Goal: Information Seeking & Learning: Learn about a topic

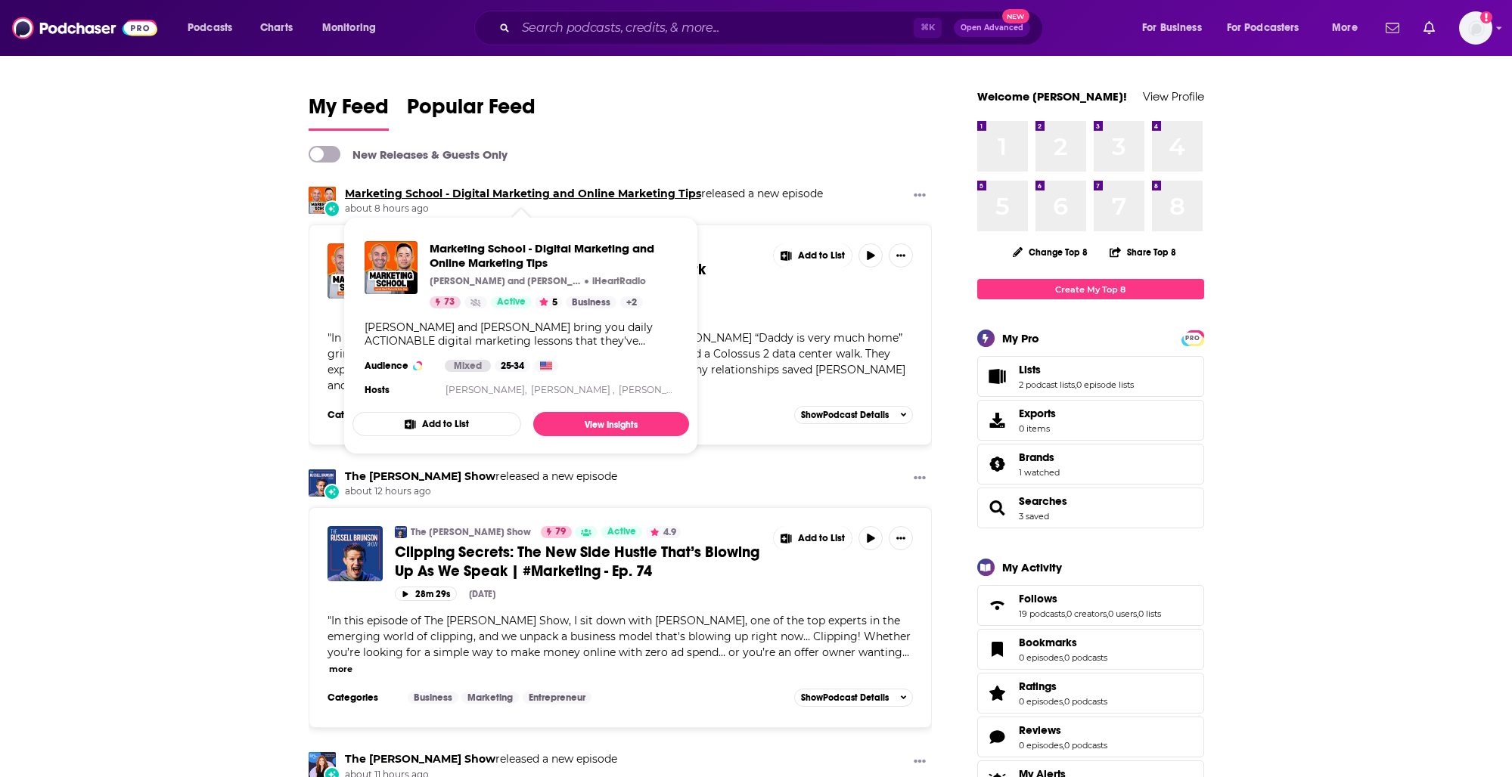
click at [402, 195] on link "Marketing School - Digital Marketing and Online Marketing Tips" at bounding box center [523, 194] width 356 height 14
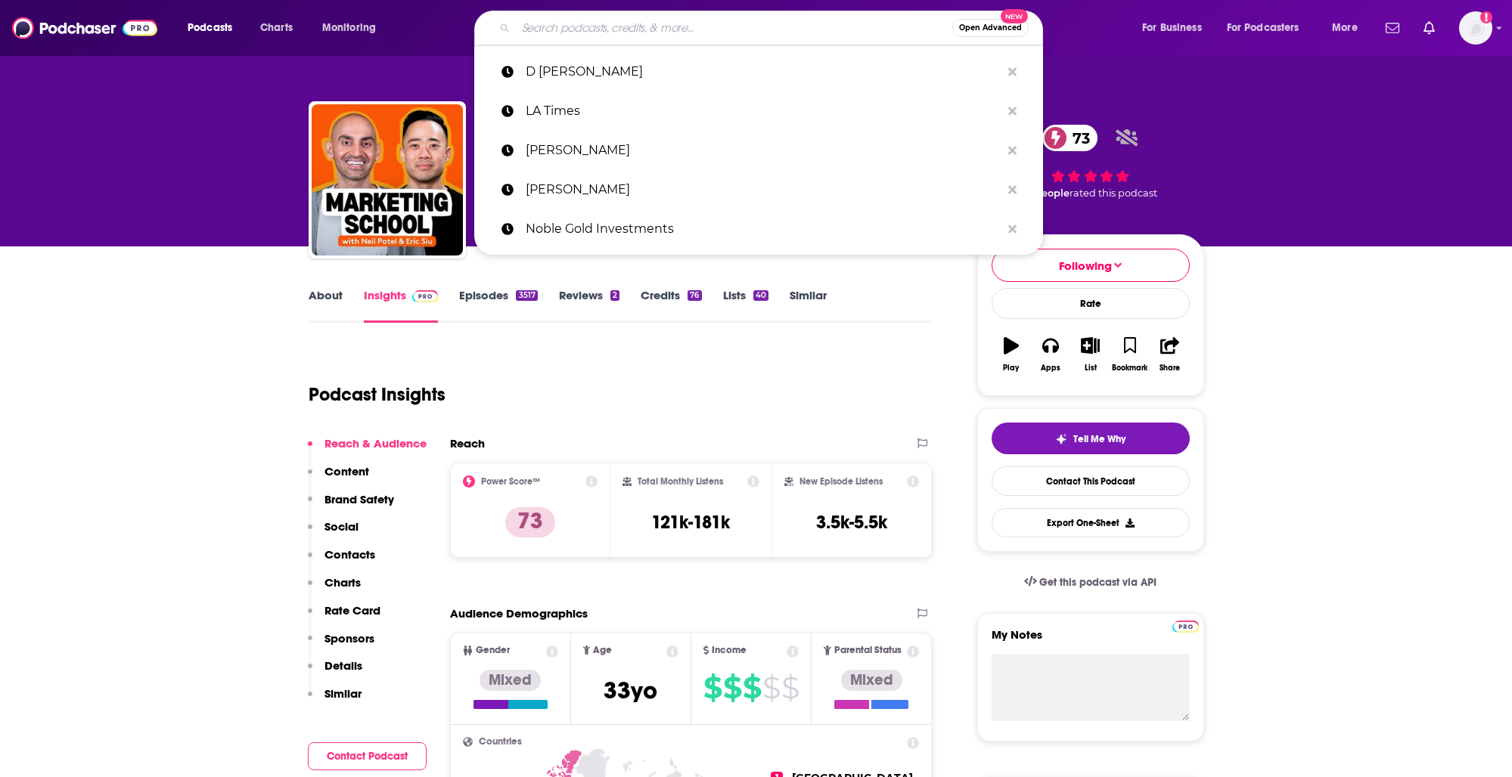
click at [670, 30] on input "Search podcasts, credits, & more..." at bounding box center [734, 28] width 436 height 24
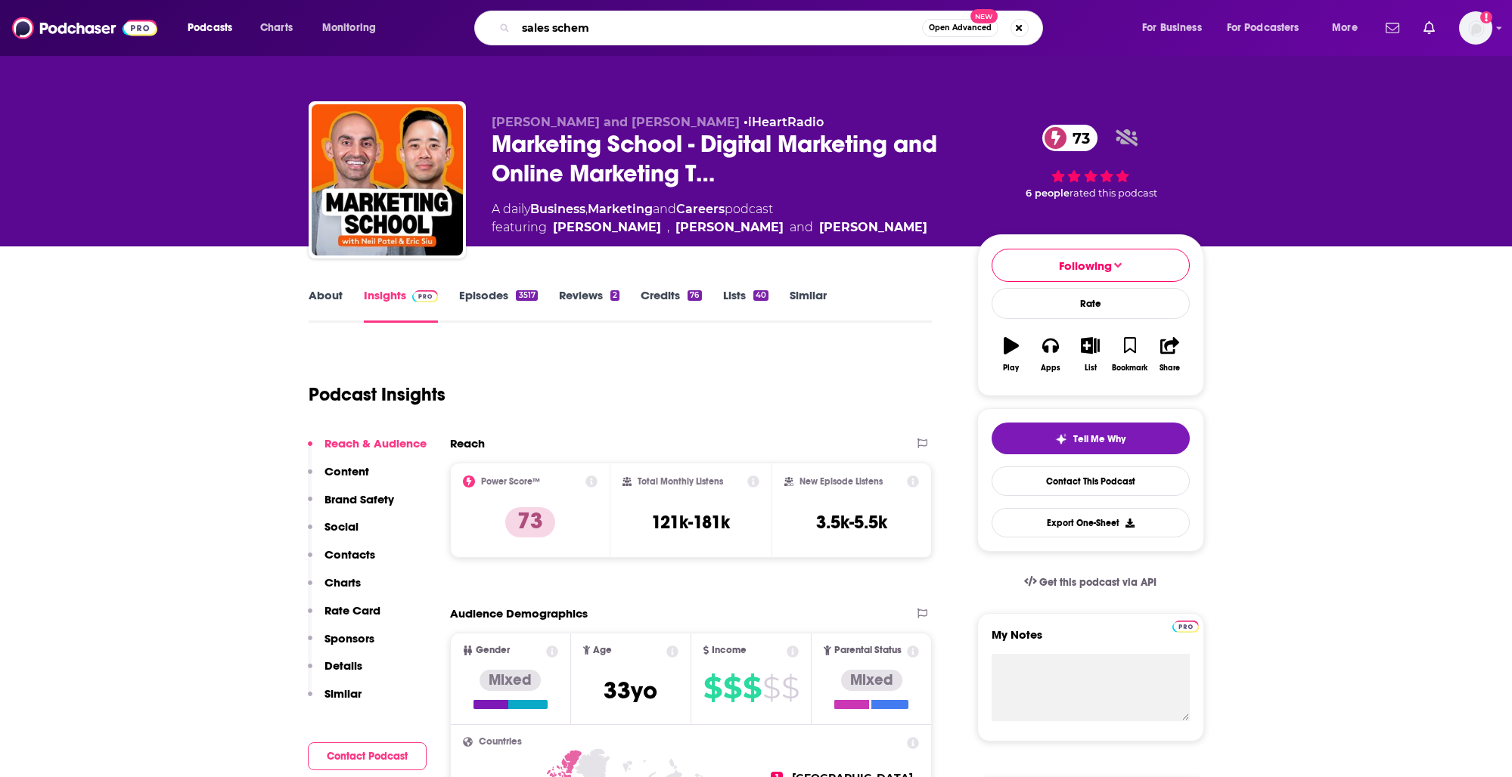
type input "sales schema"
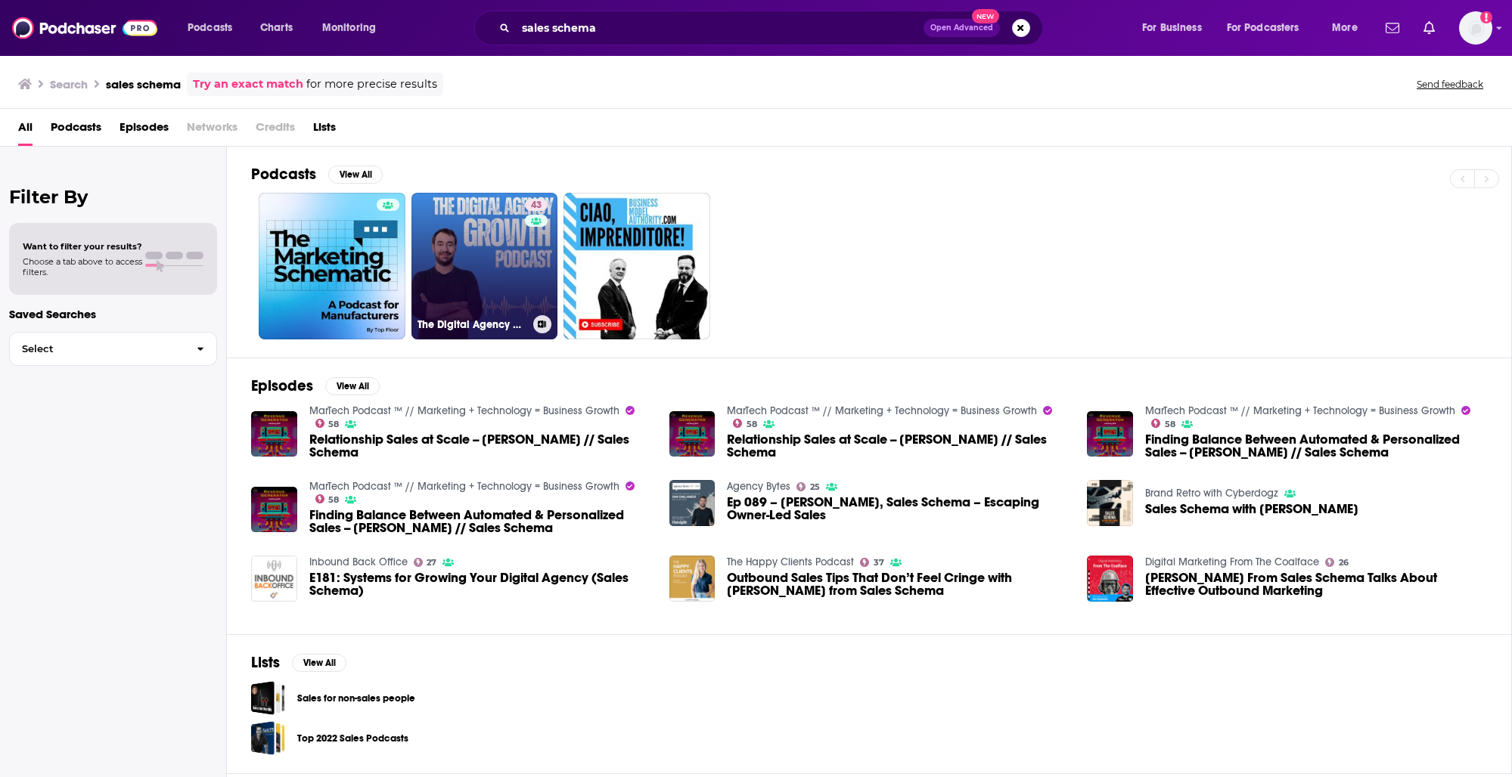
click at [488, 260] on link "43 The Digital Agency Growth Podcast" at bounding box center [484, 266] width 147 height 147
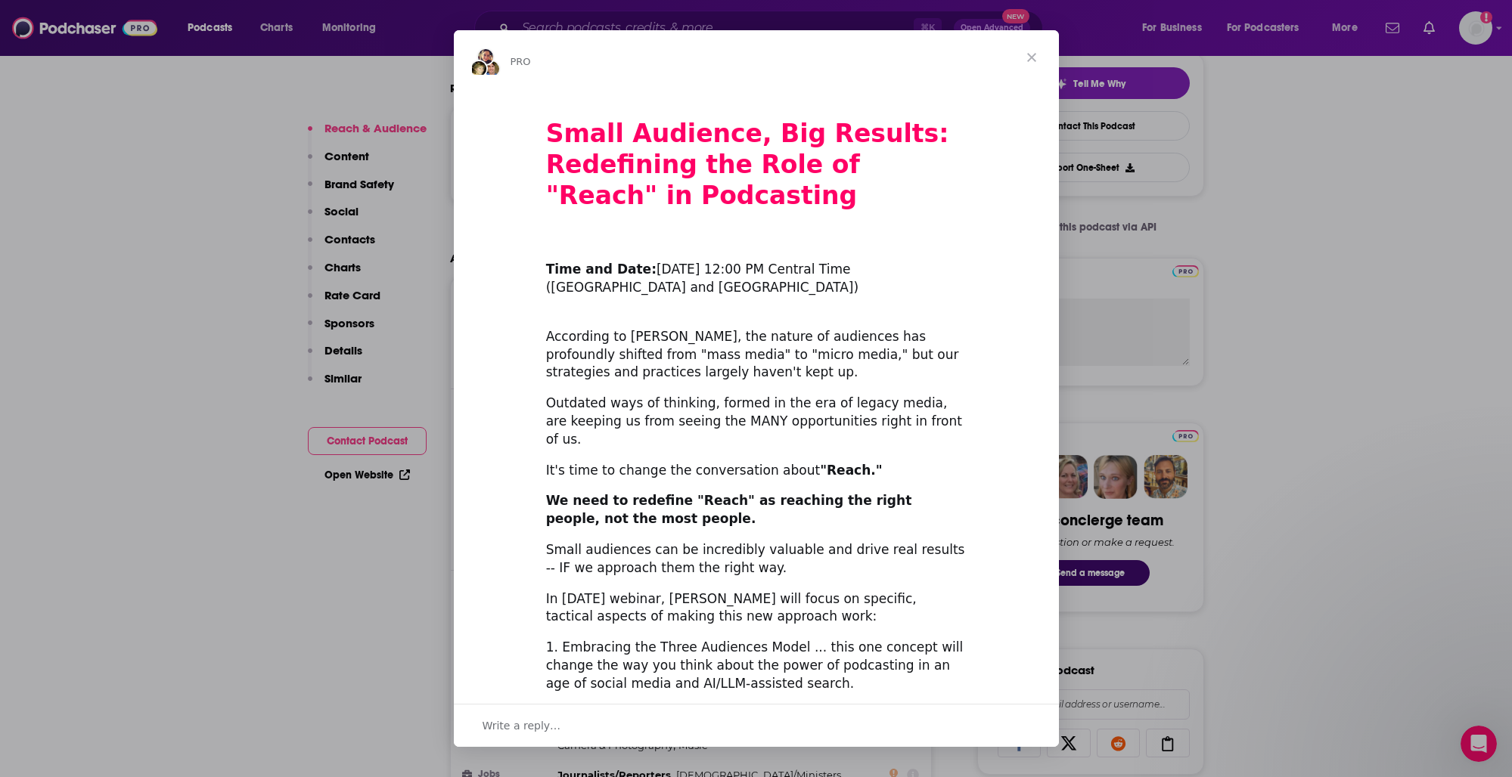
click at [1032, 56] on span "Close" at bounding box center [1031, 57] width 54 height 54
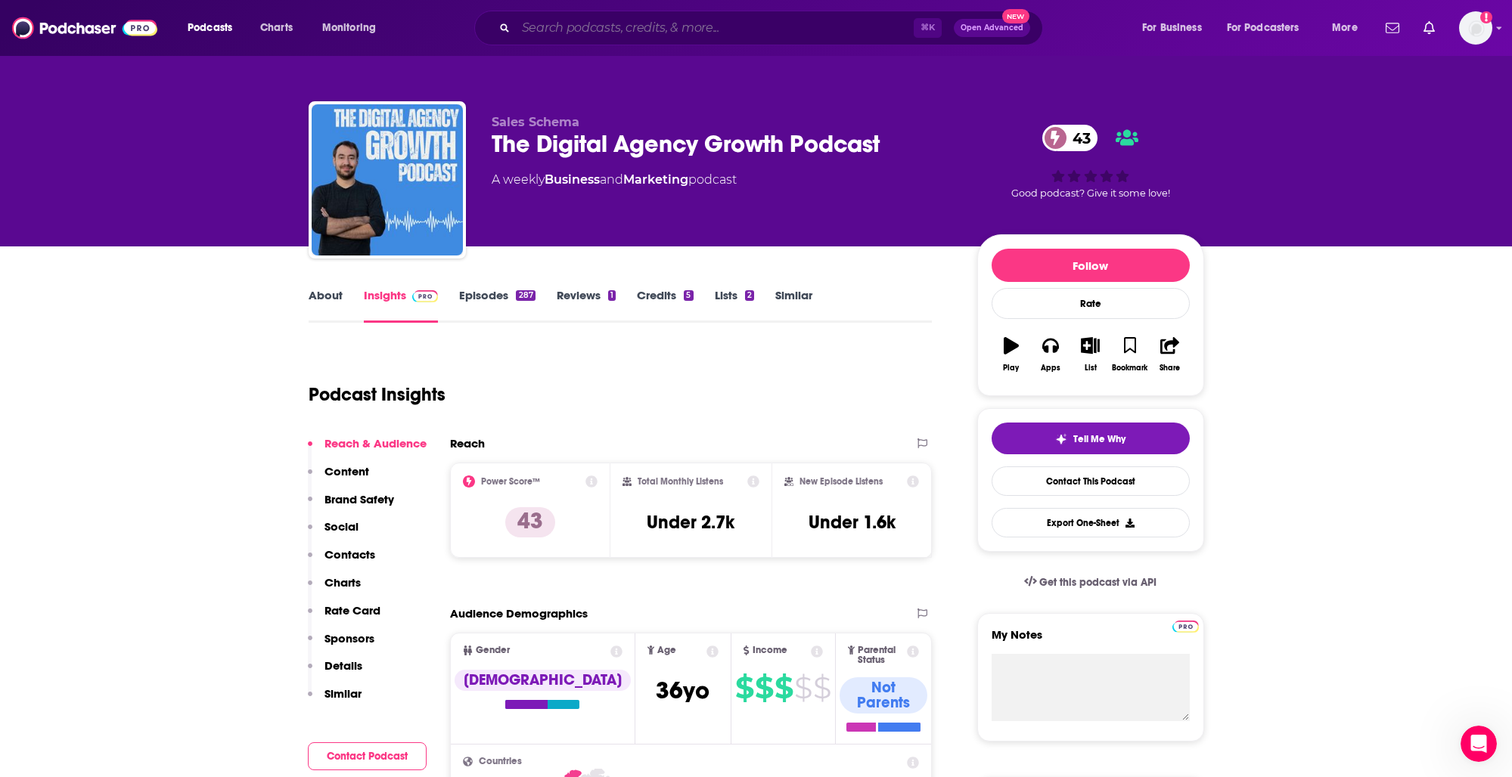
click at [663, 29] on input "Search podcasts, credits, & more..." at bounding box center [715, 28] width 398 height 24
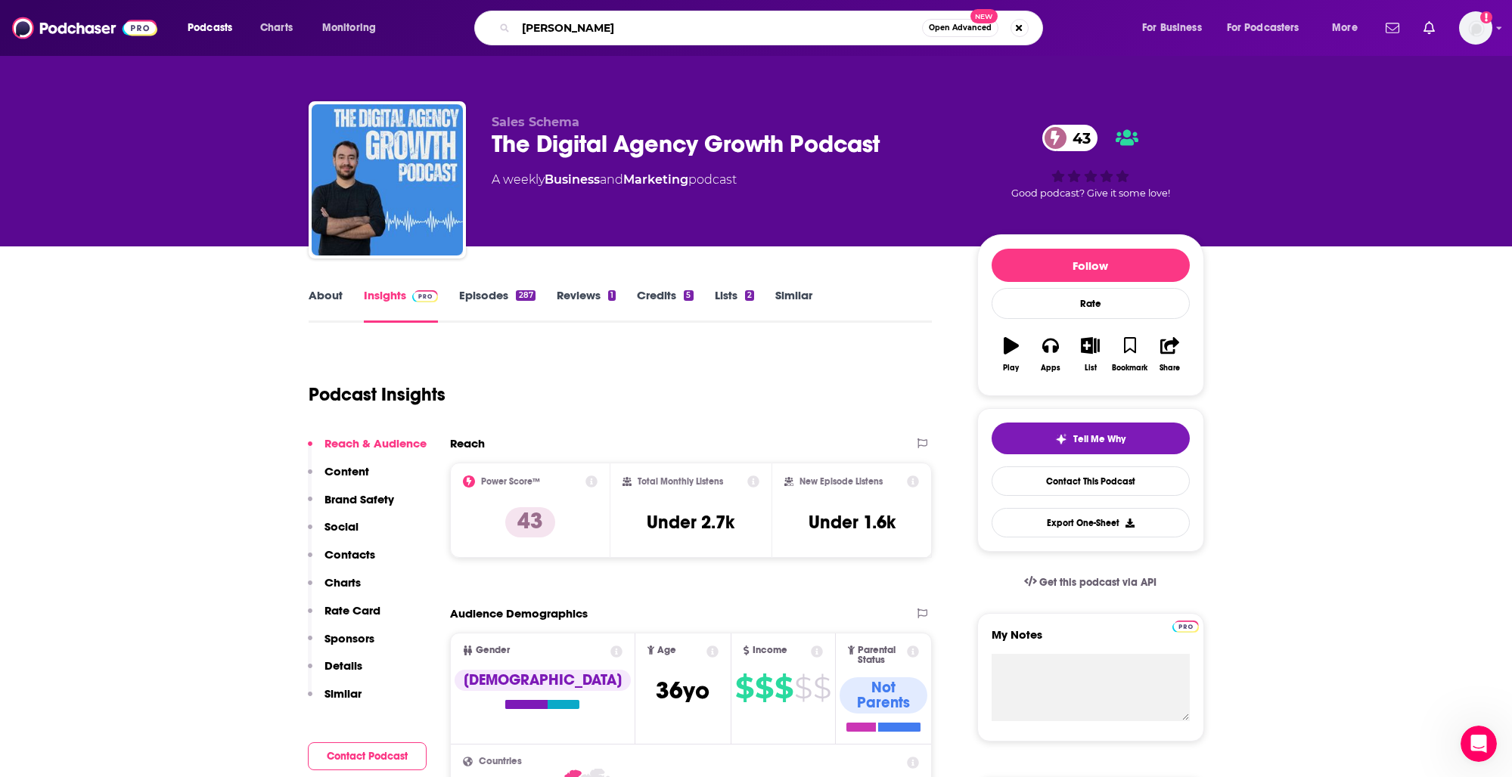
type input "[PERSON_NAME]"
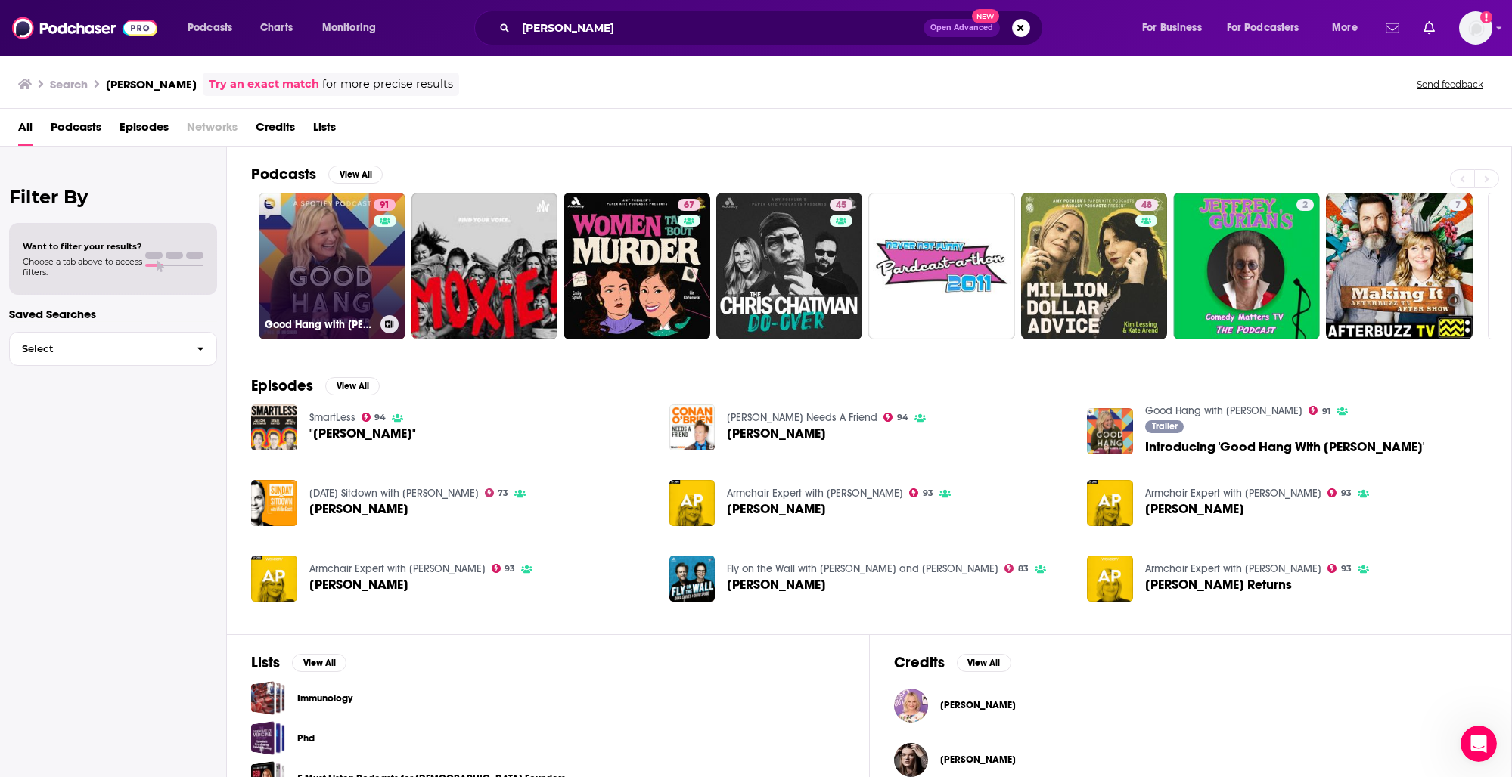
click at [343, 264] on link "91 Good Hang with [PERSON_NAME]" at bounding box center [332, 266] width 147 height 147
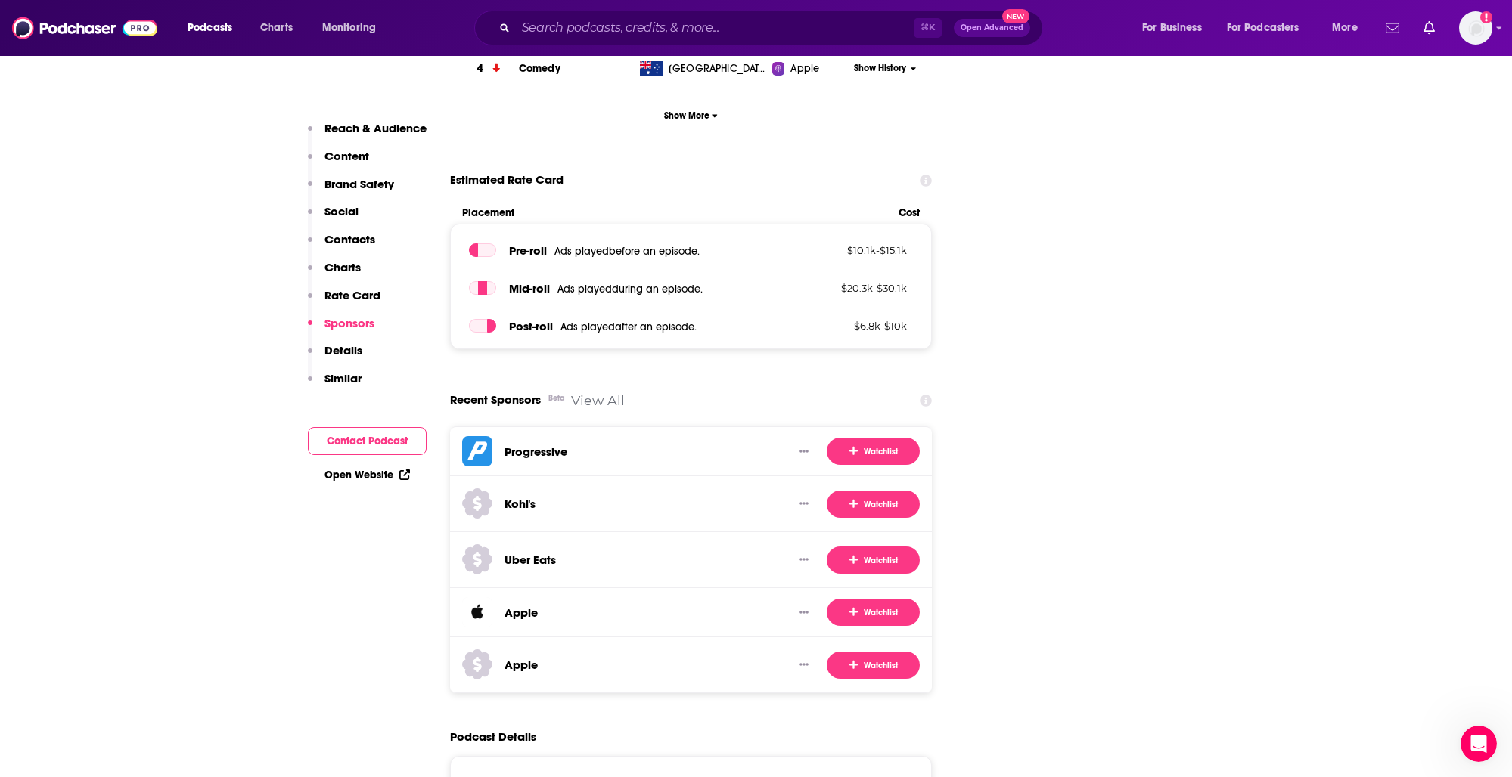
scroll to position [2627, 0]
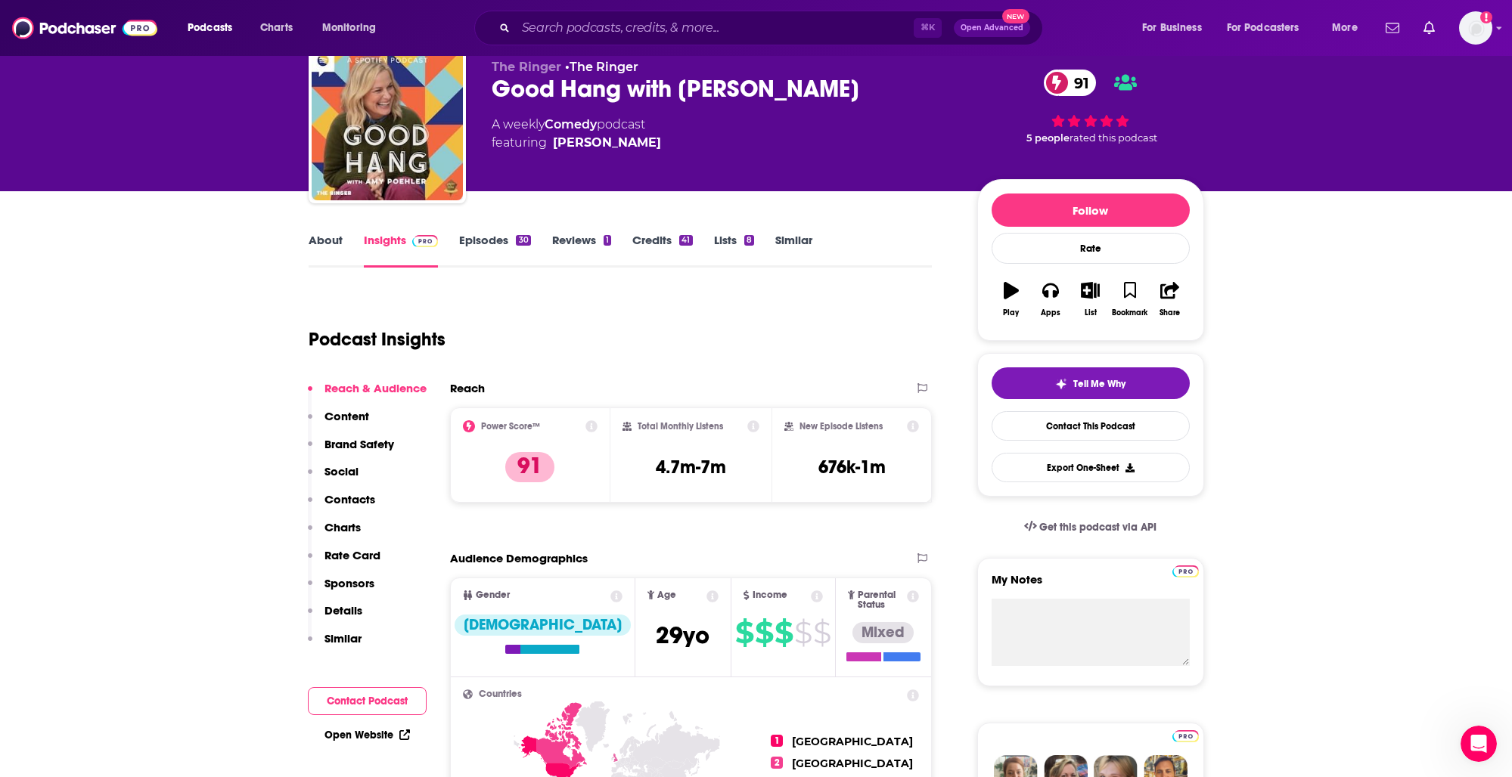
scroll to position [0, 0]
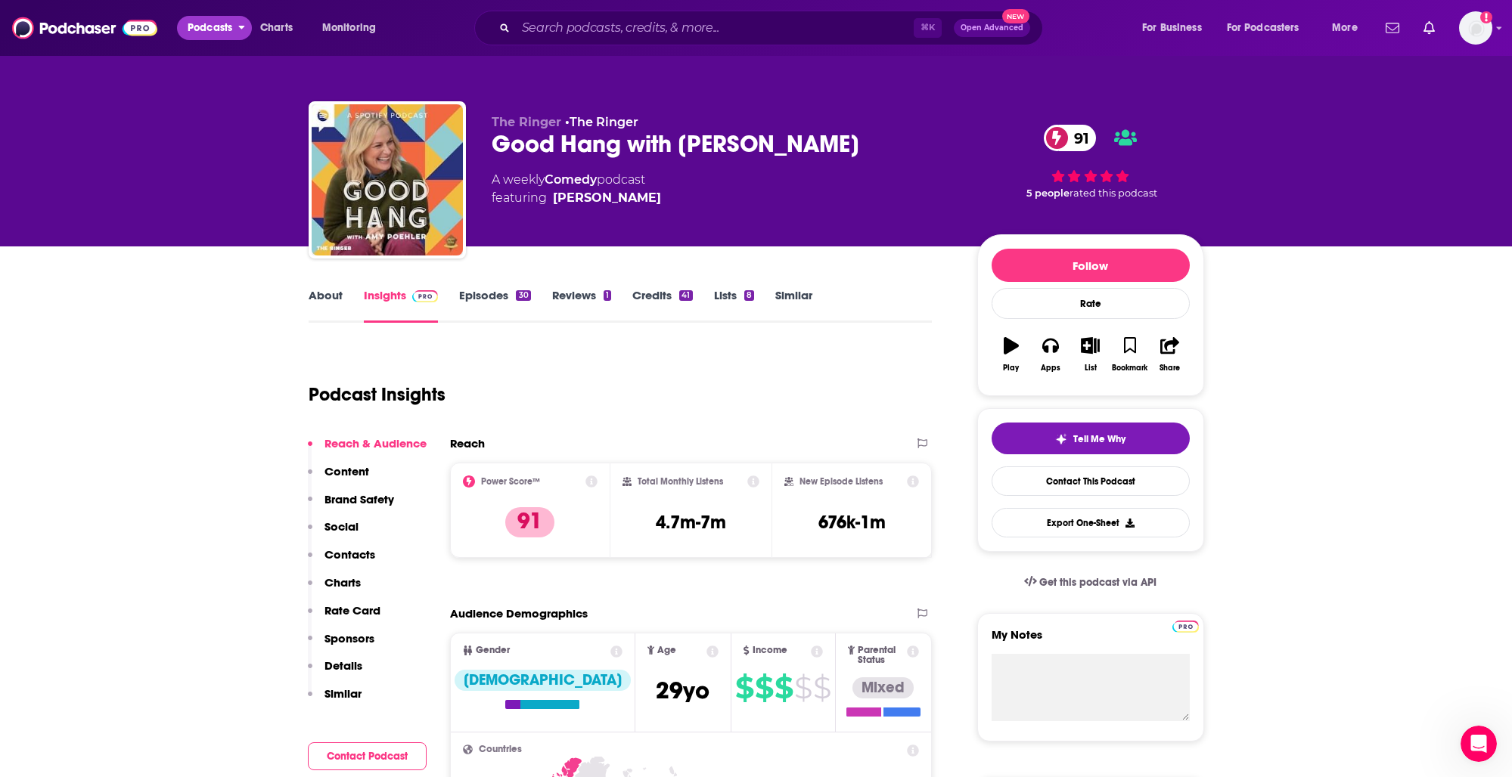
click at [220, 33] on span "Podcasts" at bounding box center [210, 27] width 45 height 21
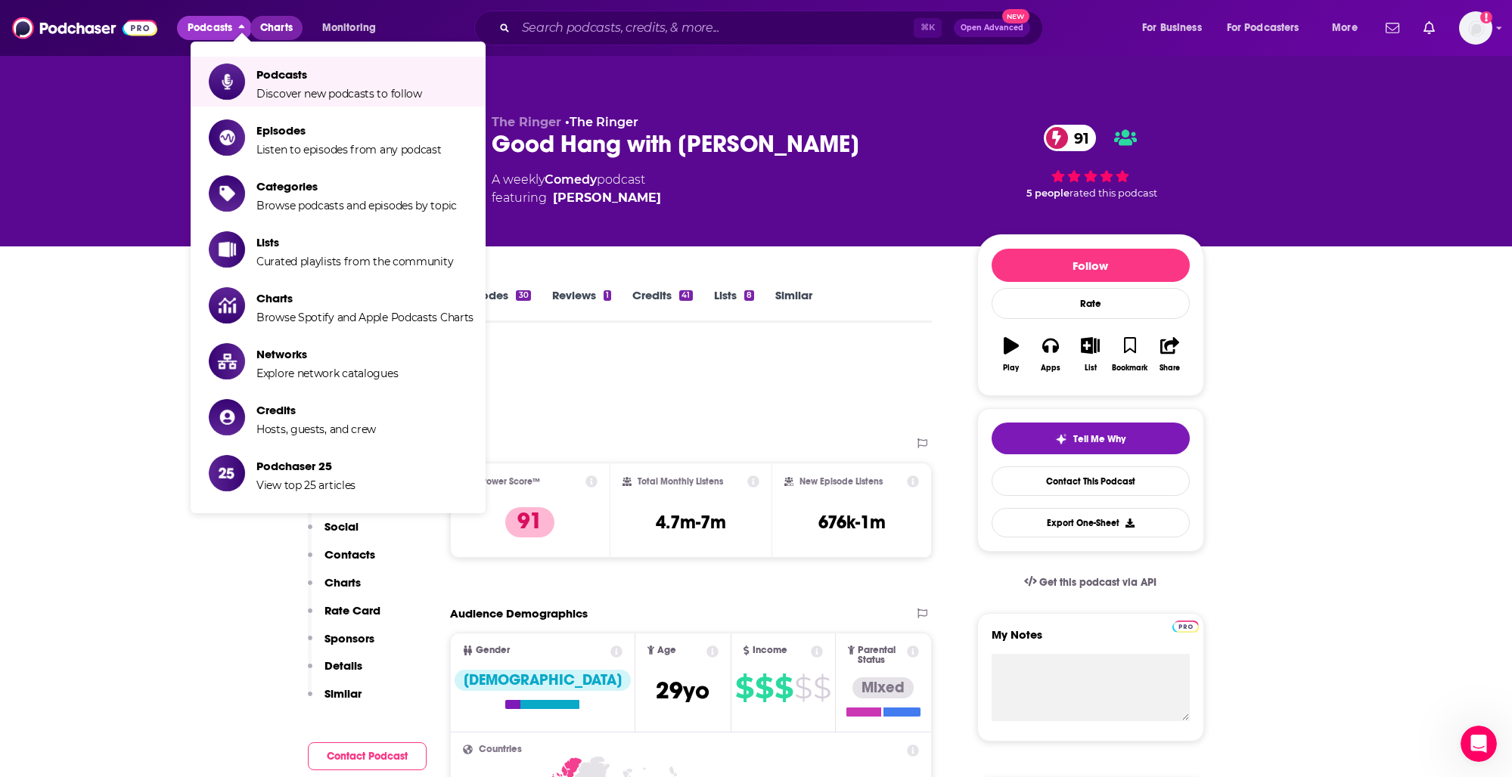
click at [277, 26] on span "Charts" at bounding box center [276, 27] width 33 height 21
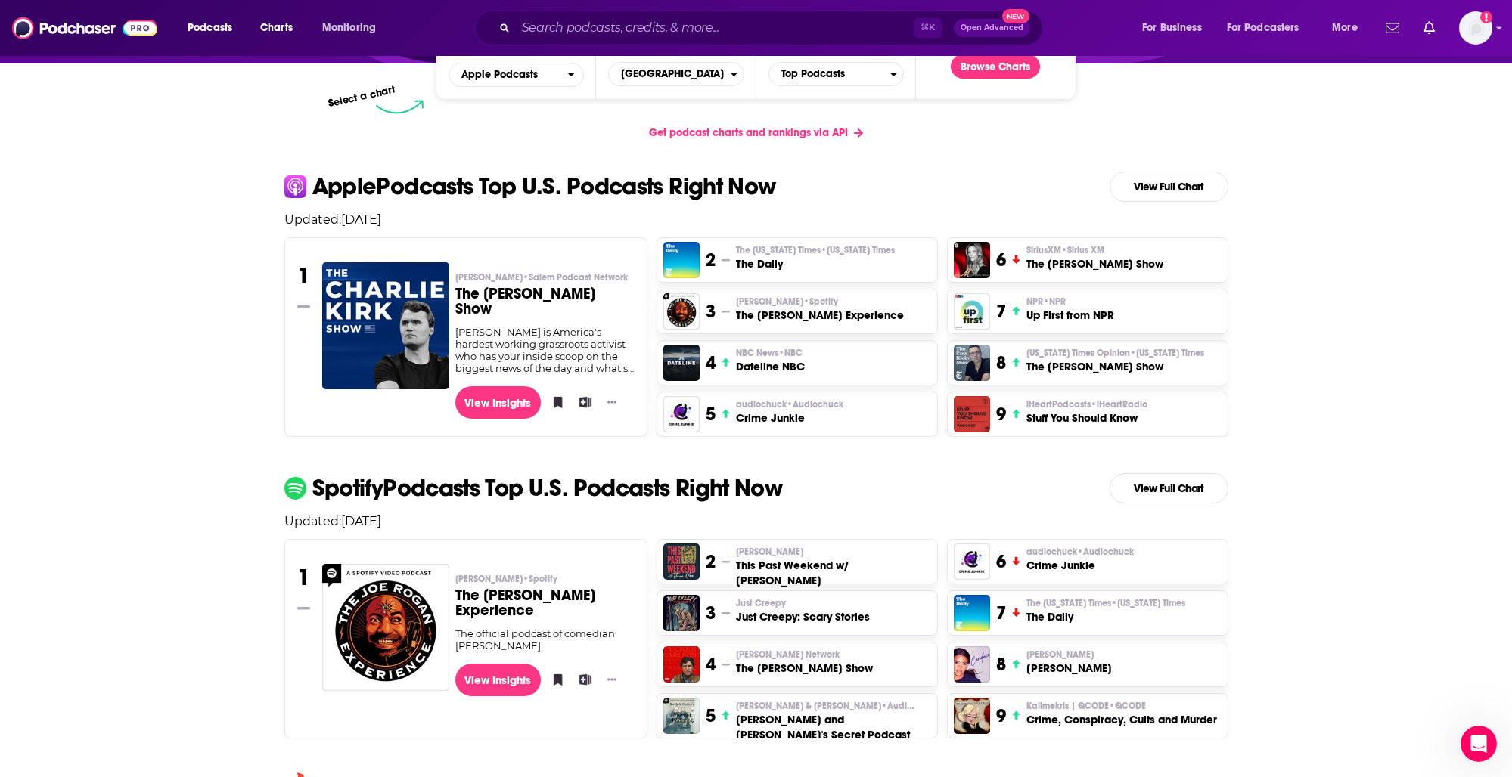
scroll to position [284, 0]
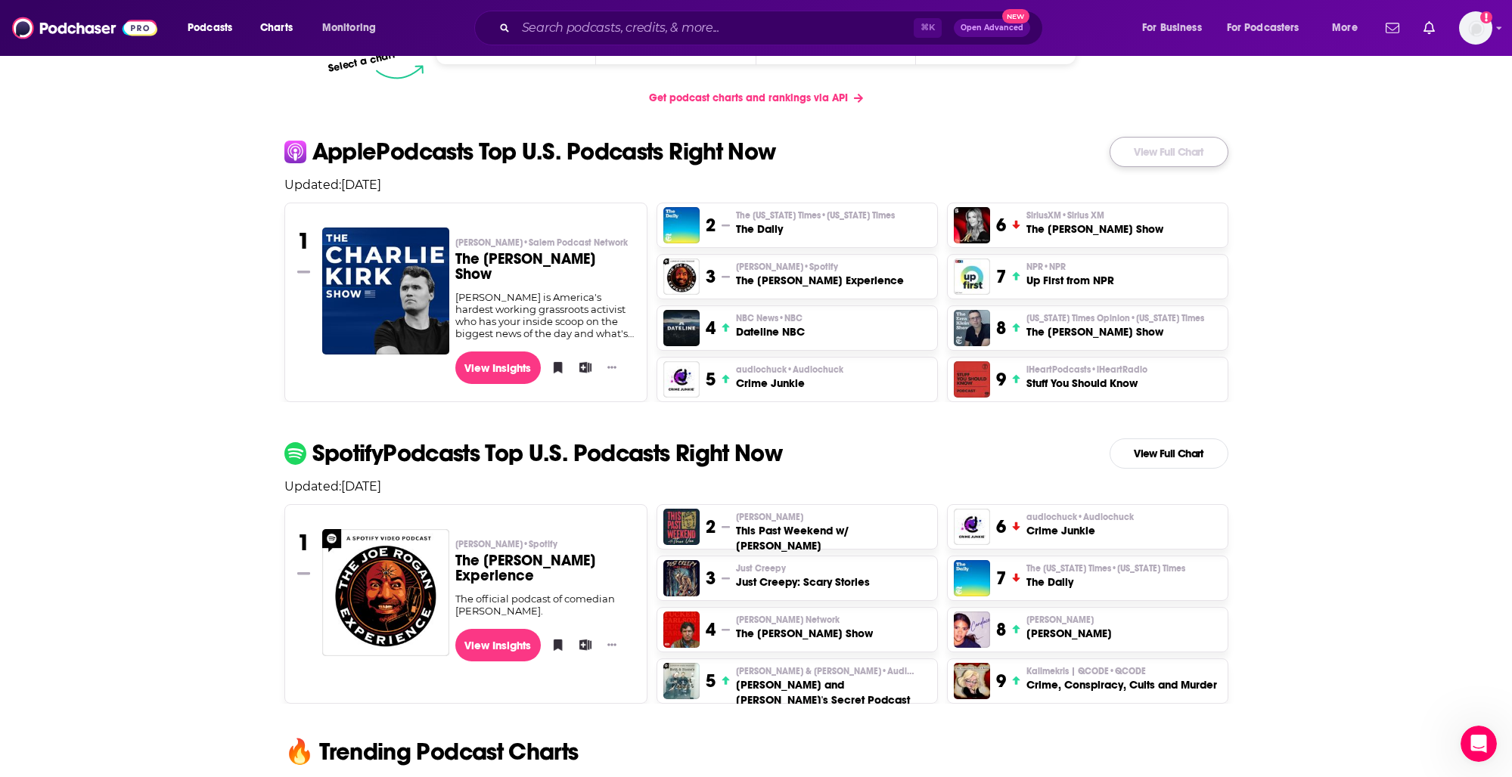
click at [1177, 149] on link "View Full Chart" at bounding box center [1168, 152] width 119 height 30
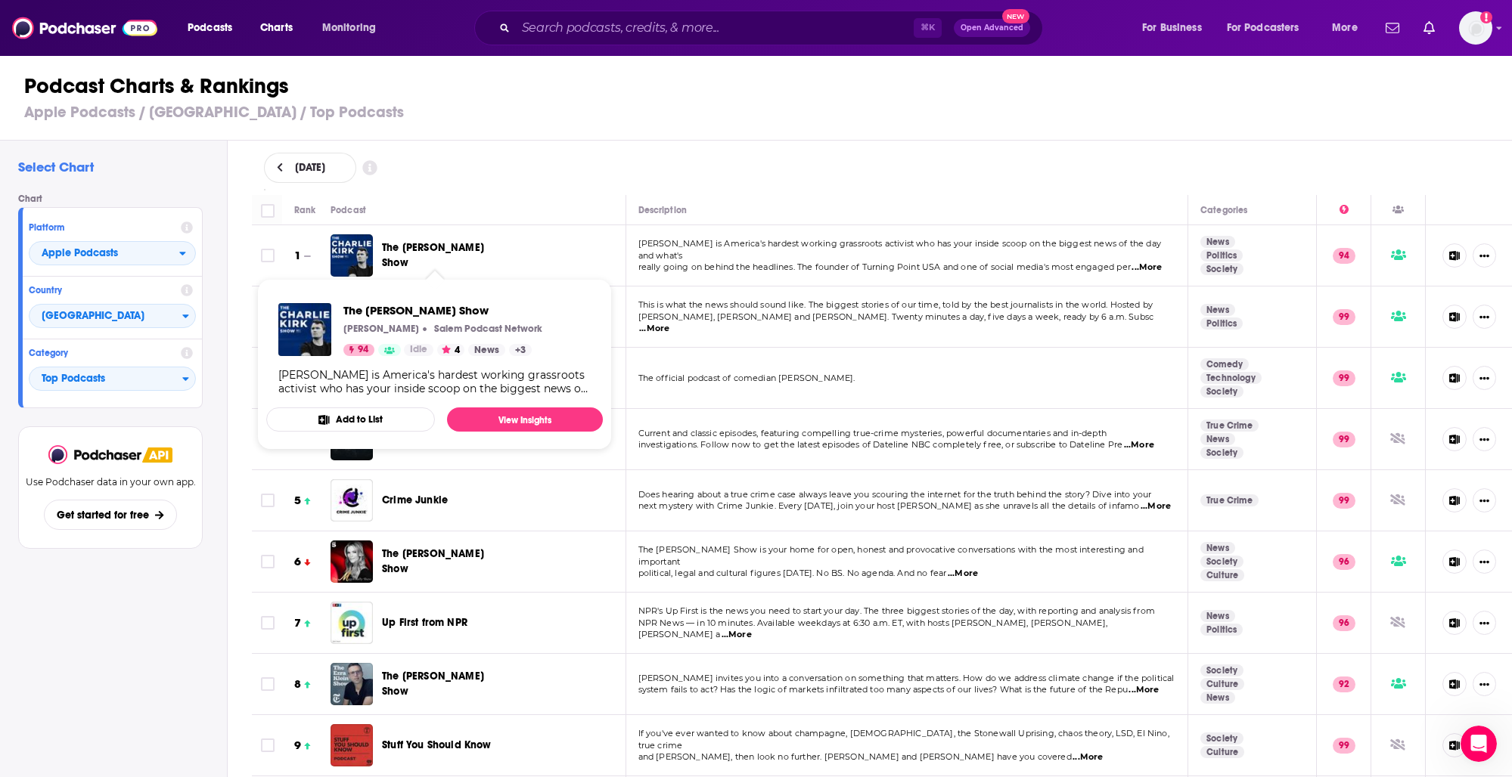
click at [431, 254] on span "The [PERSON_NAME] Show" at bounding box center [433, 255] width 102 height 28
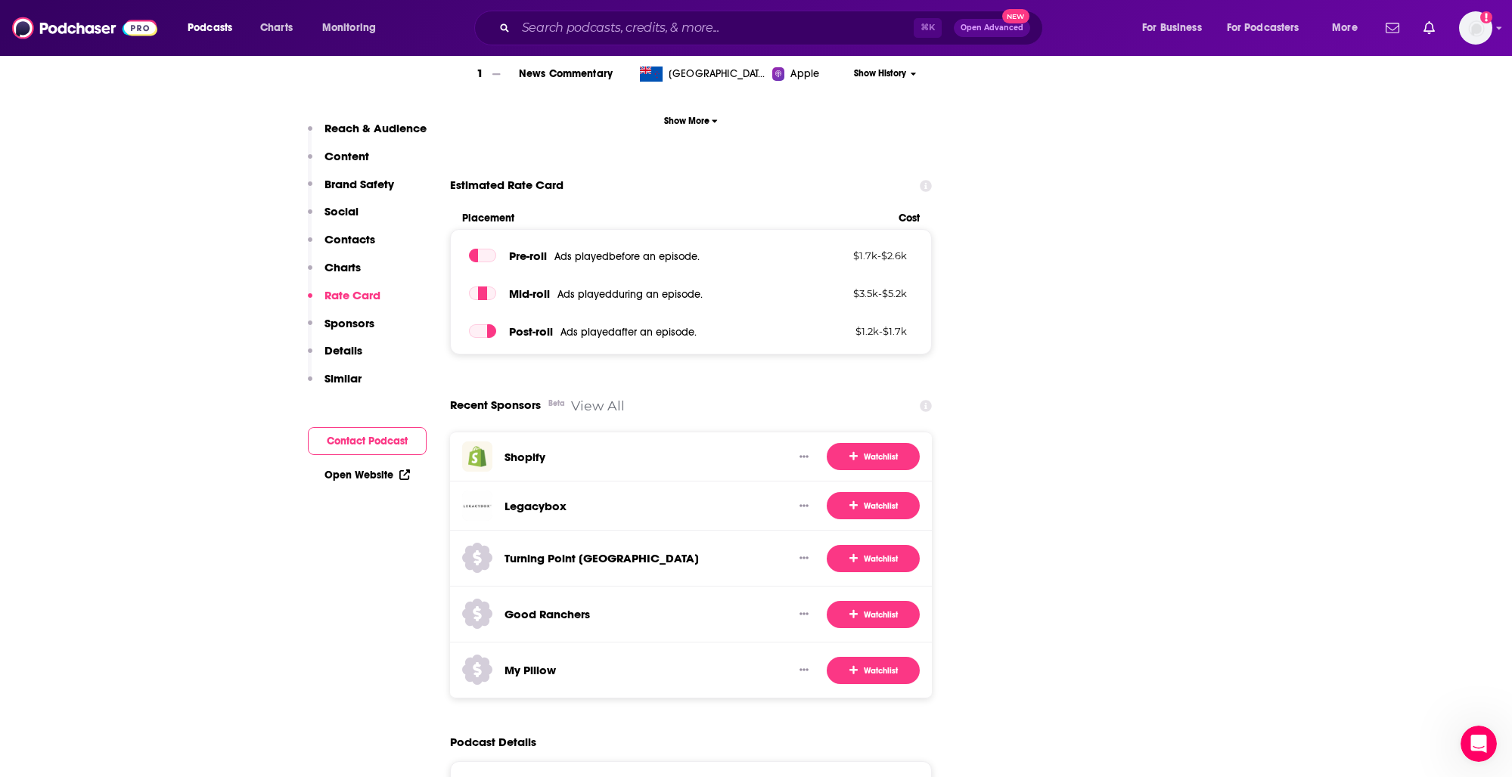
scroll to position [2902, 0]
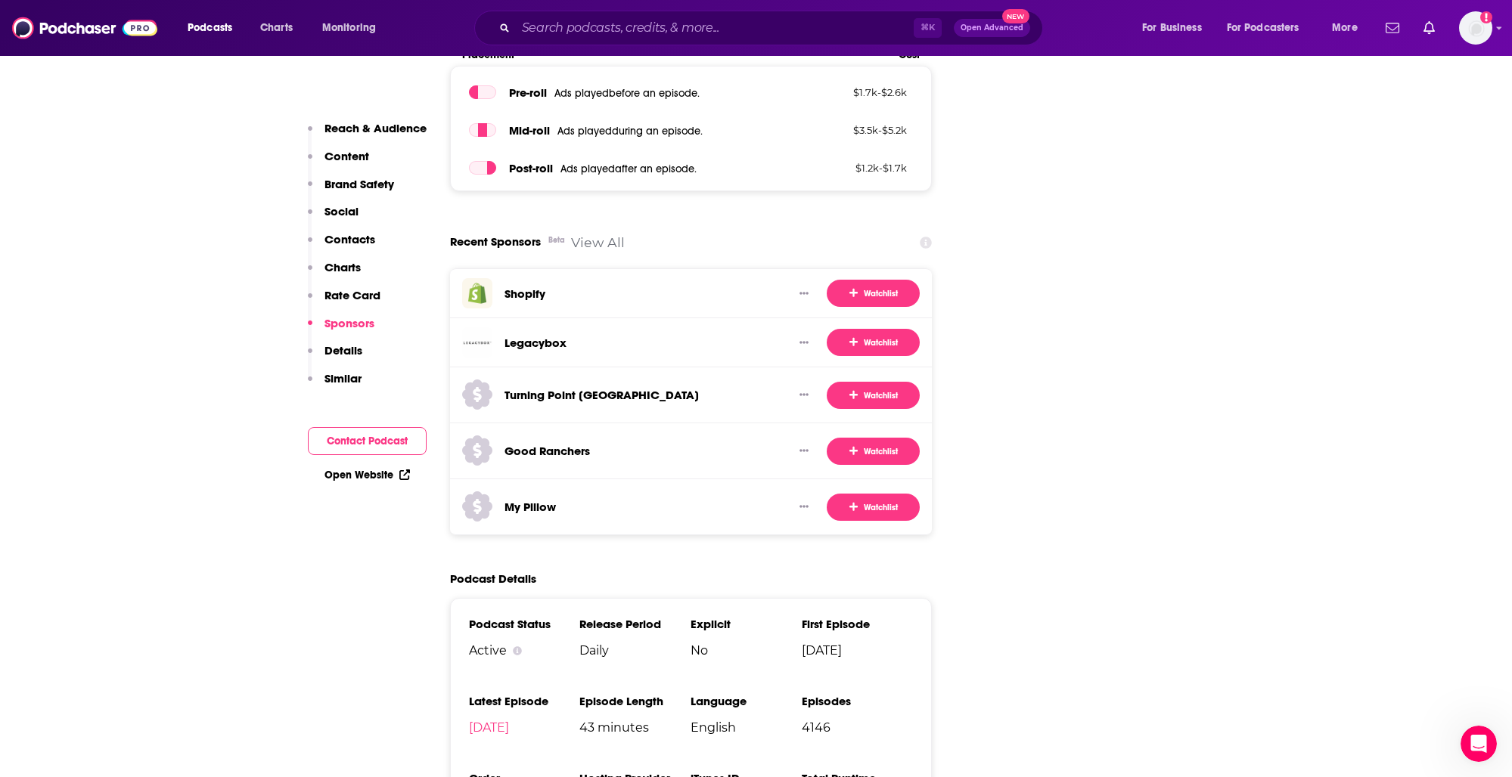
click at [596, 234] on link "View All" at bounding box center [598, 242] width 54 height 16
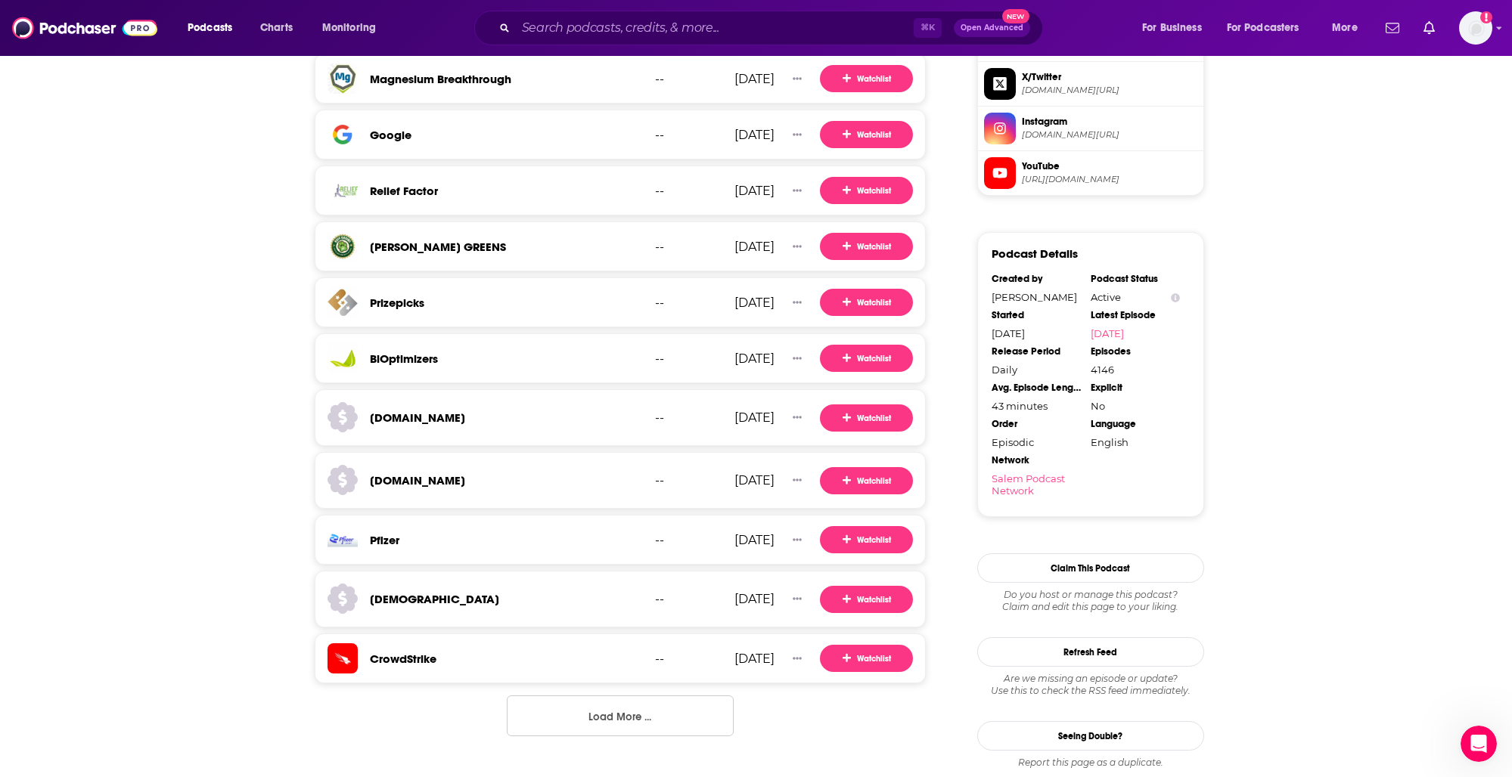
scroll to position [1364, 0]
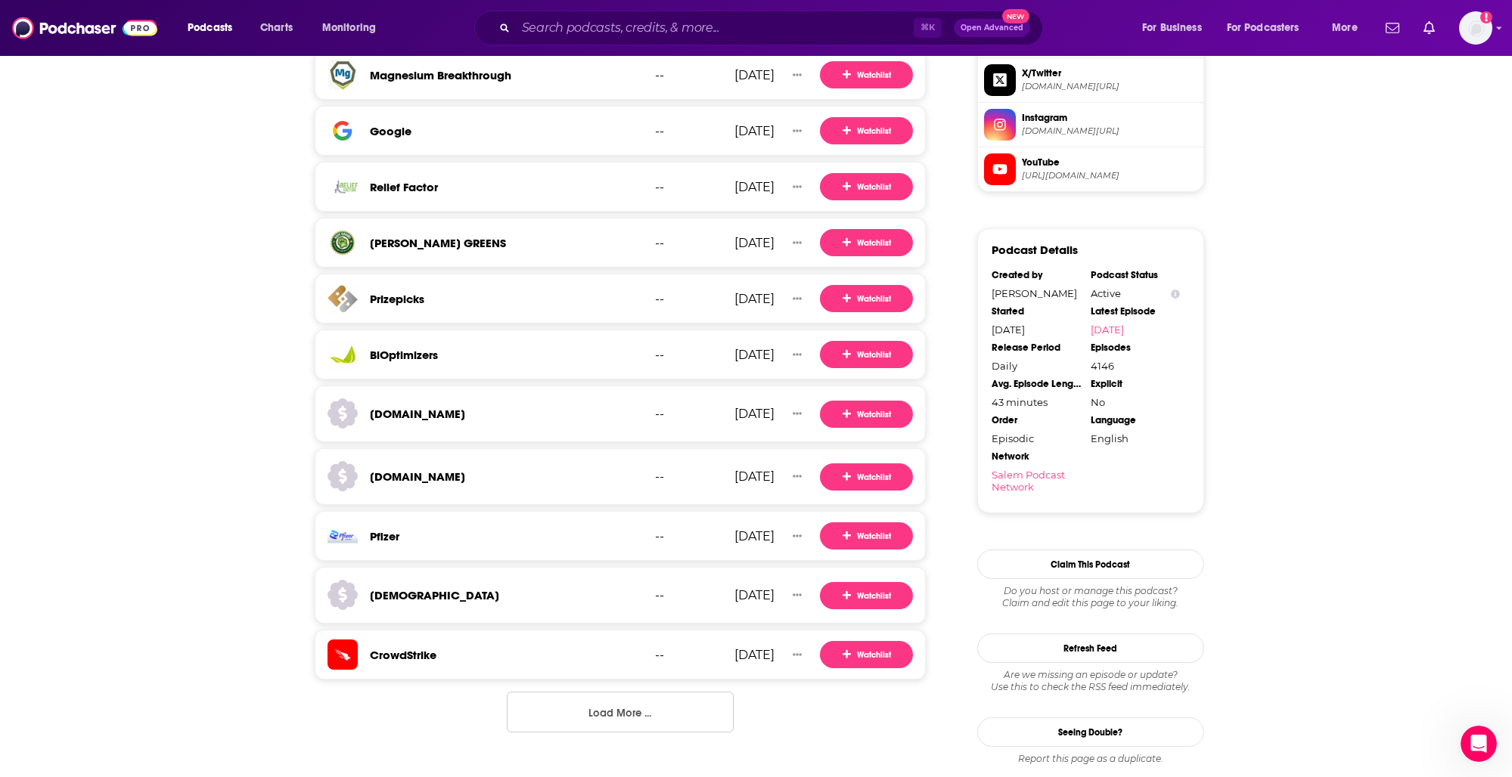
click at [613, 709] on button "Load More ..." at bounding box center [620, 712] width 227 height 41
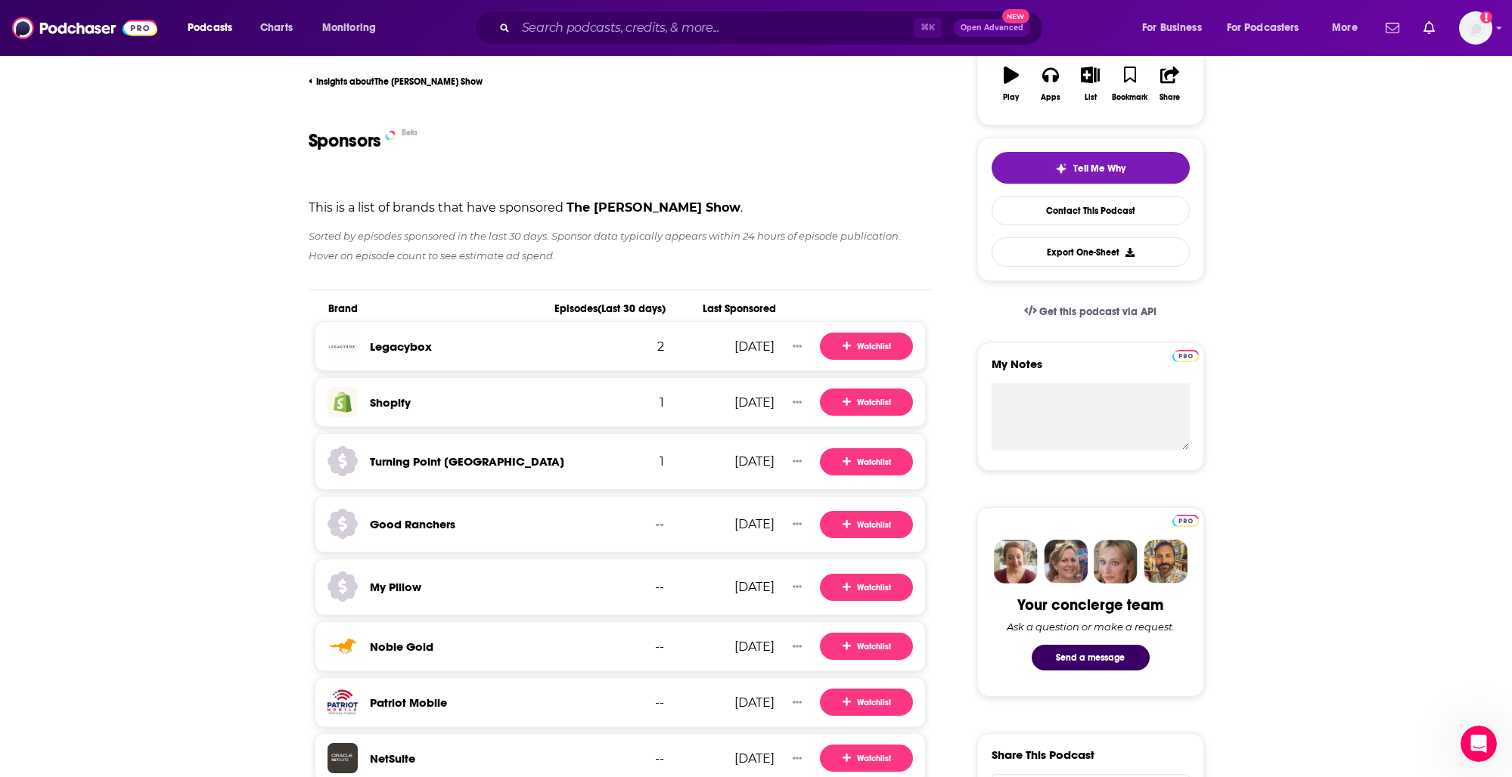
scroll to position [0, 0]
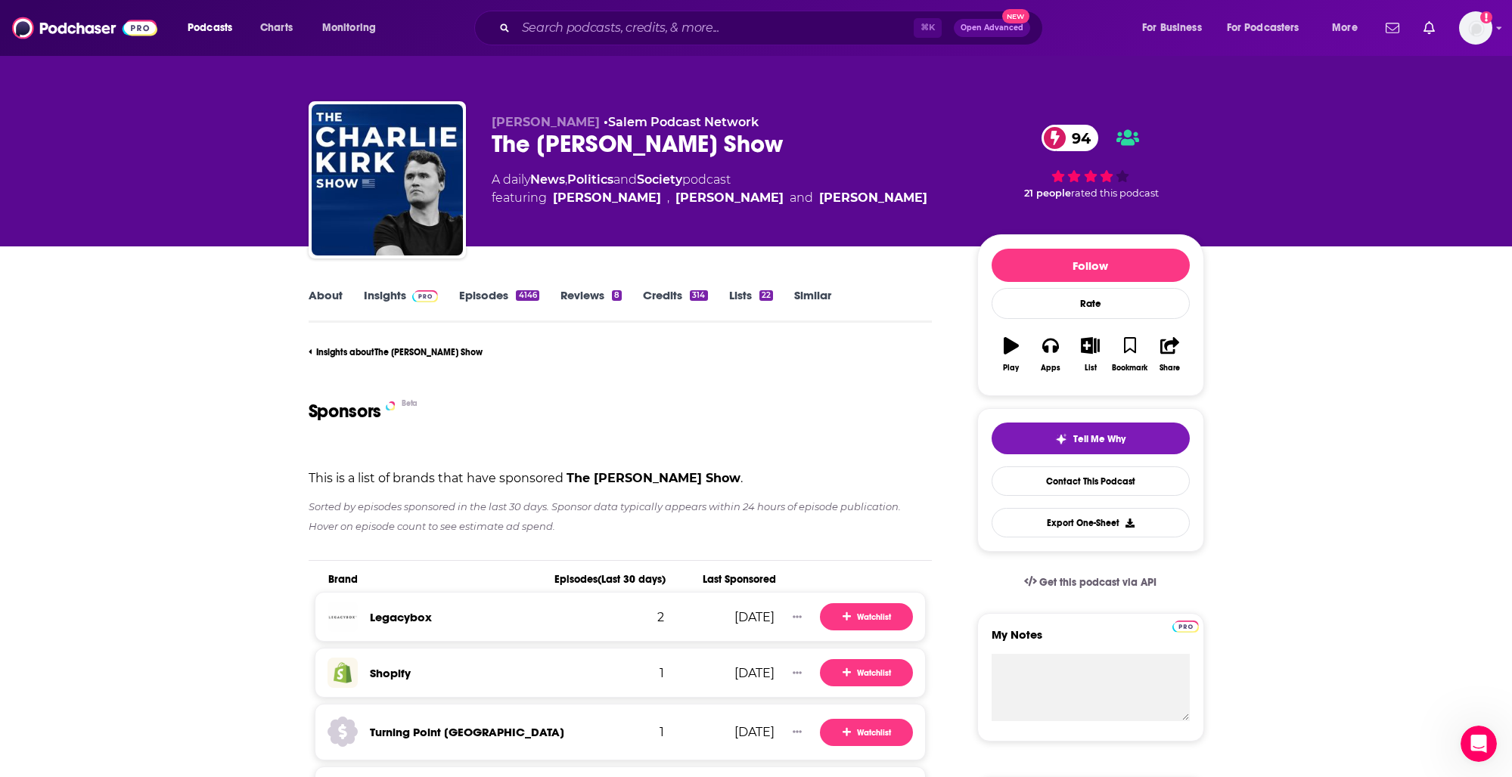
click at [552, 392] on div "Sponsors Beta" at bounding box center [618, 411] width 618 height 83
click at [613, 20] on input "Search podcasts, credits, & more..." at bounding box center [715, 28] width 398 height 24
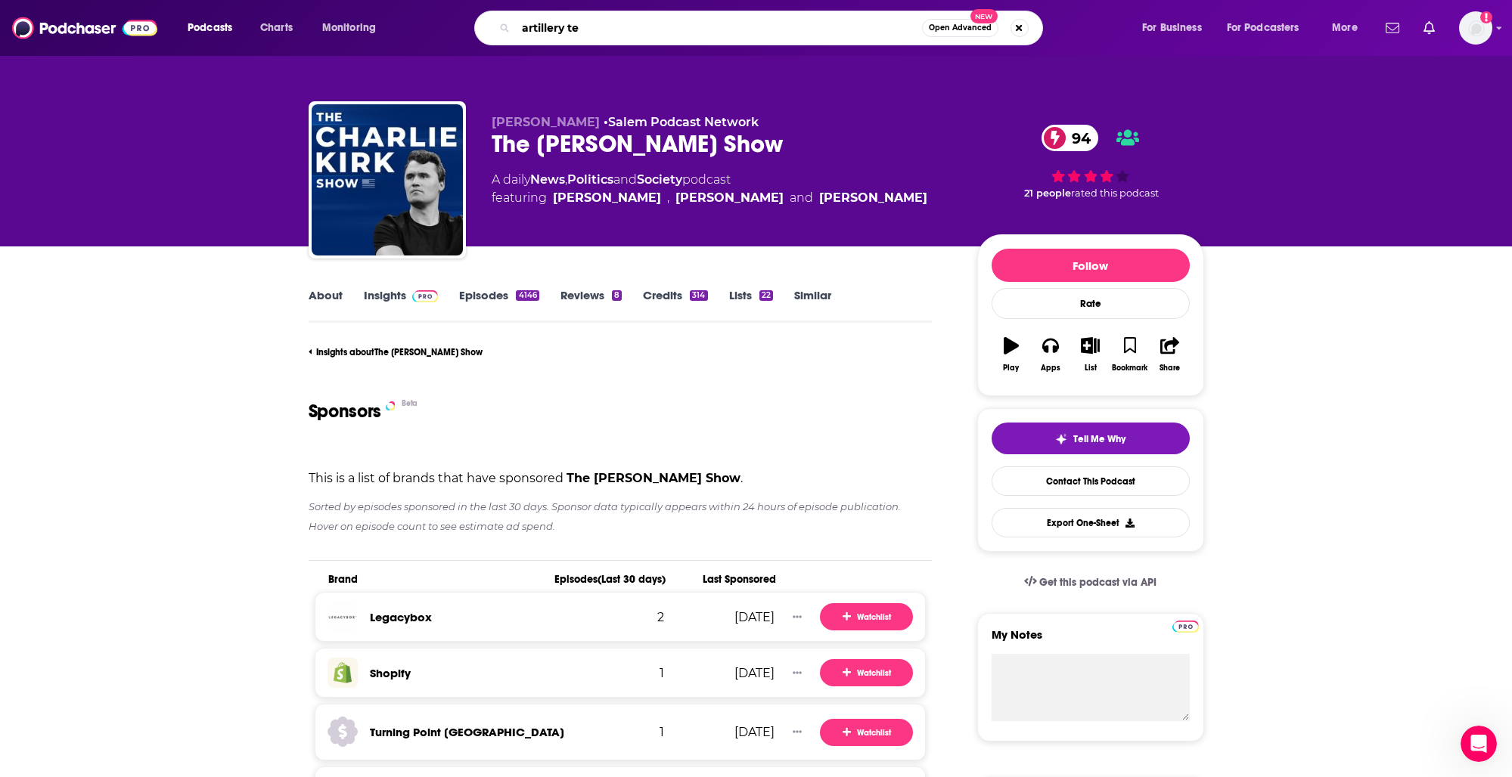
type input "artillery tea"
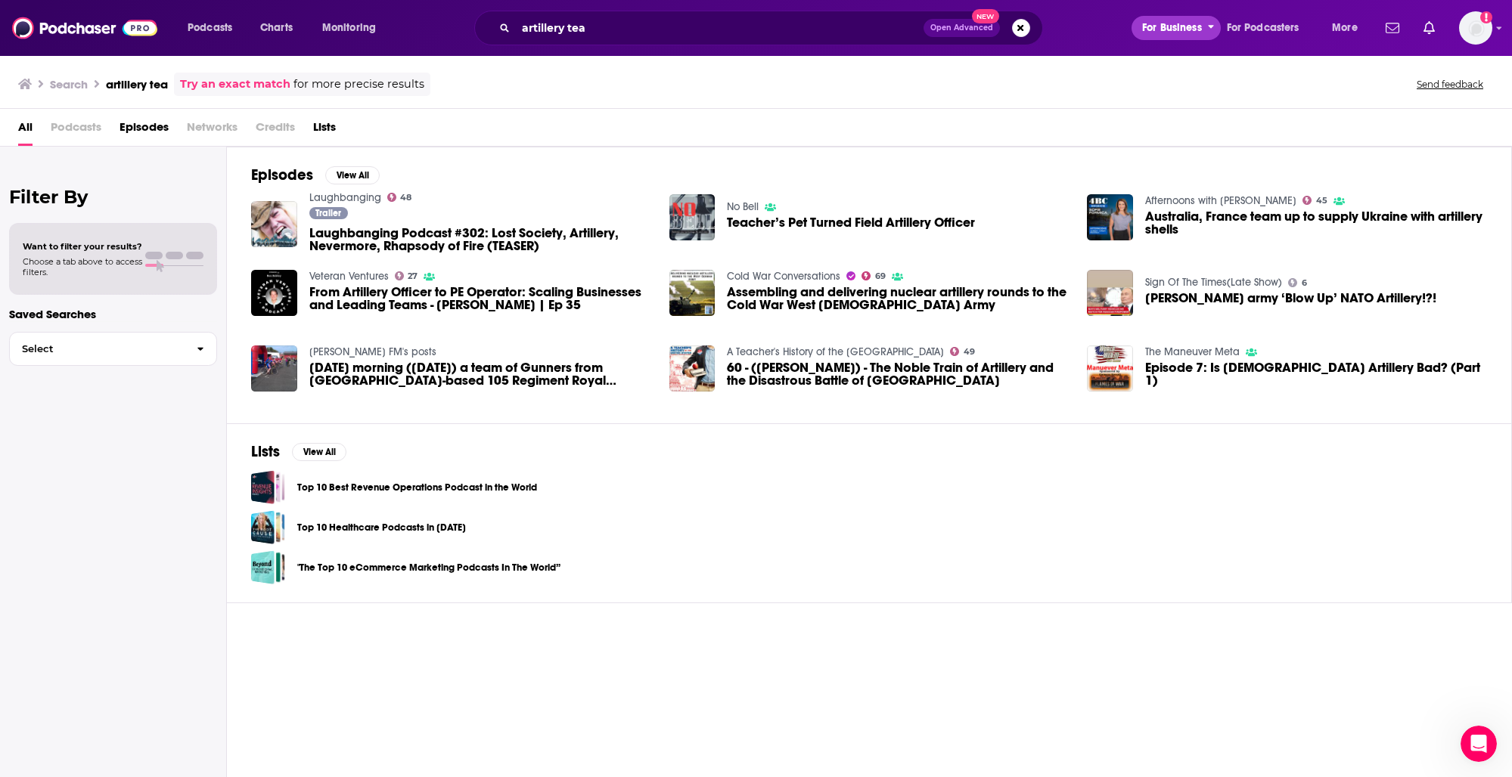
click at [1190, 21] on span "For Business" at bounding box center [1172, 27] width 60 height 21
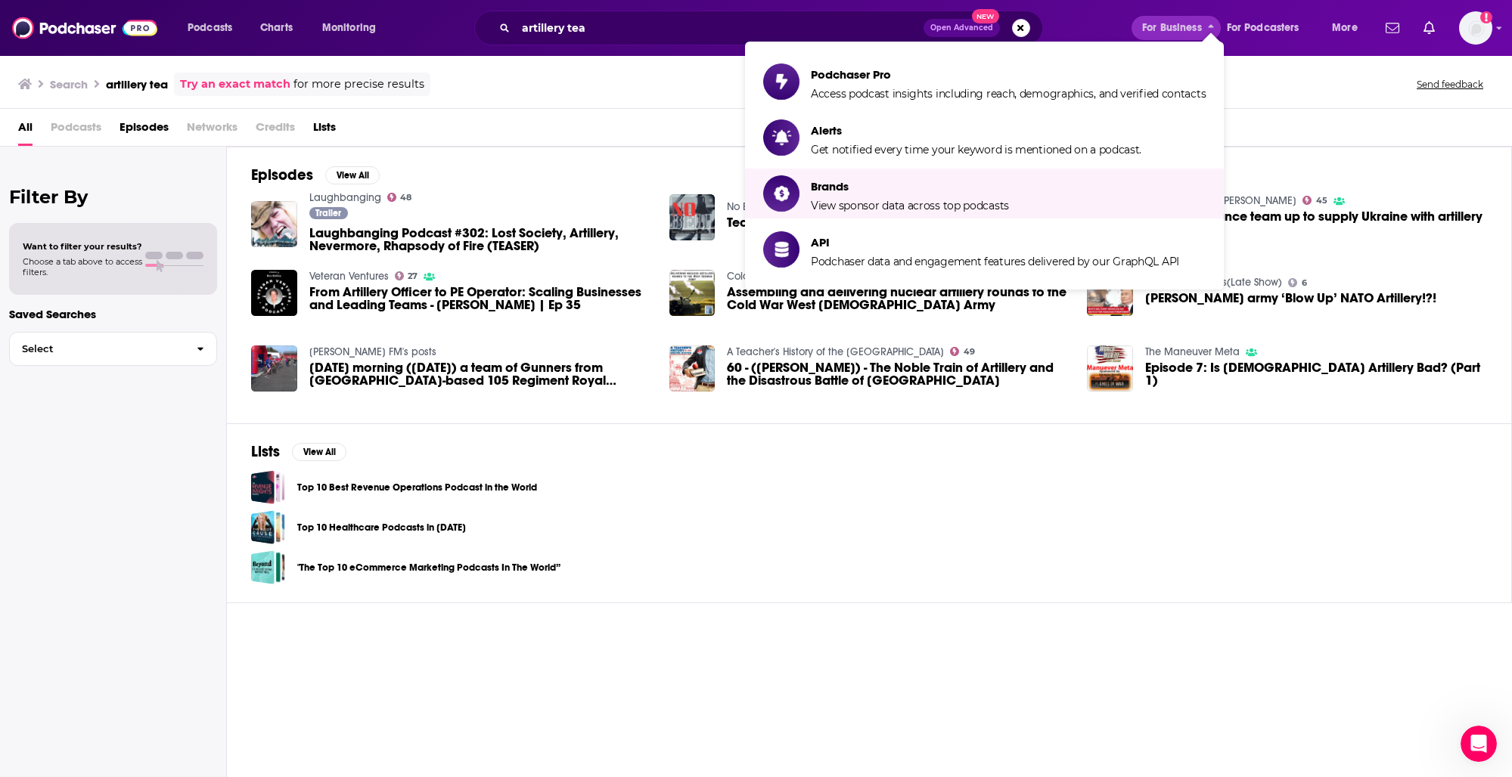
click at [740, 530] on div "Top 10 Healthcare Podcasts in [DATE]" at bounding box center [869, 527] width 1236 height 34
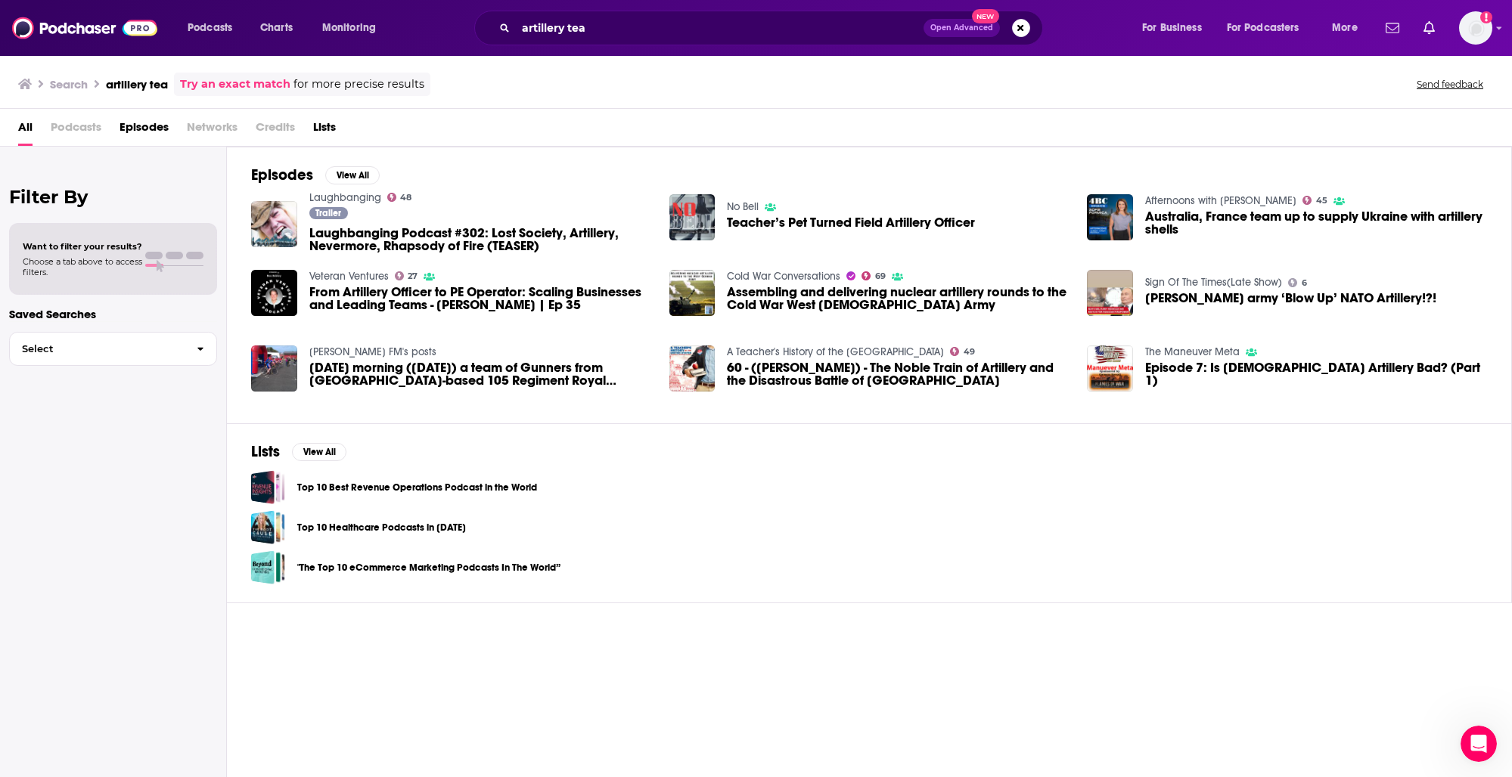
click at [241, 82] on link "Try an exact match" at bounding box center [235, 84] width 110 height 17
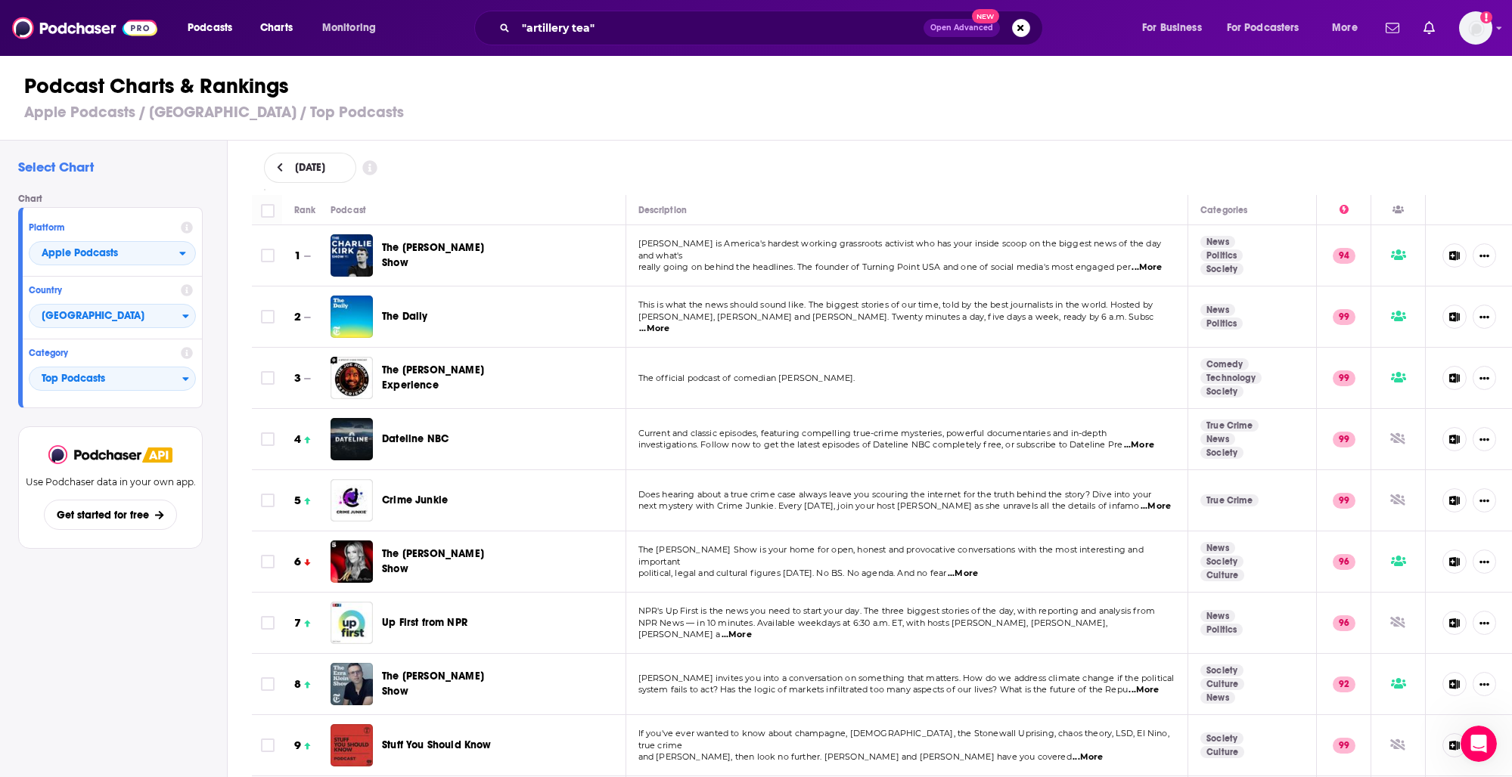
click at [681, 101] on div "Podcast Charts & Rankings Apple Podcasts / [GEOGRAPHIC_DATA] / Top Podcasts" at bounding box center [762, 97] width 1525 height 86
click at [377, 163] on icon at bounding box center [369, 168] width 14 height 14
click at [786, 129] on div "Podcast Charts & Rankings Apple Podcasts / [GEOGRAPHIC_DATA] / Top Podcasts" at bounding box center [762, 97] width 1525 height 86
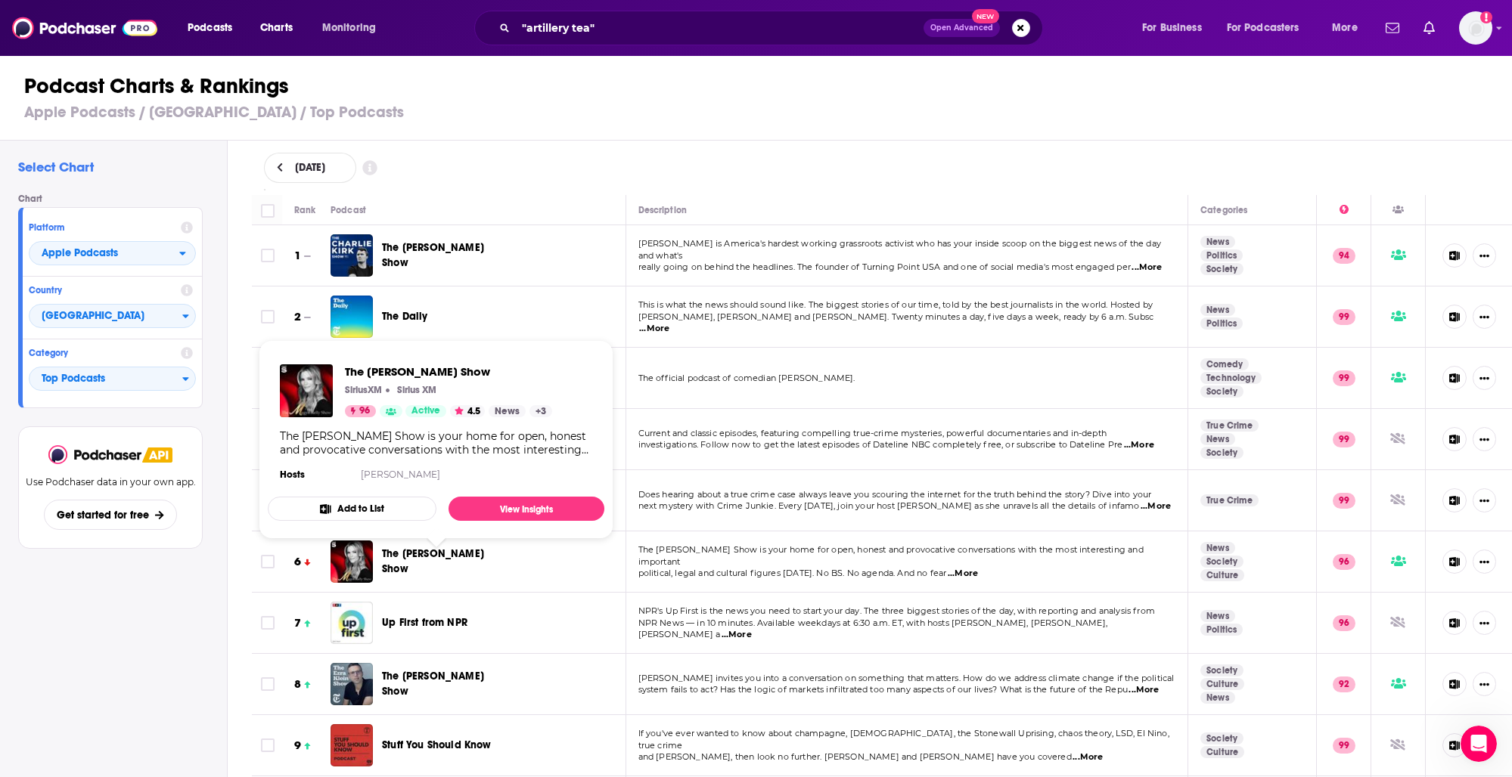
click at [420, 566] on span "The [PERSON_NAME] Show" at bounding box center [433, 562] width 102 height 28
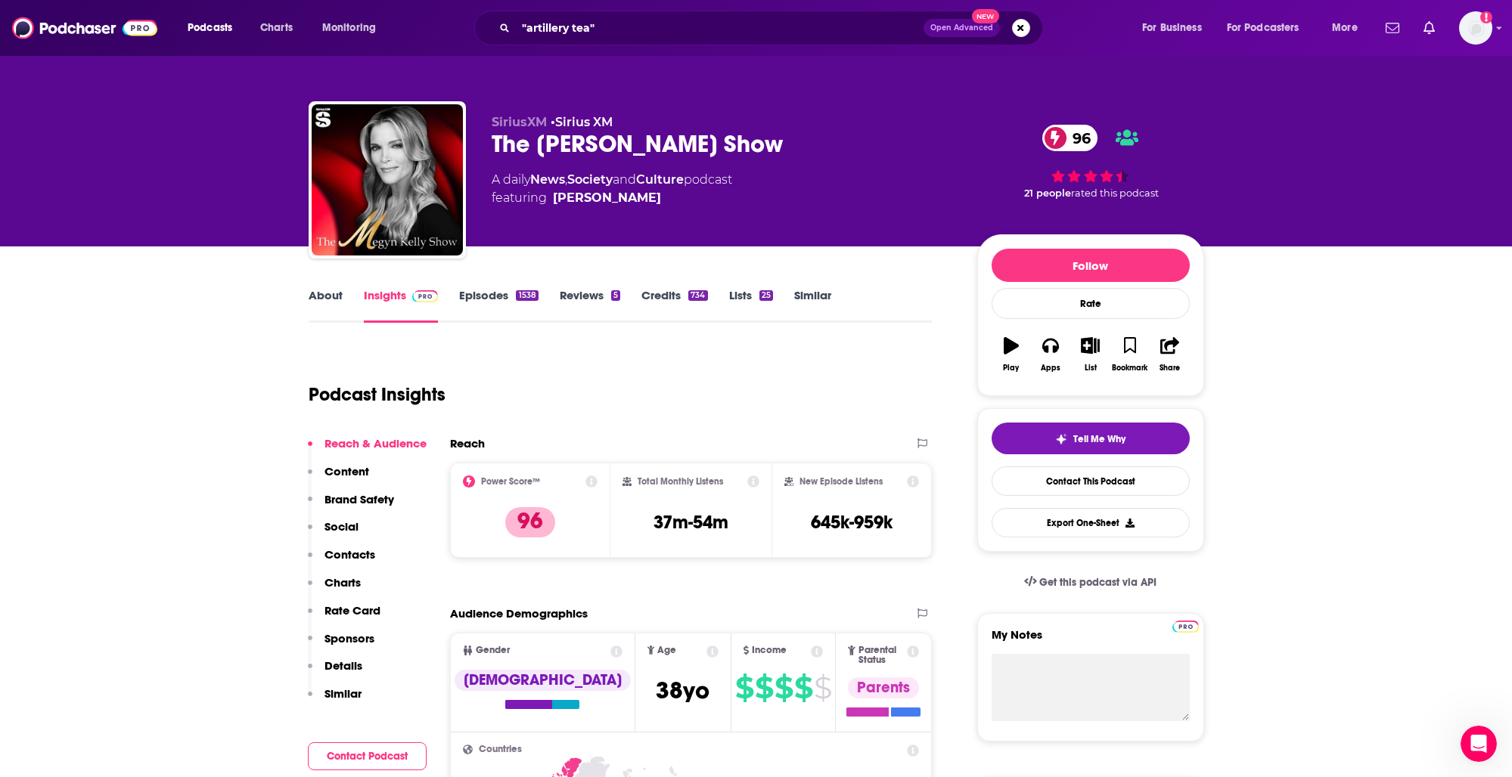
click at [340, 635] on p "Sponsors" at bounding box center [349, 639] width 50 height 14
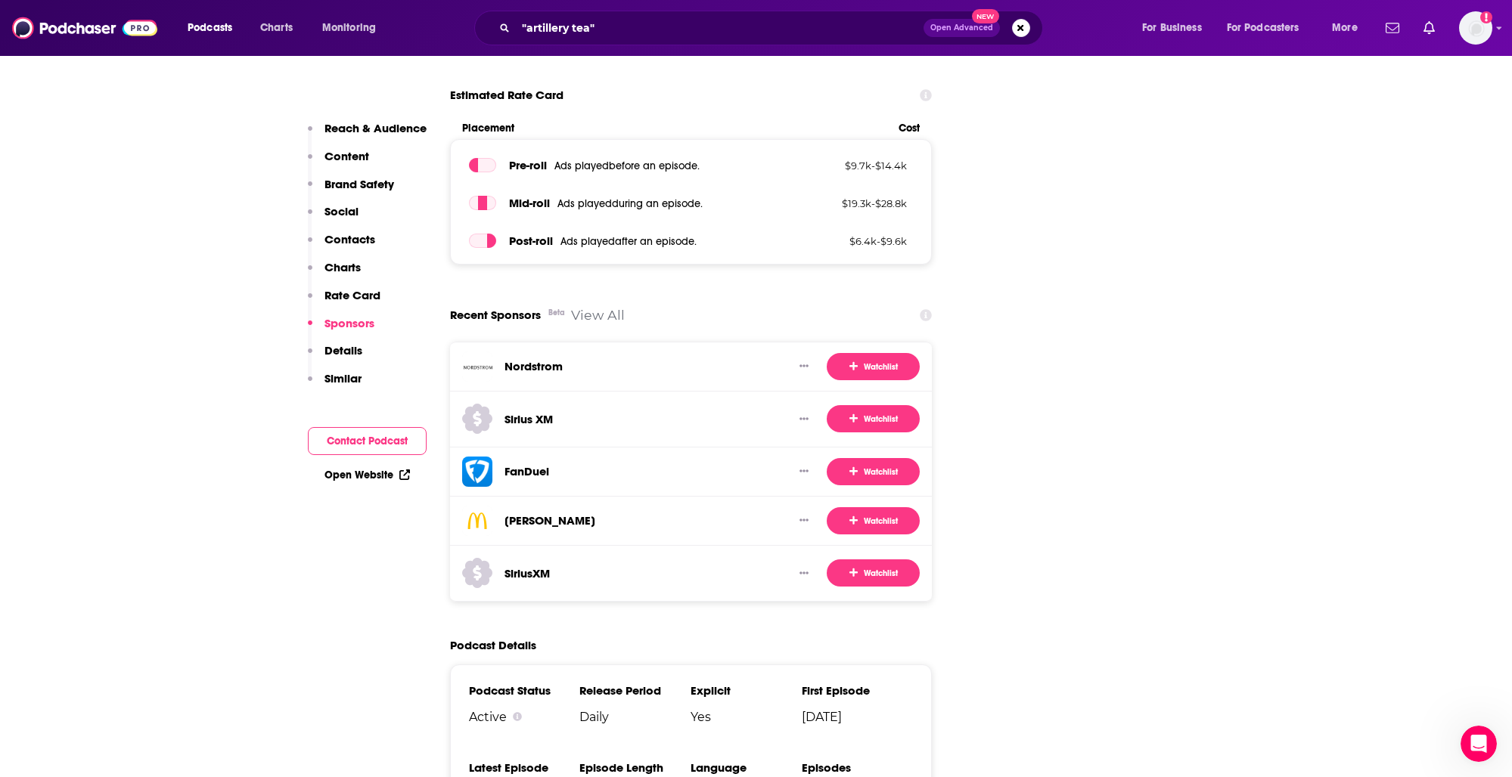
scroll to position [2782, 0]
click at [594, 306] on link "View All" at bounding box center [598, 314] width 54 height 16
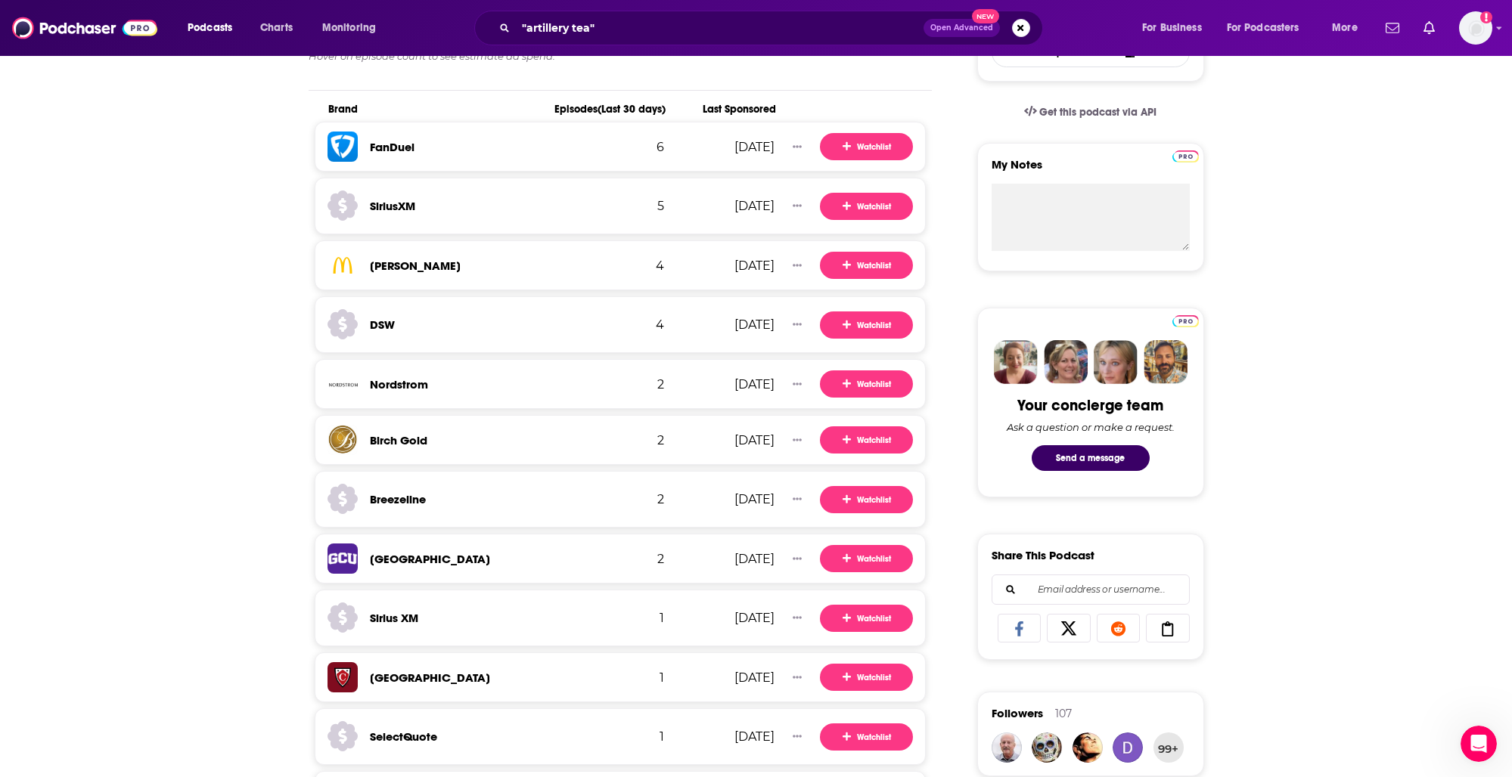
scroll to position [645, 0]
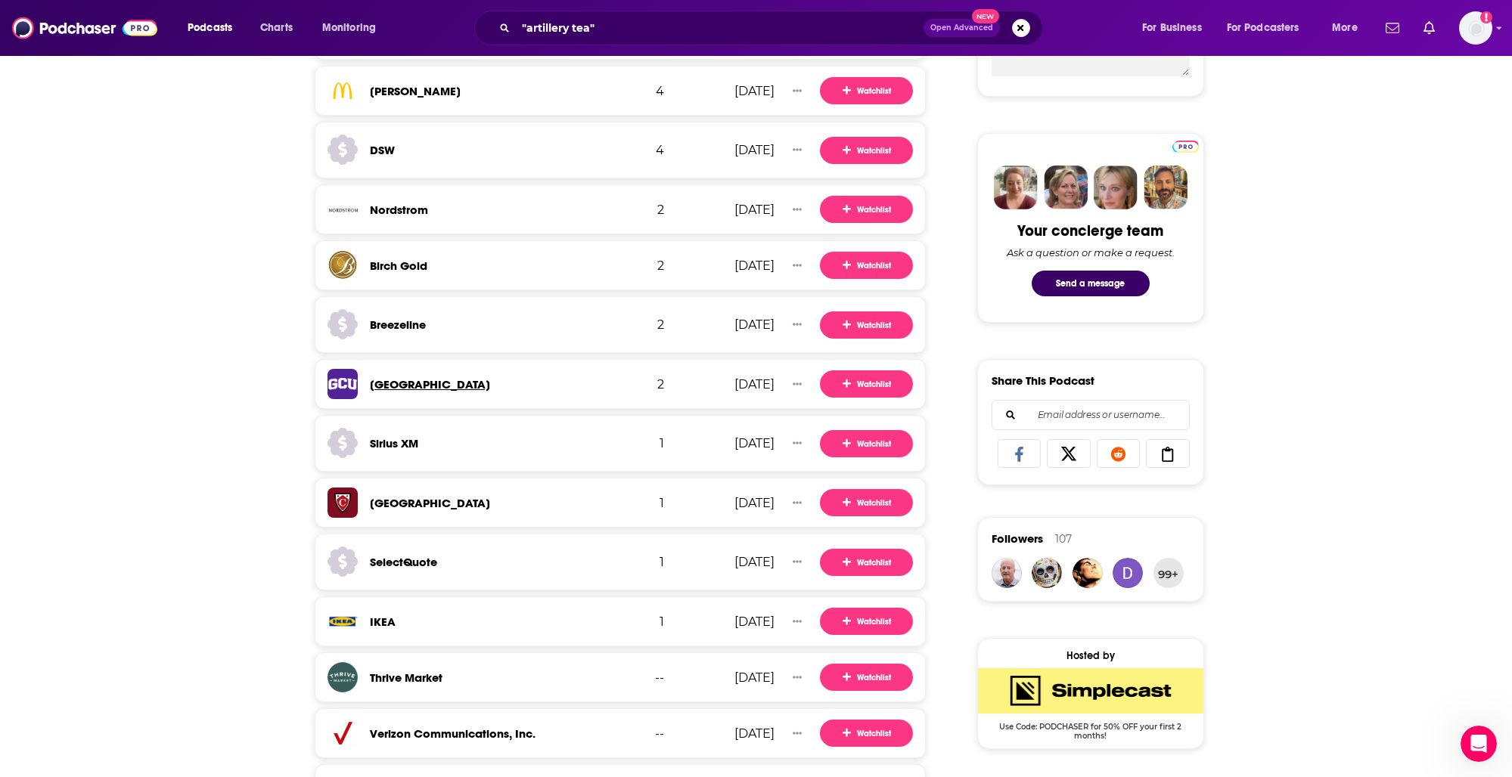
click at [440, 387] on h3 "[GEOGRAPHIC_DATA]" at bounding box center [430, 384] width 120 height 14
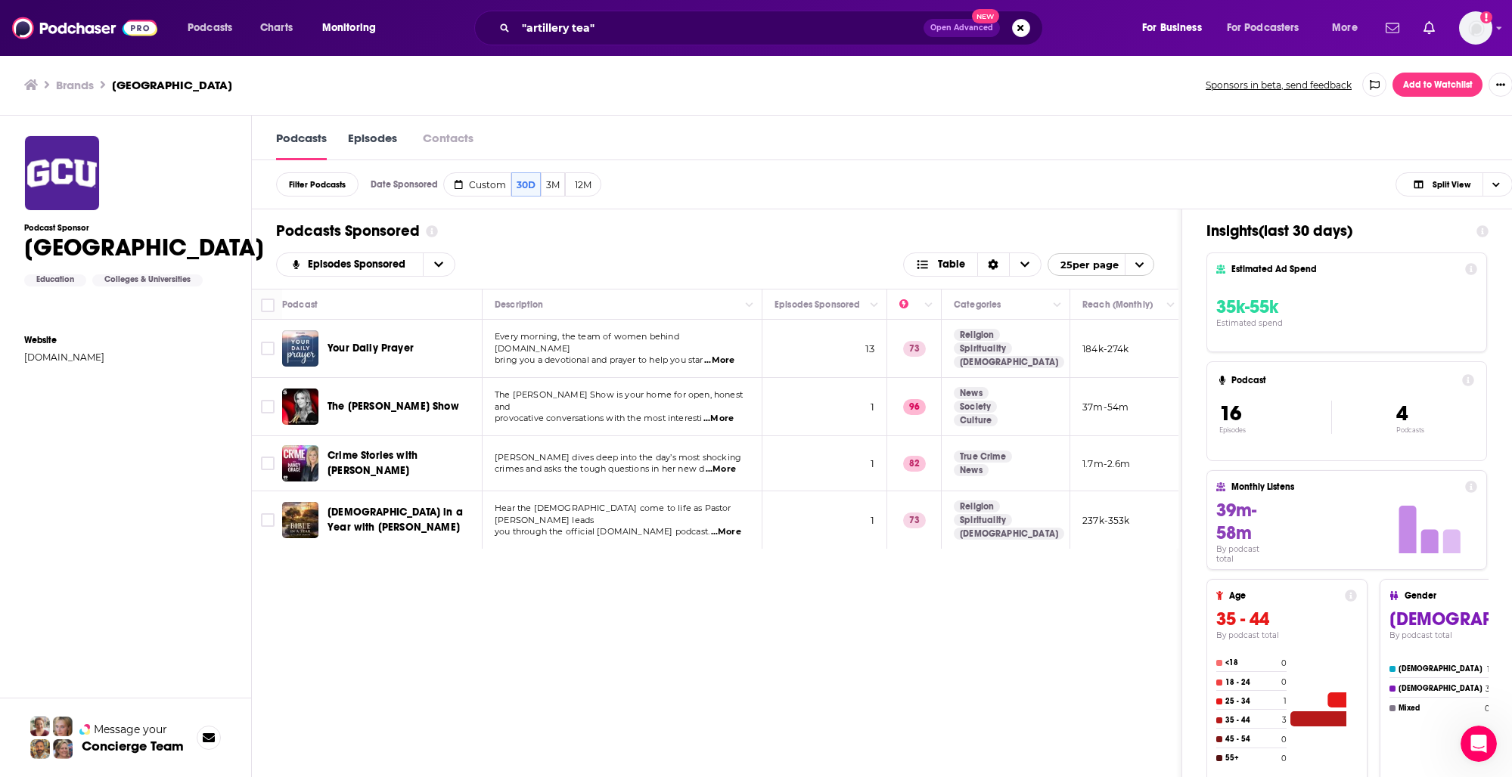
click at [805, 127] on div "Podcasts Episodes Contacts" at bounding box center [894, 138] width 1285 height 45
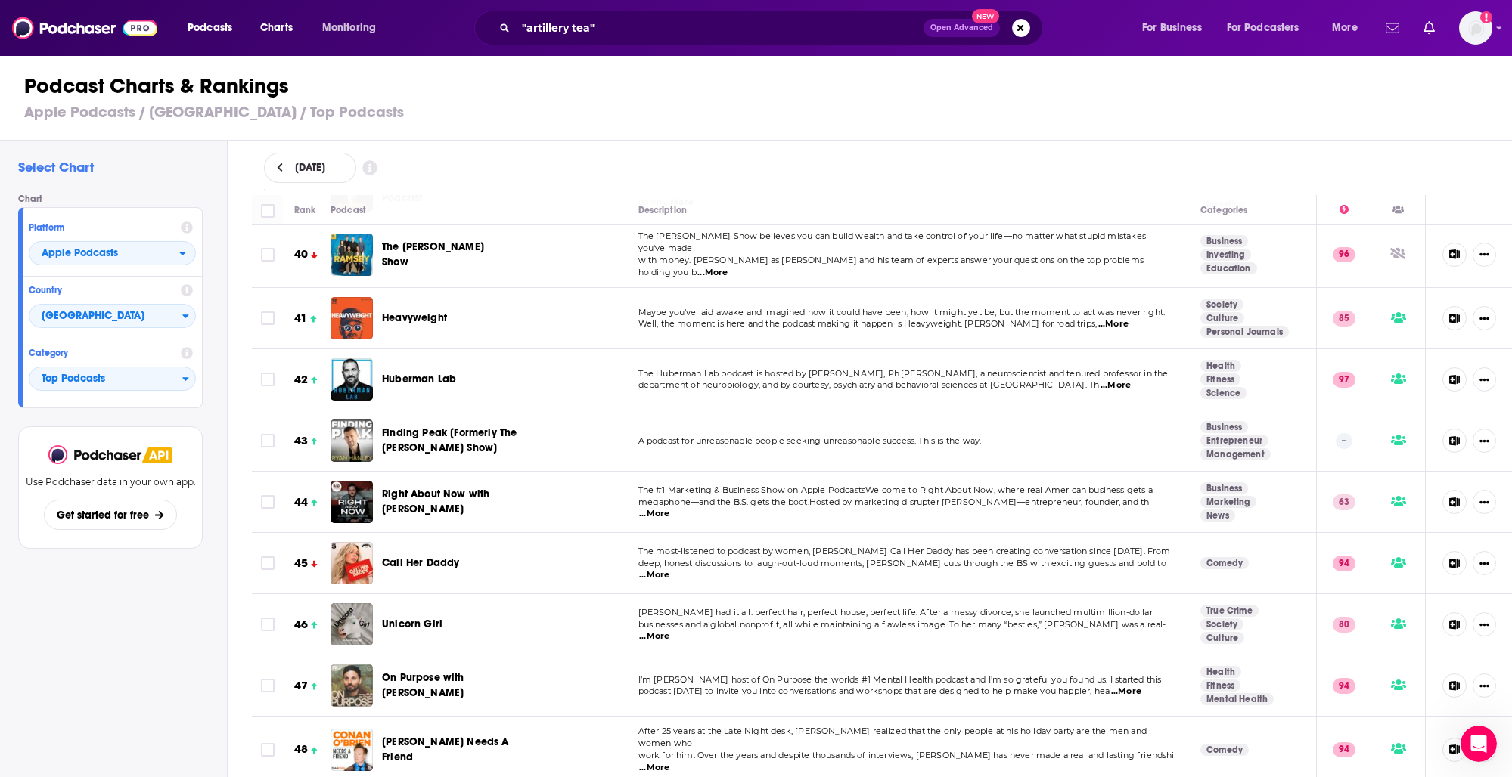
scroll to position [2498, 0]
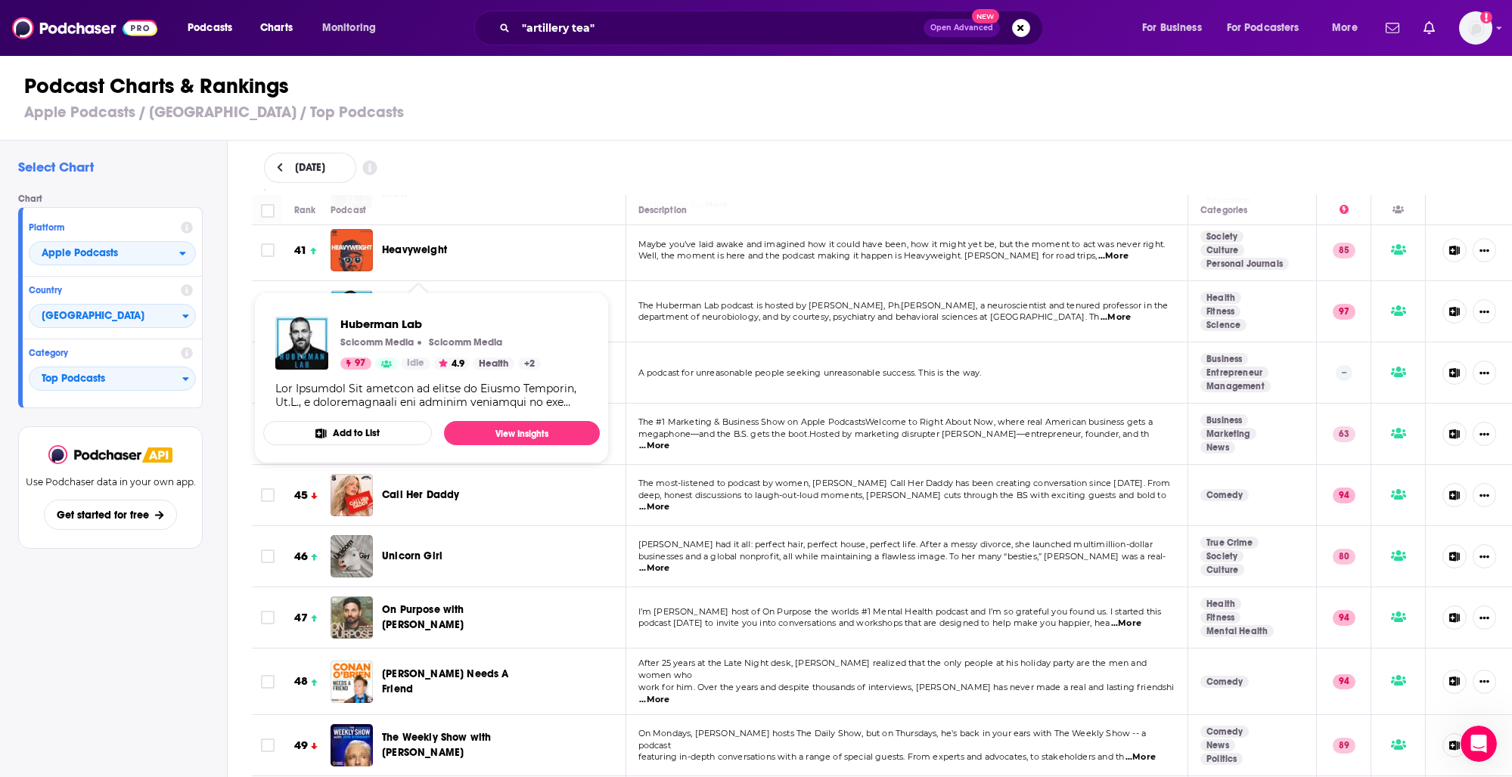
click at [419, 305] on span "Huberman Lab" at bounding box center [419, 311] width 74 height 13
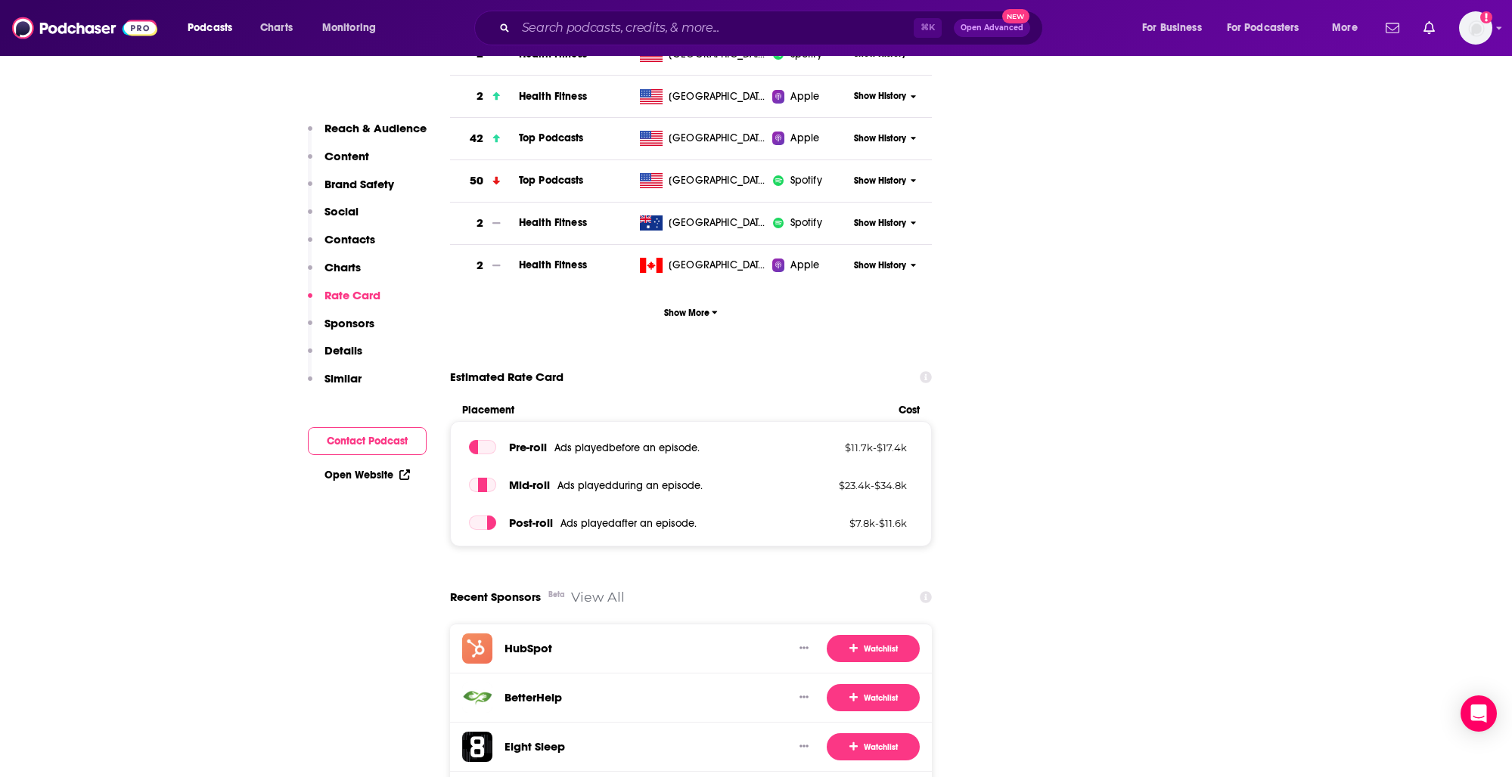
scroll to position [2607, 0]
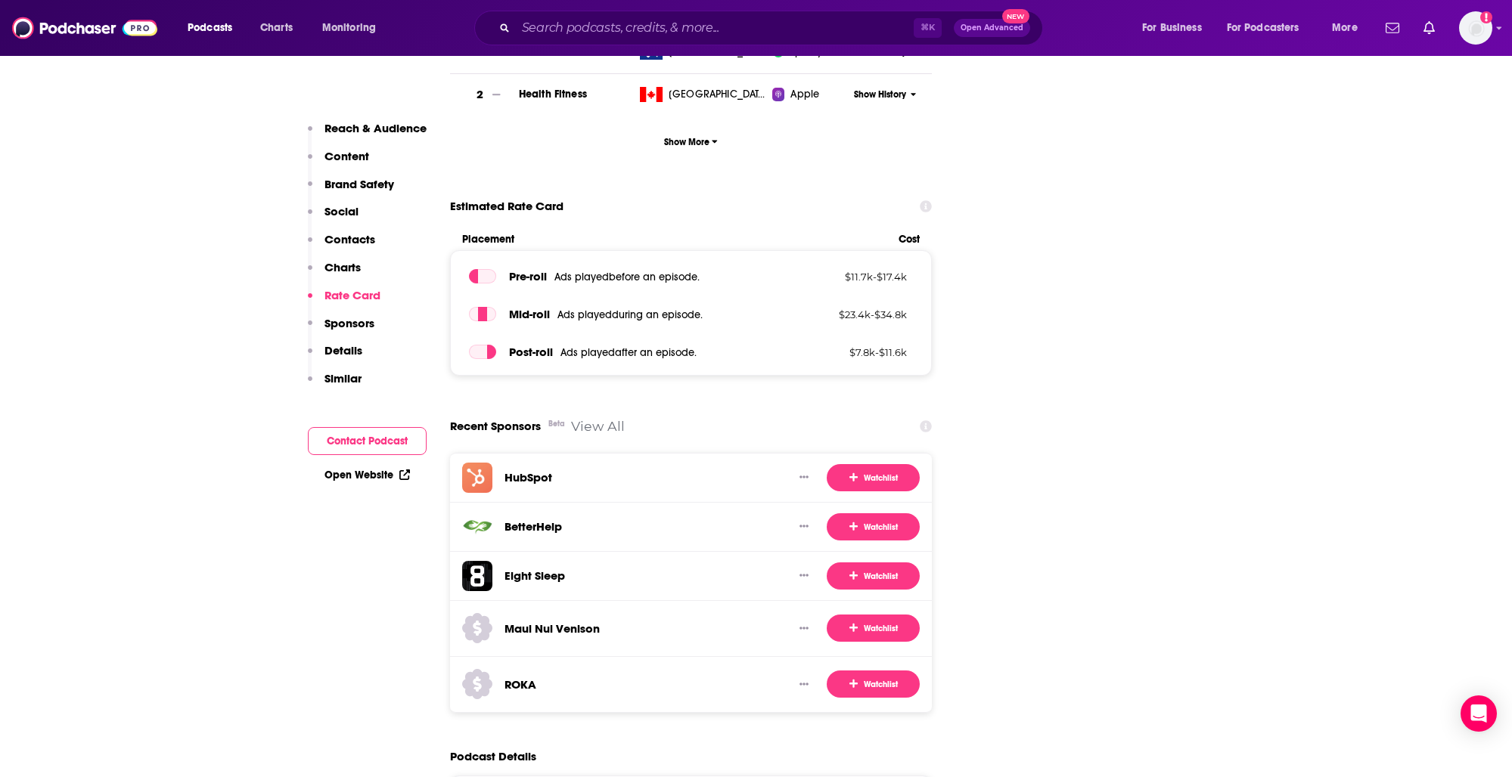
click at [600, 418] on link "View All" at bounding box center [598, 426] width 54 height 16
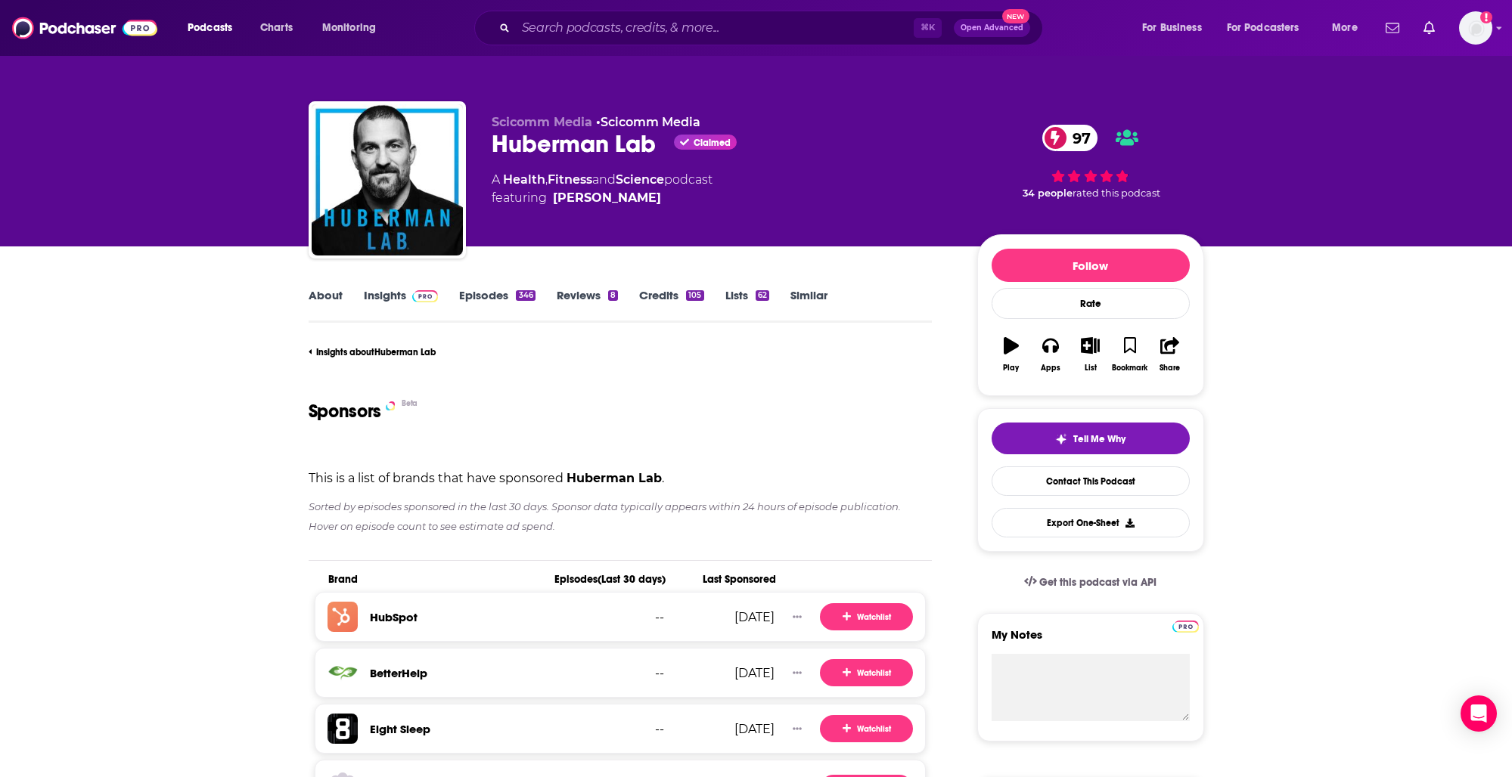
click at [520, 504] on p "Sorted by episodes sponsored in the last 30 days. Sponsor data typically appear…" at bounding box center [621, 517] width 624 height 39
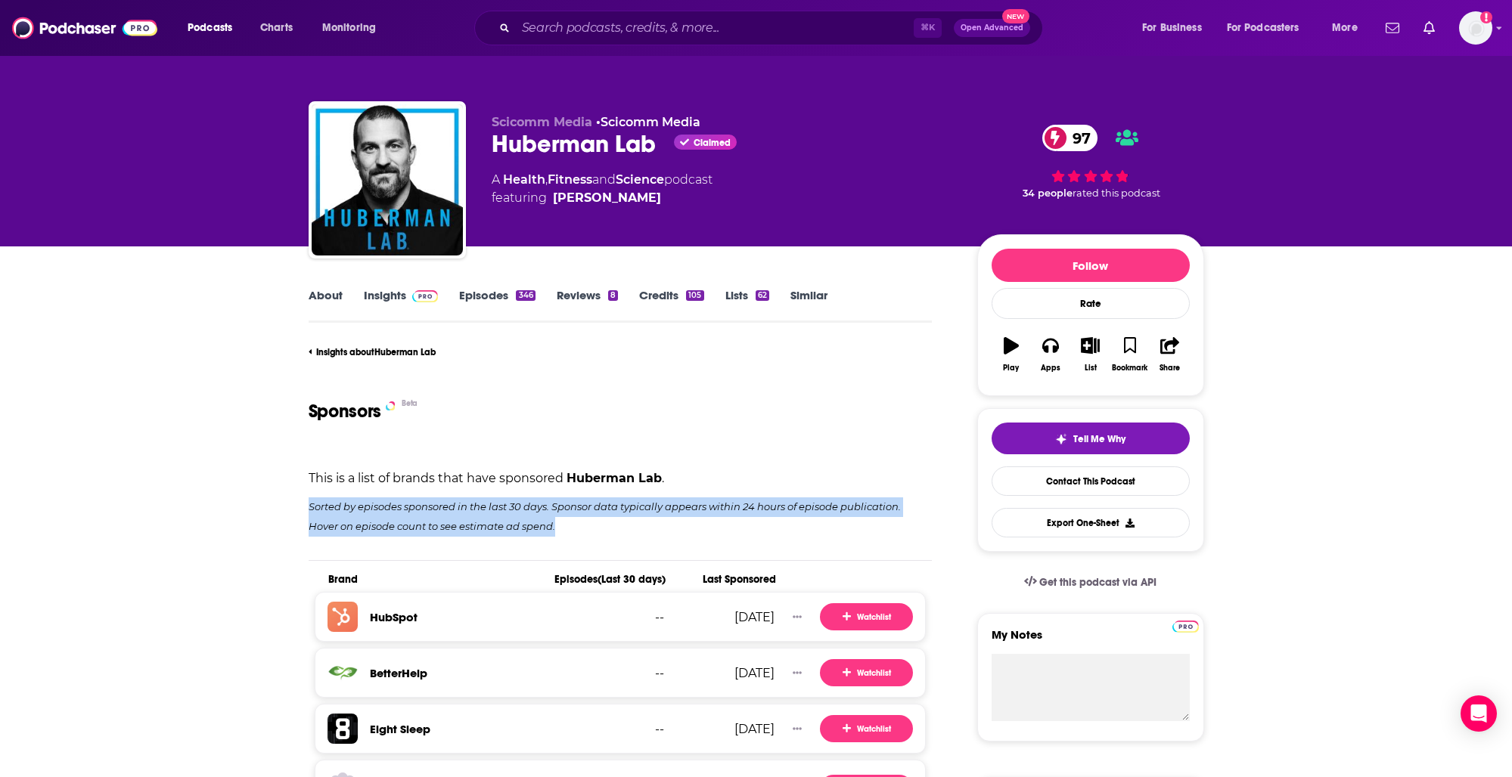
click at [520, 504] on p "Sorted by episodes sponsored in the last 30 days. Sponsor data typically appear…" at bounding box center [621, 517] width 624 height 39
click at [550, 501] on p "Sorted by episodes sponsored in the last 30 days. Sponsor data typically appear…" at bounding box center [621, 517] width 624 height 39
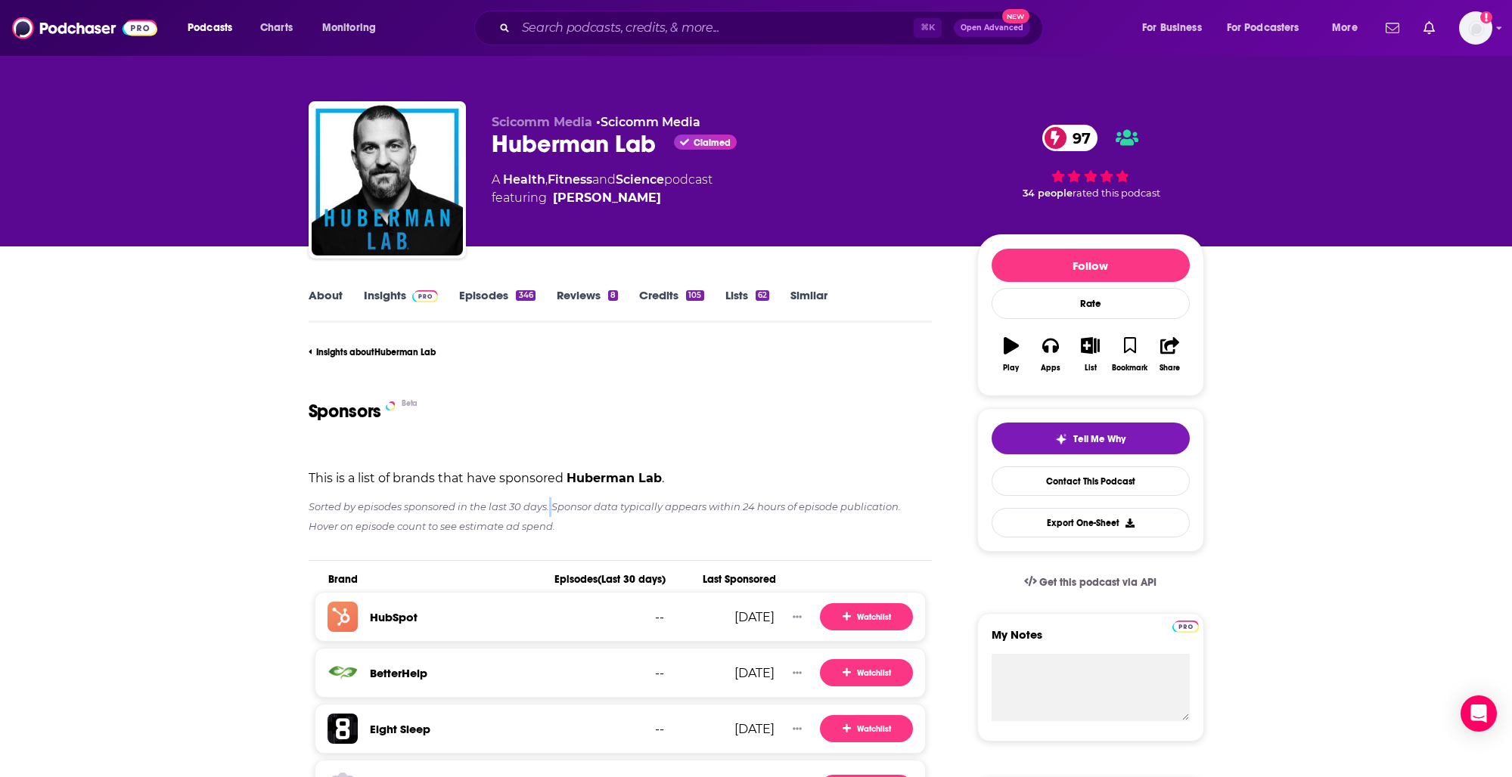
click at [550, 501] on p "Sorted by episodes sponsored in the last 30 days. Sponsor data typically appear…" at bounding box center [621, 517] width 624 height 39
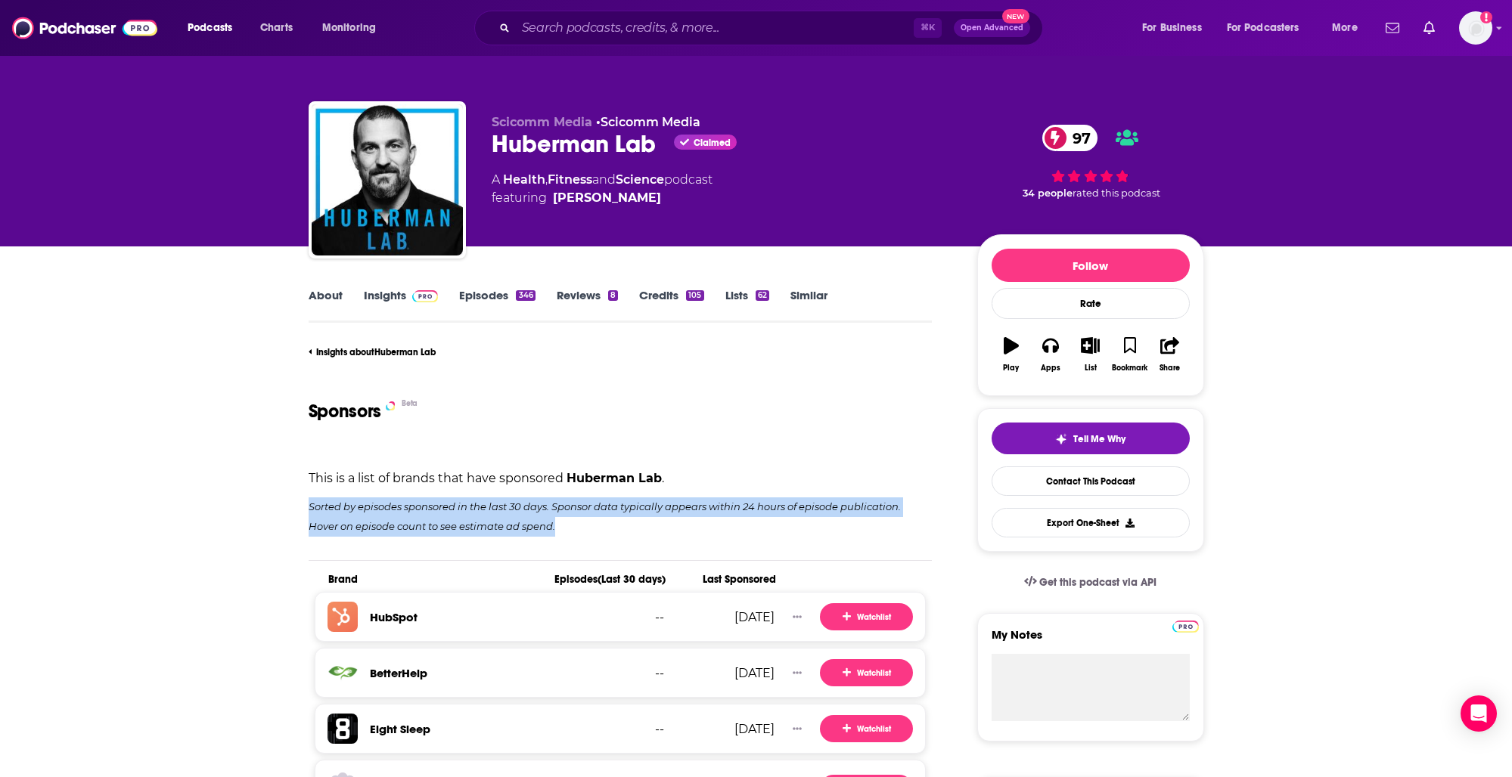
click at [550, 501] on p "Sorted by episodes sponsored in the last 30 days. Sponsor data typically appear…" at bounding box center [621, 517] width 624 height 39
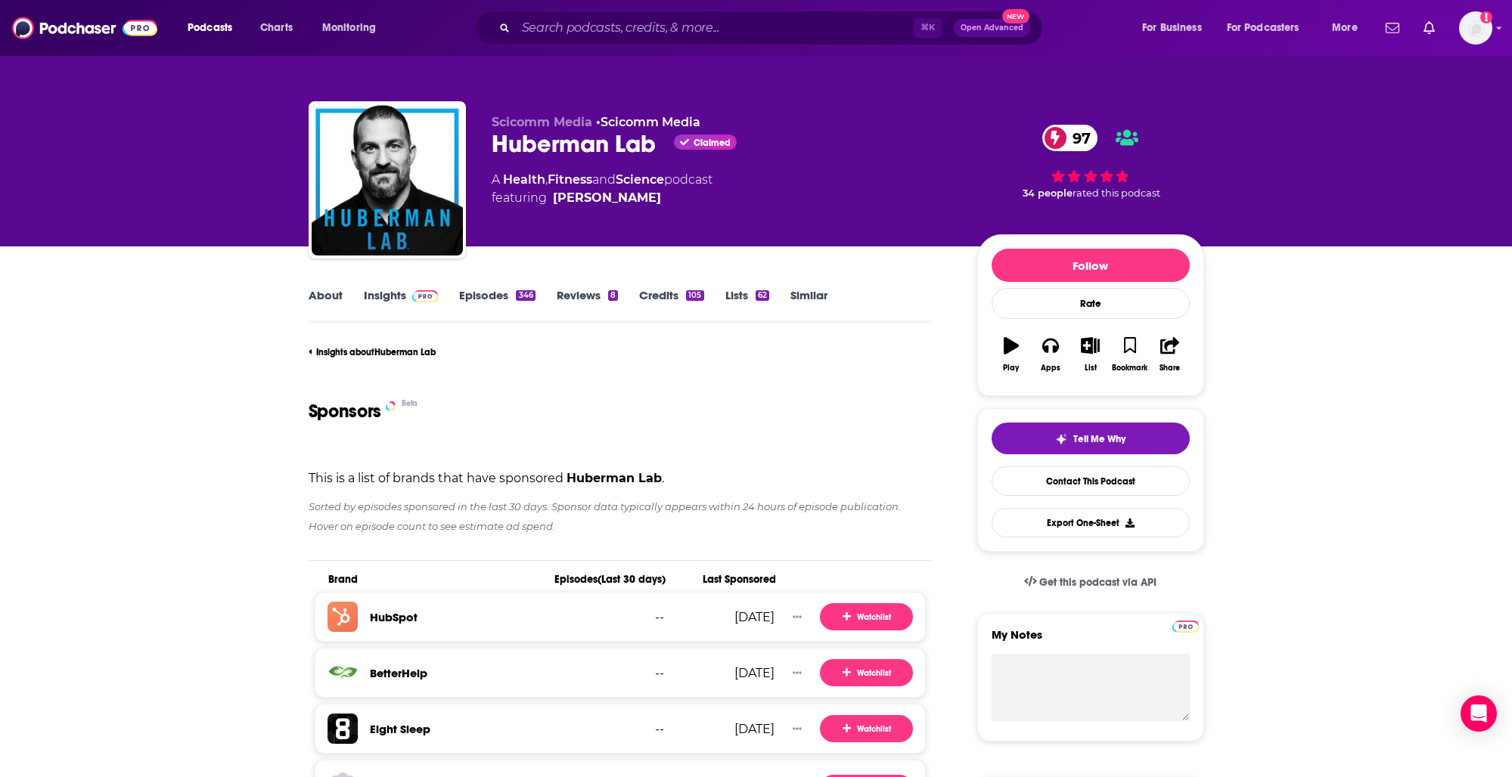
click at [550, 501] on p "Sorted by episodes sponsored in the last 30 days. Sponsor data typically appear…" at bounding box center [621, 517] width 624 height 39
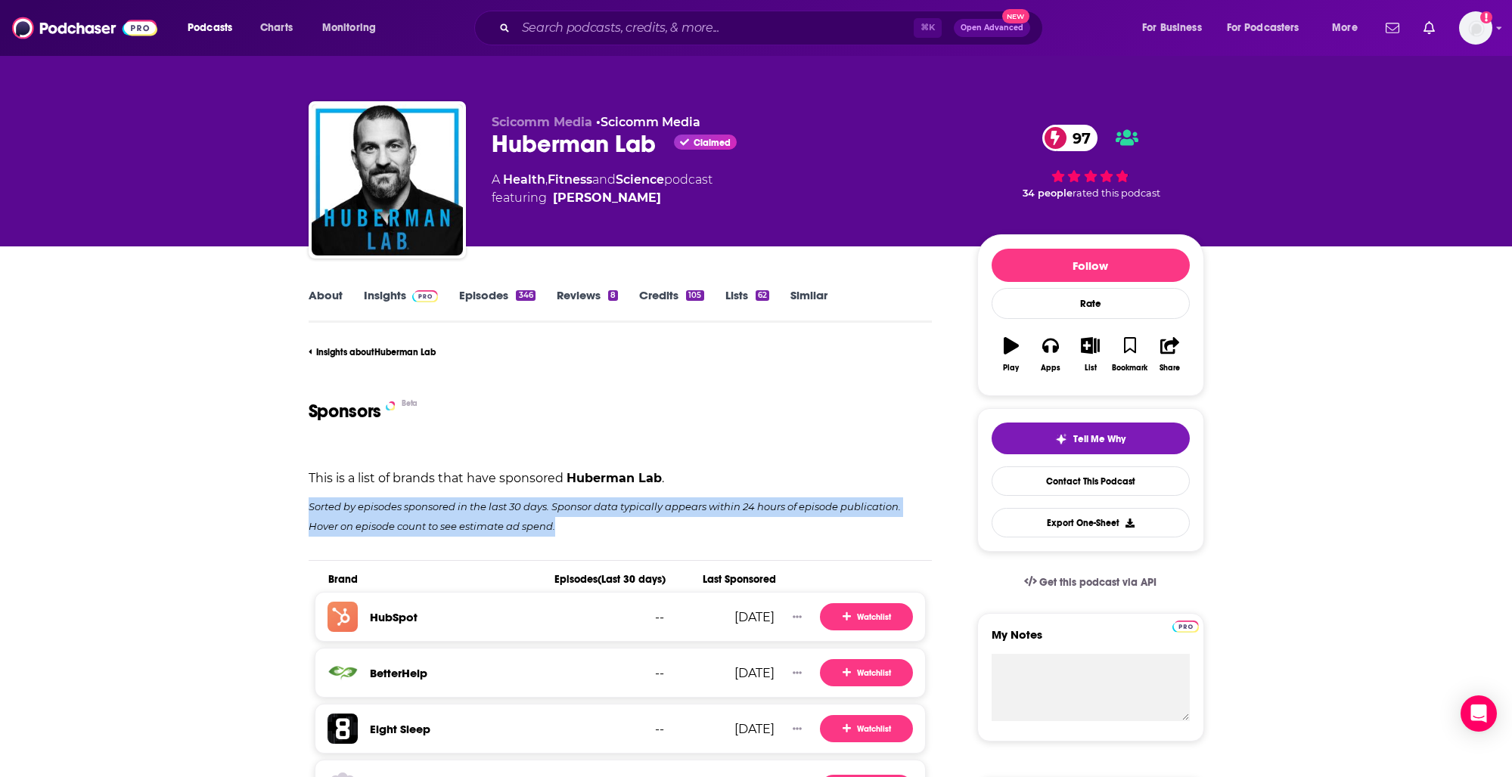
click at [592, 509] on p "Sorted by episodes sponsored in the last 30 days. Sponsor data typically appear…" at bounding box center [621, 517] width 624 height 39
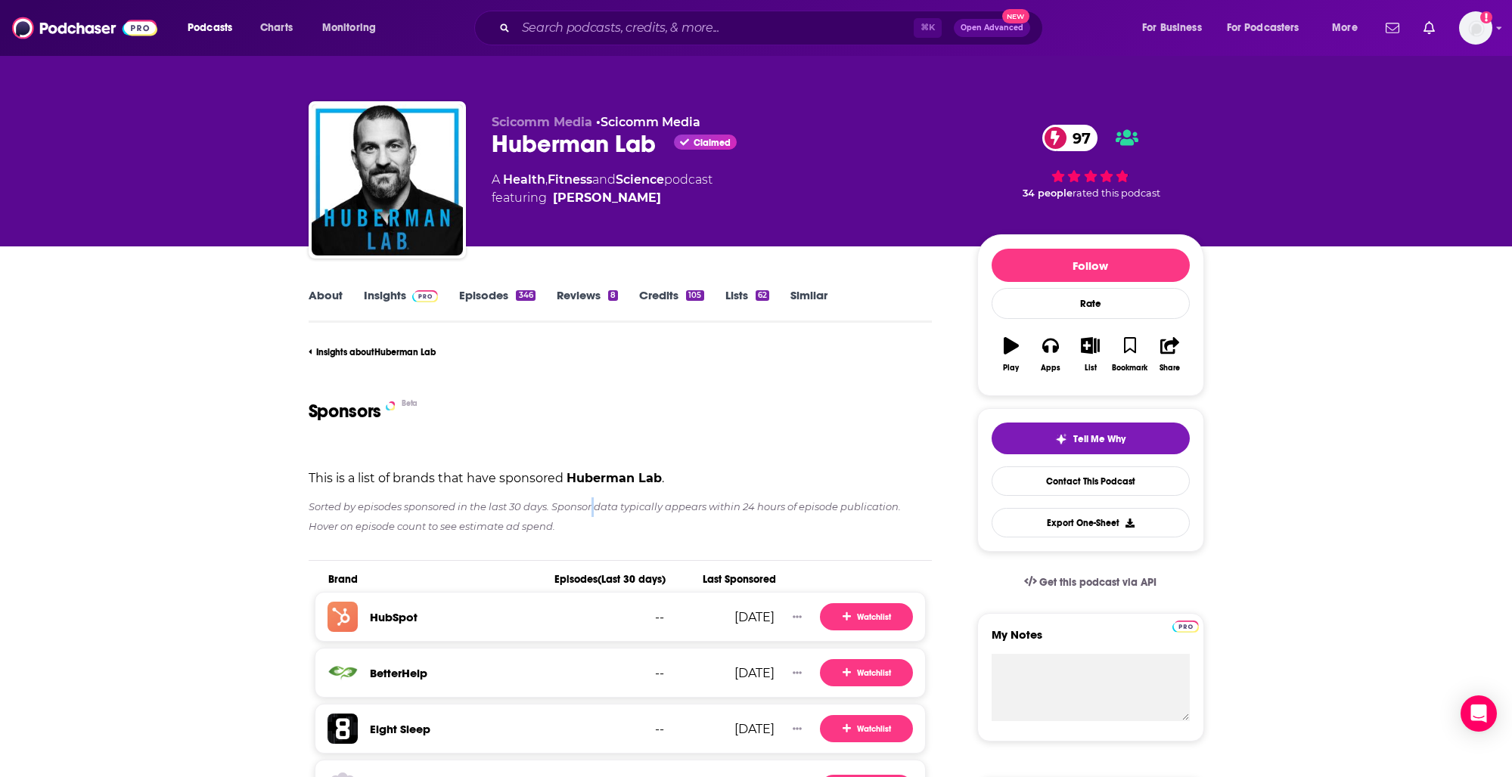
click at [592, 509] on p "Sorted by episodes sponsored in the last 30 days. Sponsor data typically appear…" at bounding box center [621, 517] width 624 height 39
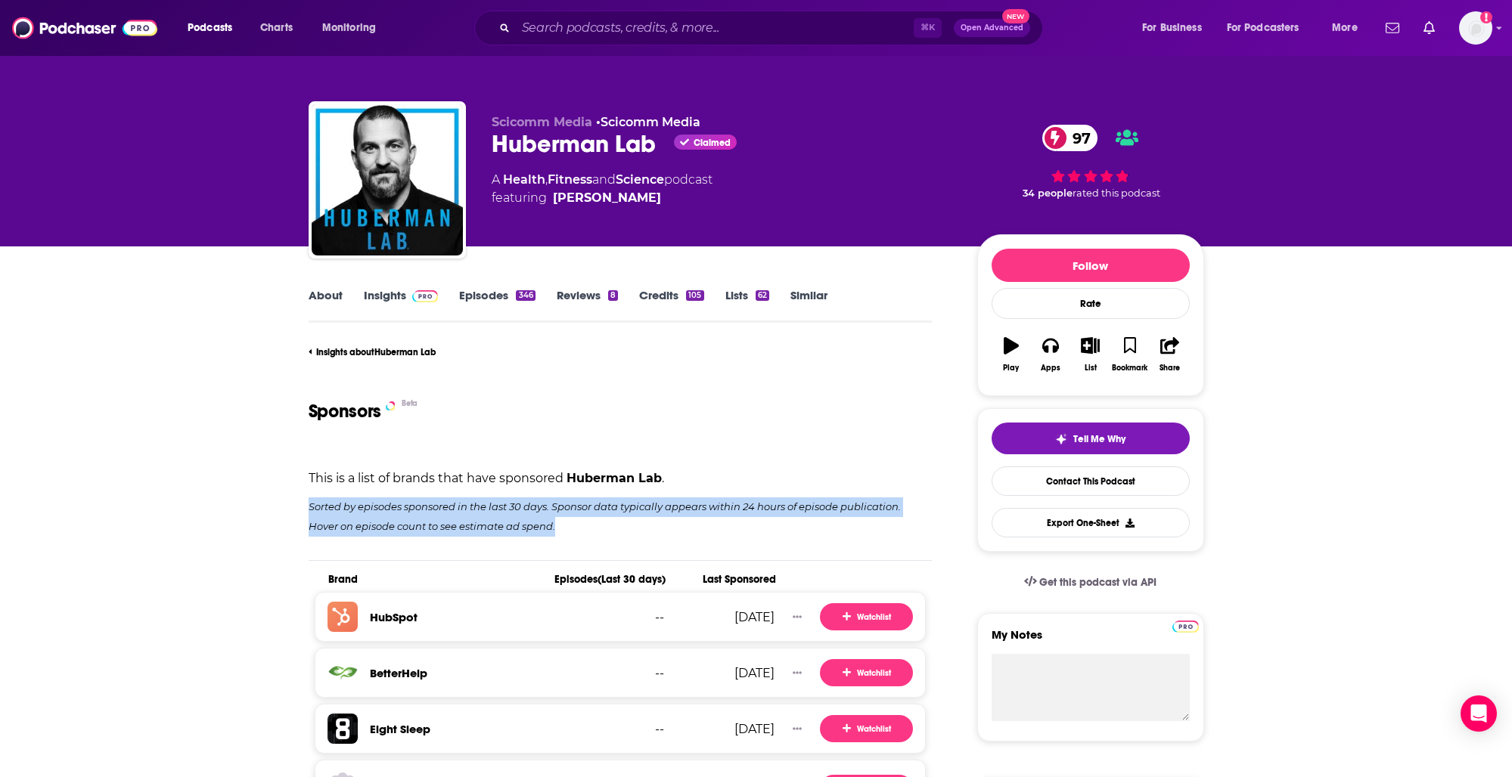
click at [592, 509] on p "Sorted by episodes sponsored in the last 30 days. Sponsor data typically appear…" at bounding box center [621, 517] width 624 height 39
click at [617, 510] on p "Sorted by episodes sponsored in the last 30 days. Sponsor data typically appear…" at bounding box center [621, 517] width 624 height 39
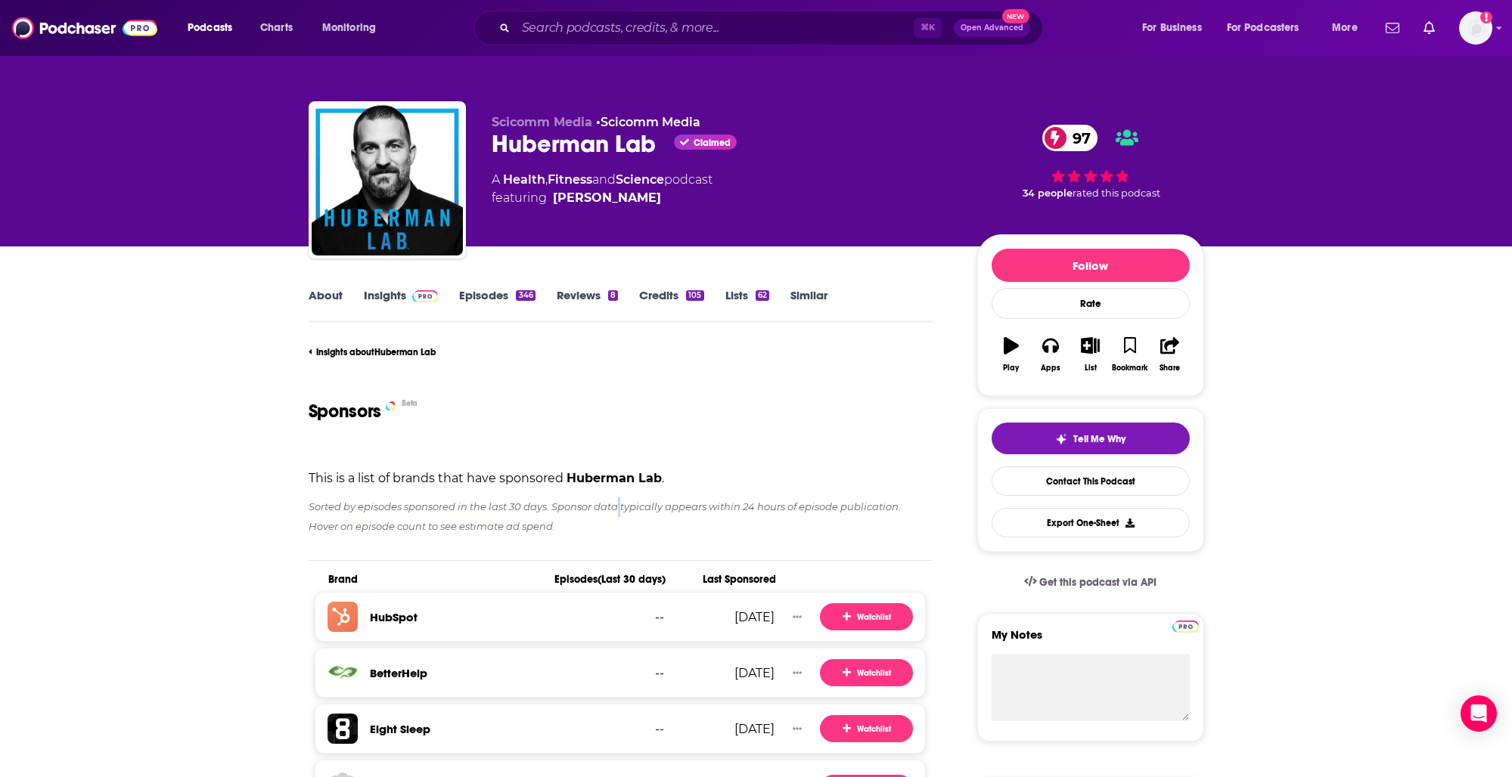
click at [617, 510] on p "Sorted by episodes sponsored in the last 30 days. Sponsor data typically appear…" at bounding box center [621, 517] width 624 height 39
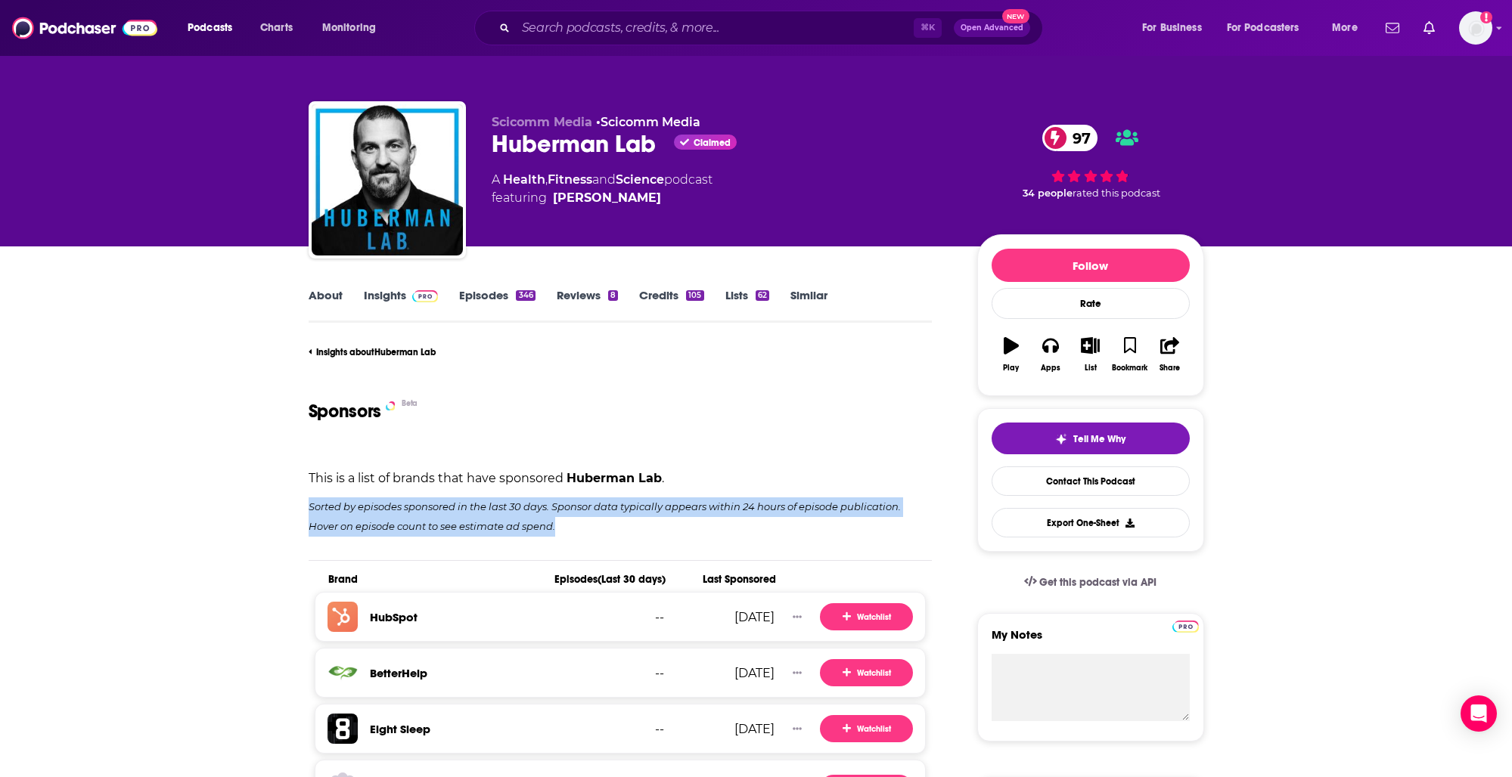
click at [617, 510] on p "Sorted by episodes sponsored in the last 30 days. Sponsor data typically appear…" at bounding box center [621, 517] width 624 height 39
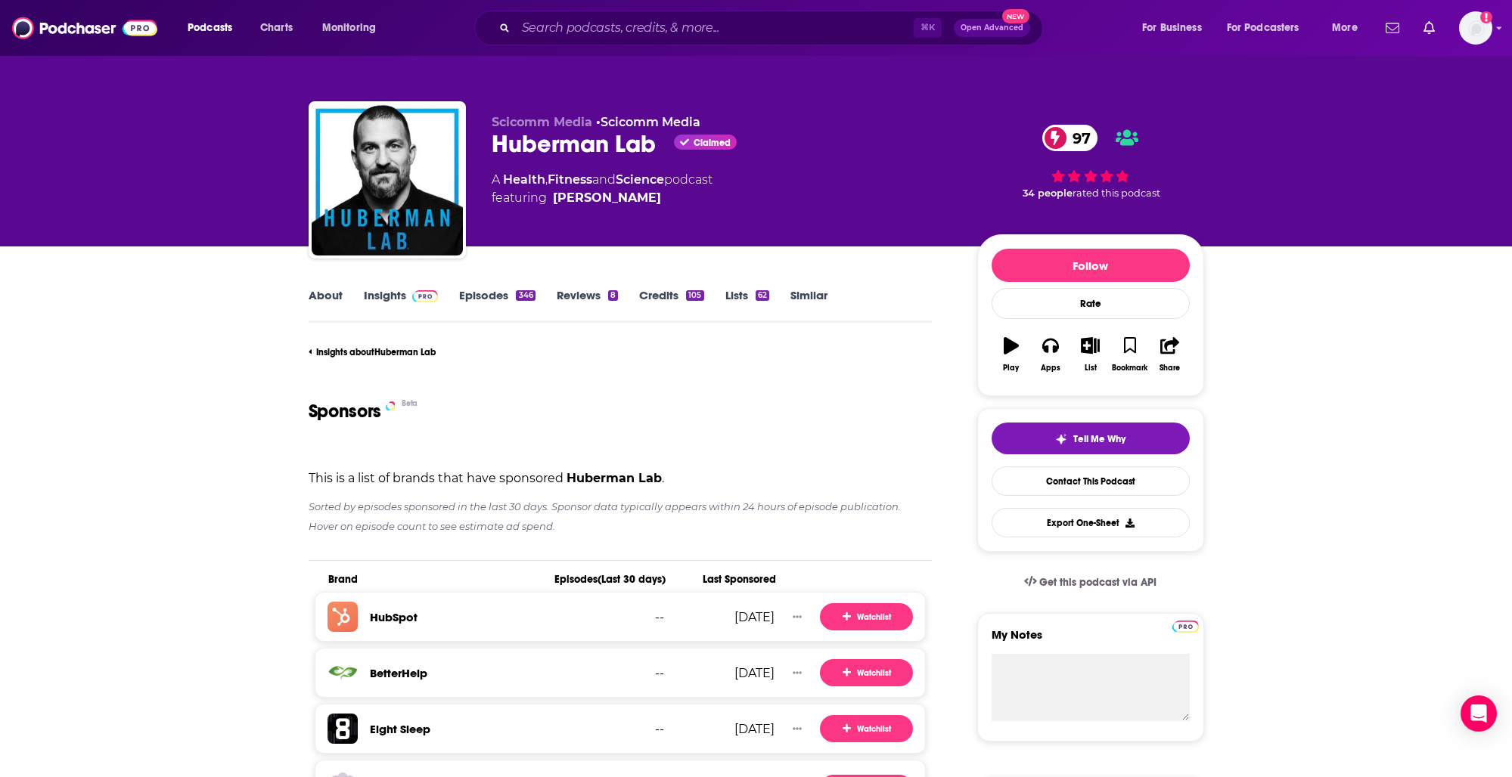
click at [617, 510] on p "Sorted by episodes sponsored in the last 30 days. Sponsor data typically appear…" at bounding box center [621, 517] width 624 height 39
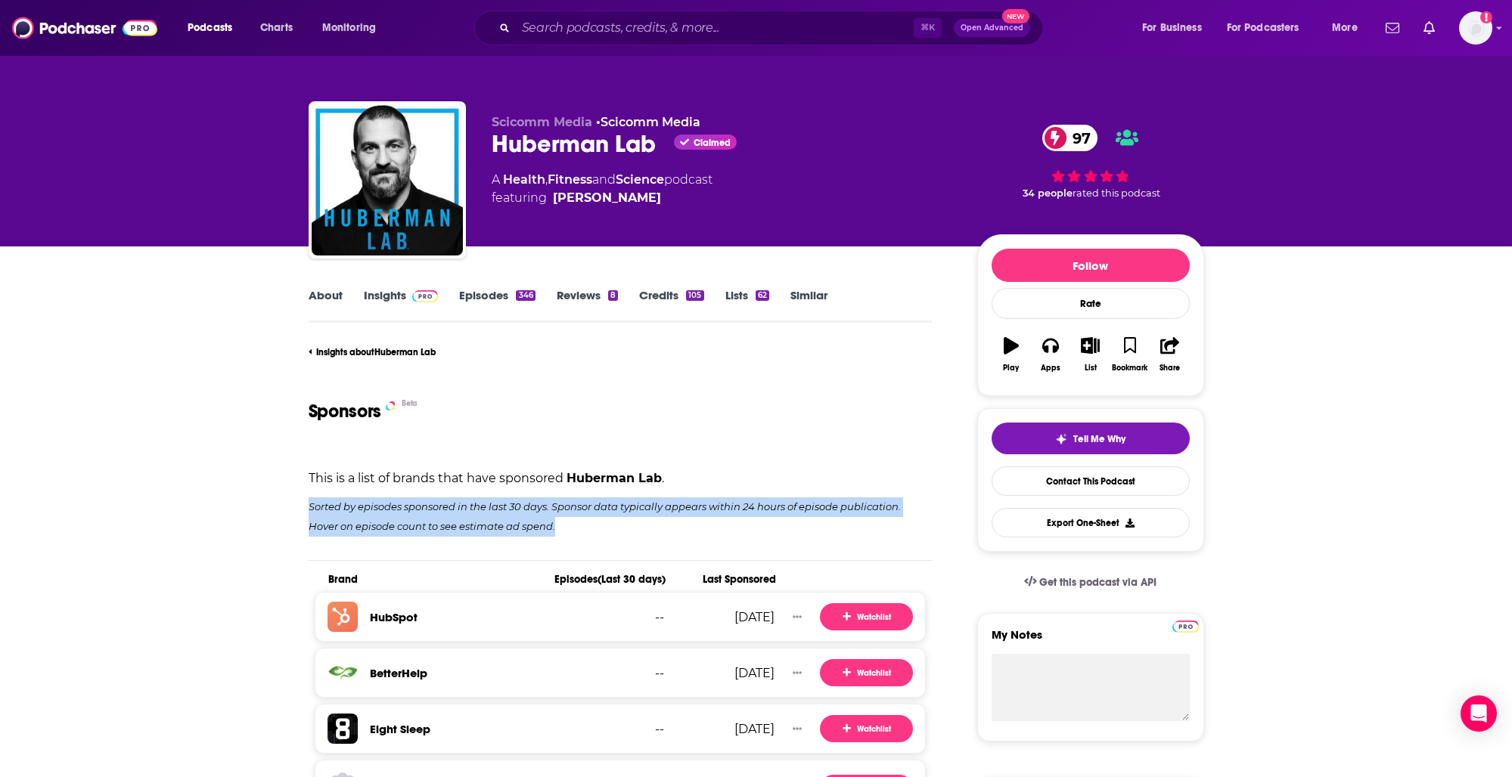
click at [617, 510] on p "Sorted by episodes sponsored in the last 30 days. Sponsor data typically appear…" at bounding box center [621, 517] width 624 height 39
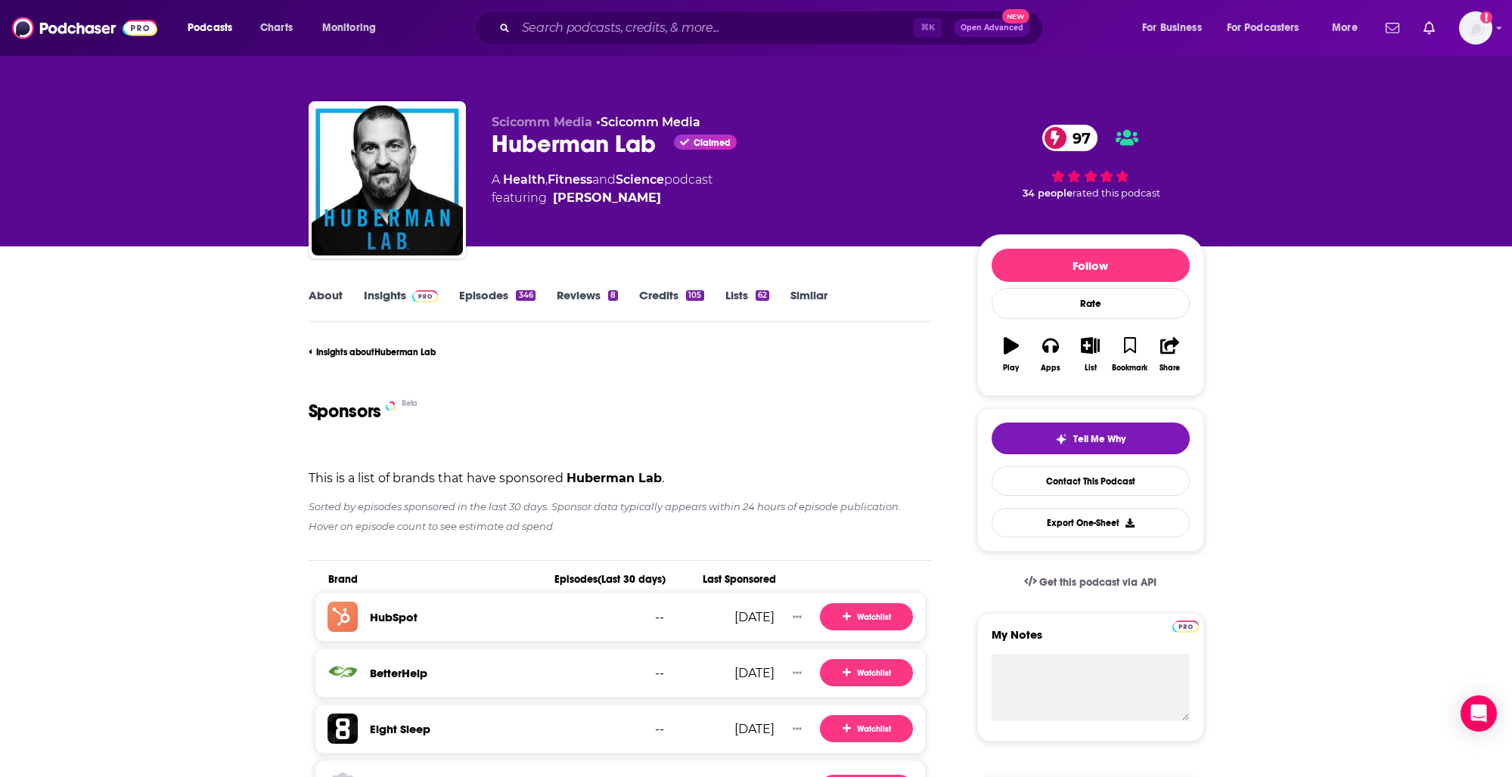
click at [617, 510] on p "Sorted by episodes sponsored in the last 30 days. Sponsor data typically appear…" at bounding box center [621, 517] width 624 height 39
click at [607, 507] on p "Sorted by episodes sponsored in the last 30 days. Sponsor data typically appear…" at bounding box center [621, 517] width 624 height 39
click at [628, 510] on p "Sorted by episodes sponsored in the last 30 days. Sponsor data typically appear…" at bounding box center [621, 517] width 624 height 39
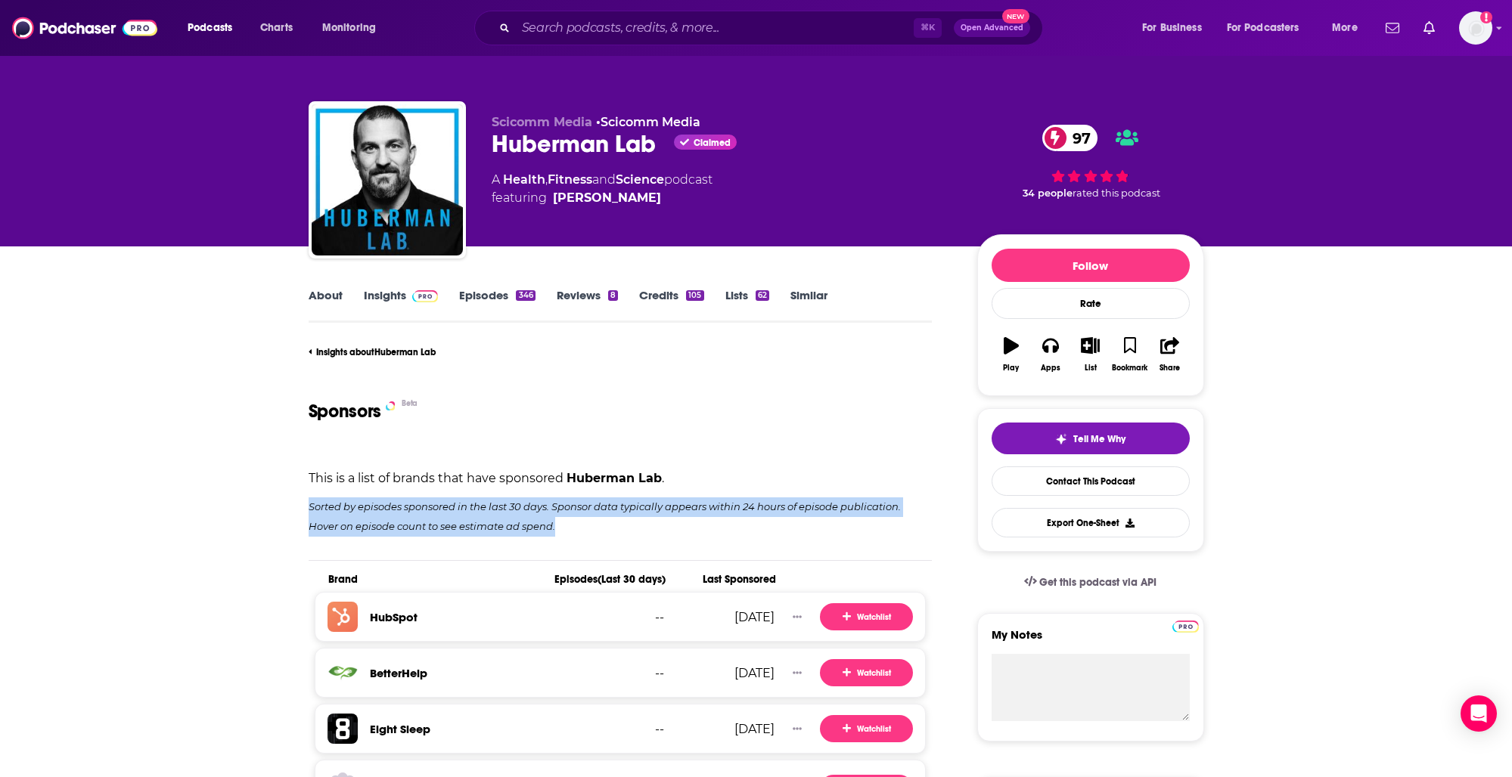
click at [628, 510] on p "Sorted by episodes sponsored in the last 30 days. Sponsor data typically appear…" at bounding box center [621, 517] width 624 height 39
click at [587, 507] on p "Sorted by episodes sponsored in the last 30 days. Sponsor data typically appear…" at bounding box center [621, 517] width 624 height 39
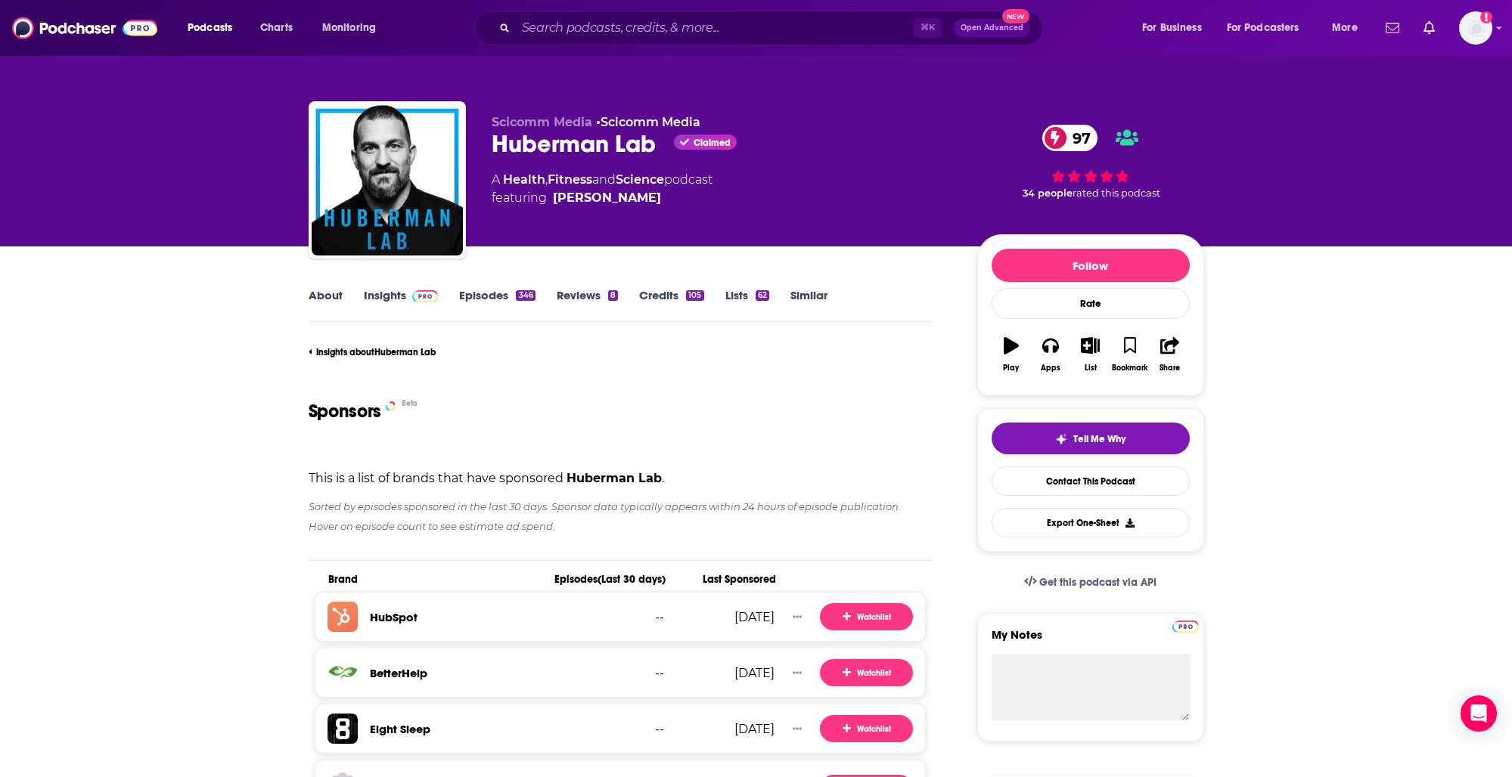
click at [587, 507] on p "Sorted by episodes sponsored in the last 30 days. Sponsor data typically appear…" at bounding box center [621, 517] width 624 height 39
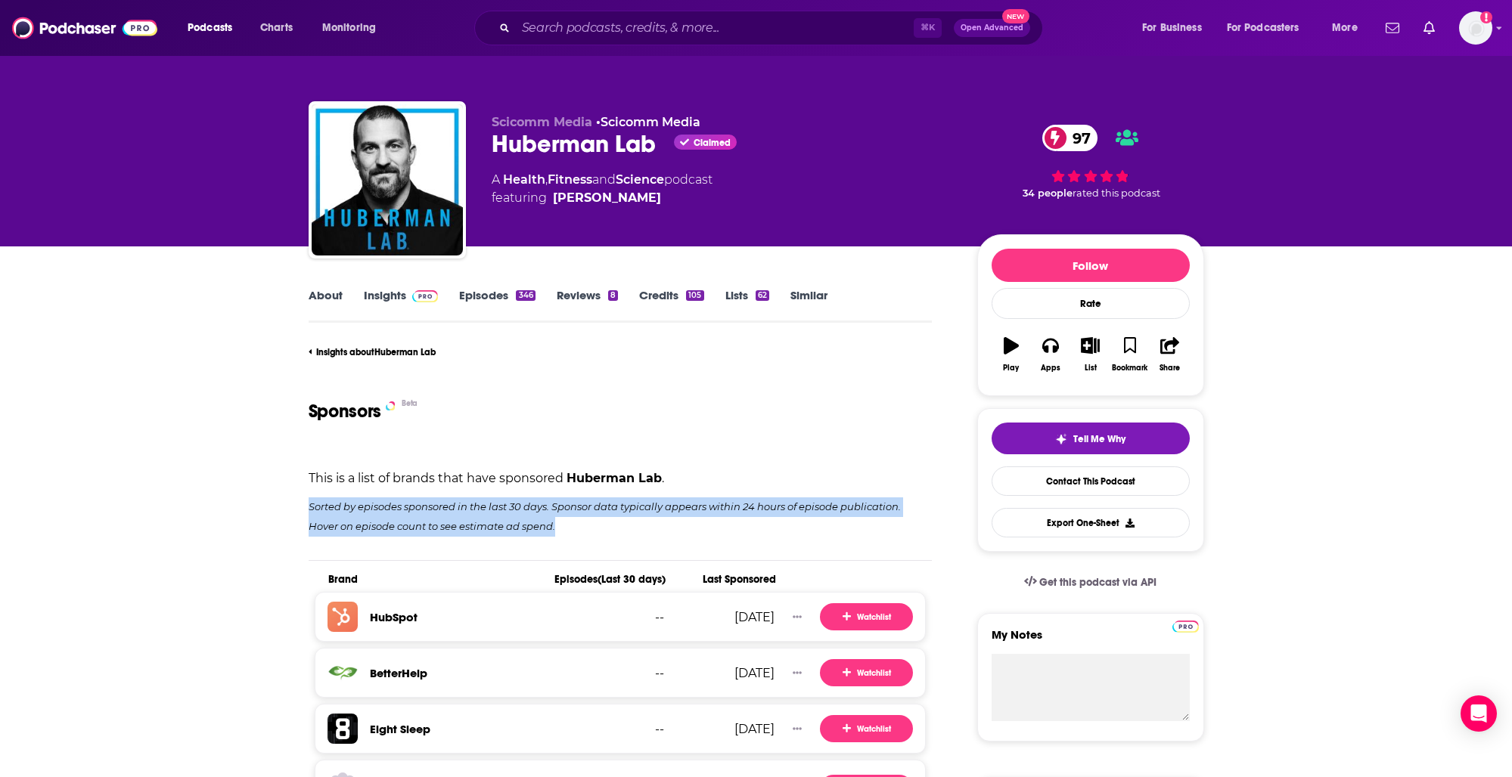
click at [587, 507] on p "Sorted by episodes sponsored in the last 30 days. Sponsor data typically appear…" at bounding box center [621, 517] width 624 height 39
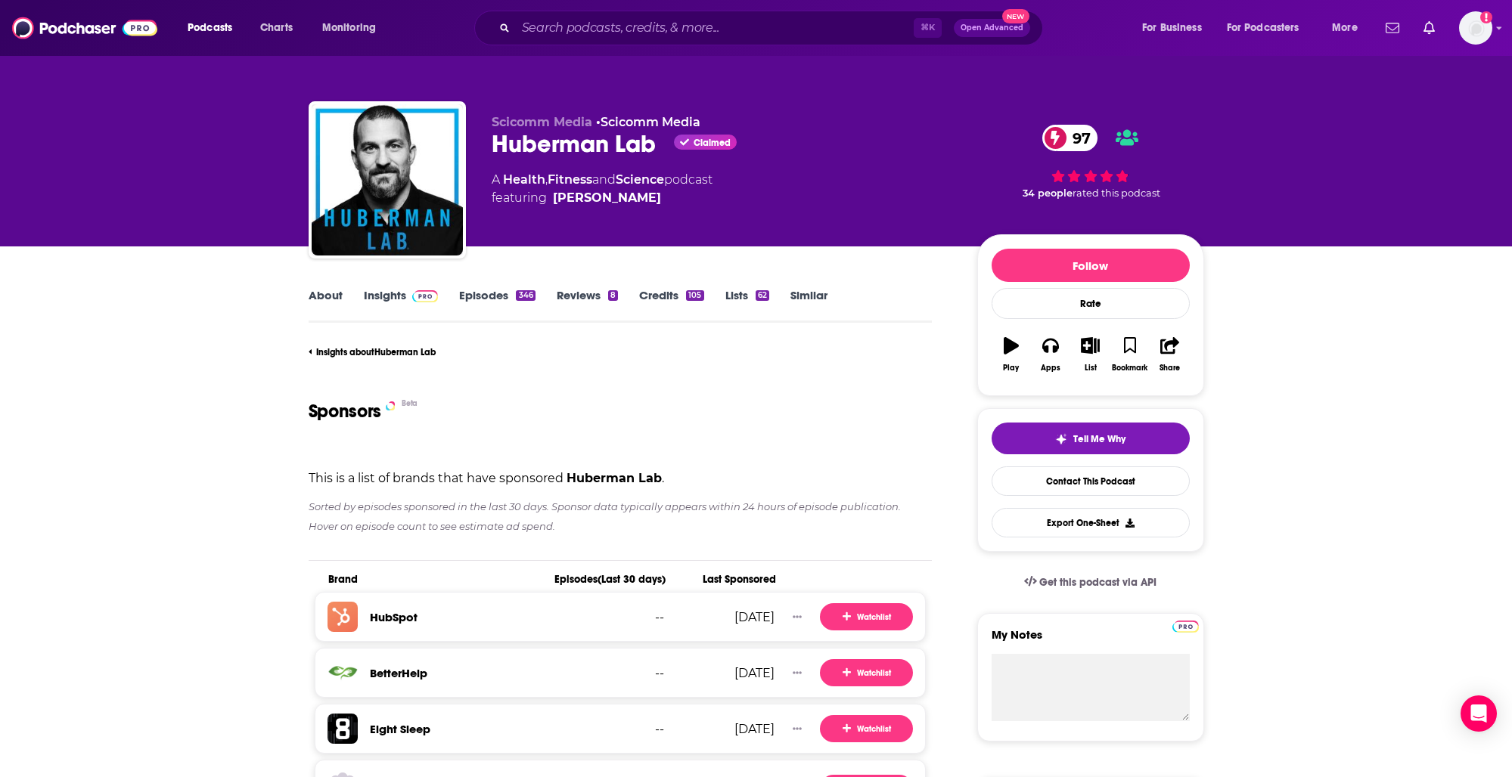
click at [587, 507] on p "Sorted by episodes sponsored in the last 30 days. Sponsor data typically appear…" at bounding box center [621, 517] width 624 height 39
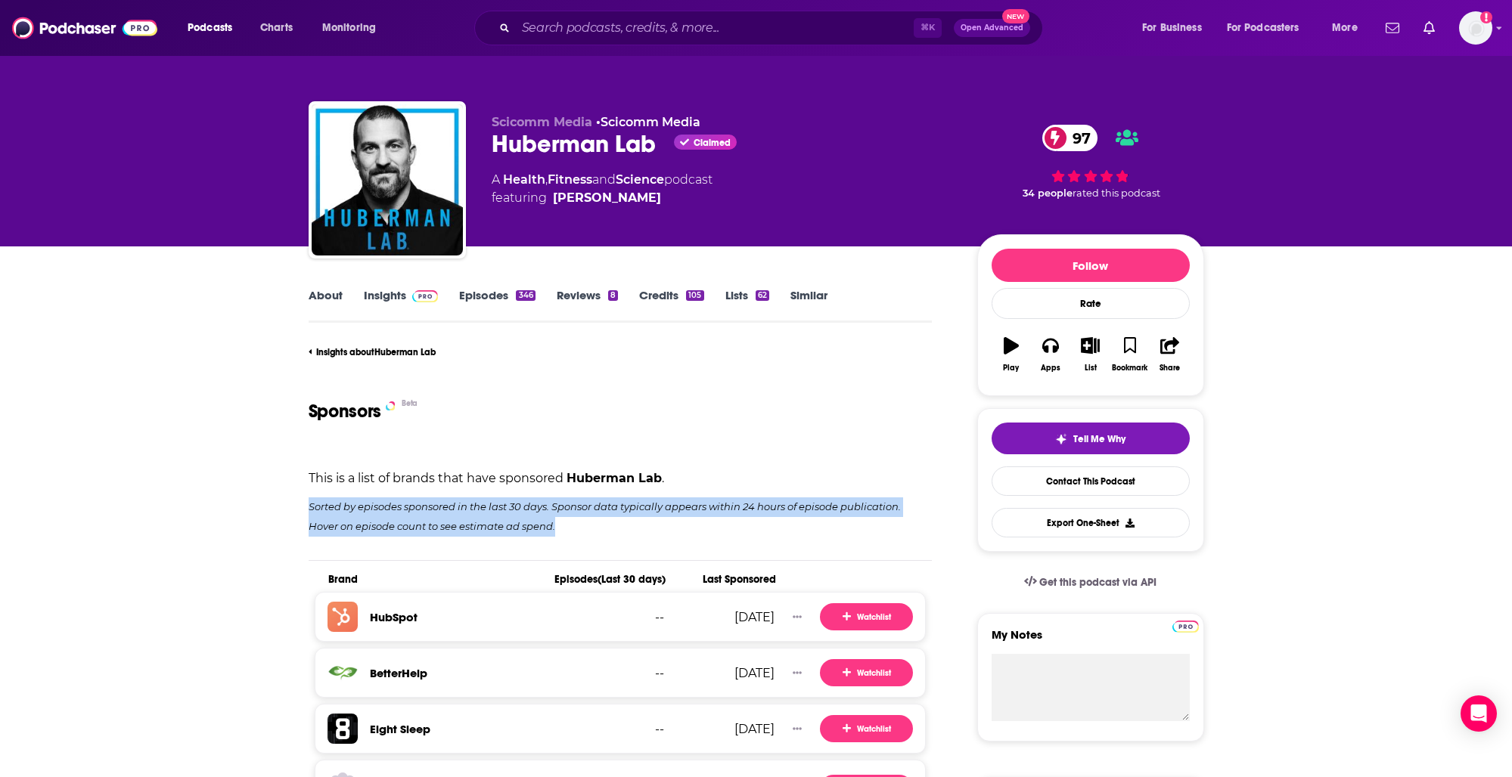
click at [587, 507] on p "Sorted by episodes sponsored in the last 30 days. Sponsor data typically appear…" at bounding box center [621, 517] width 624 height 39
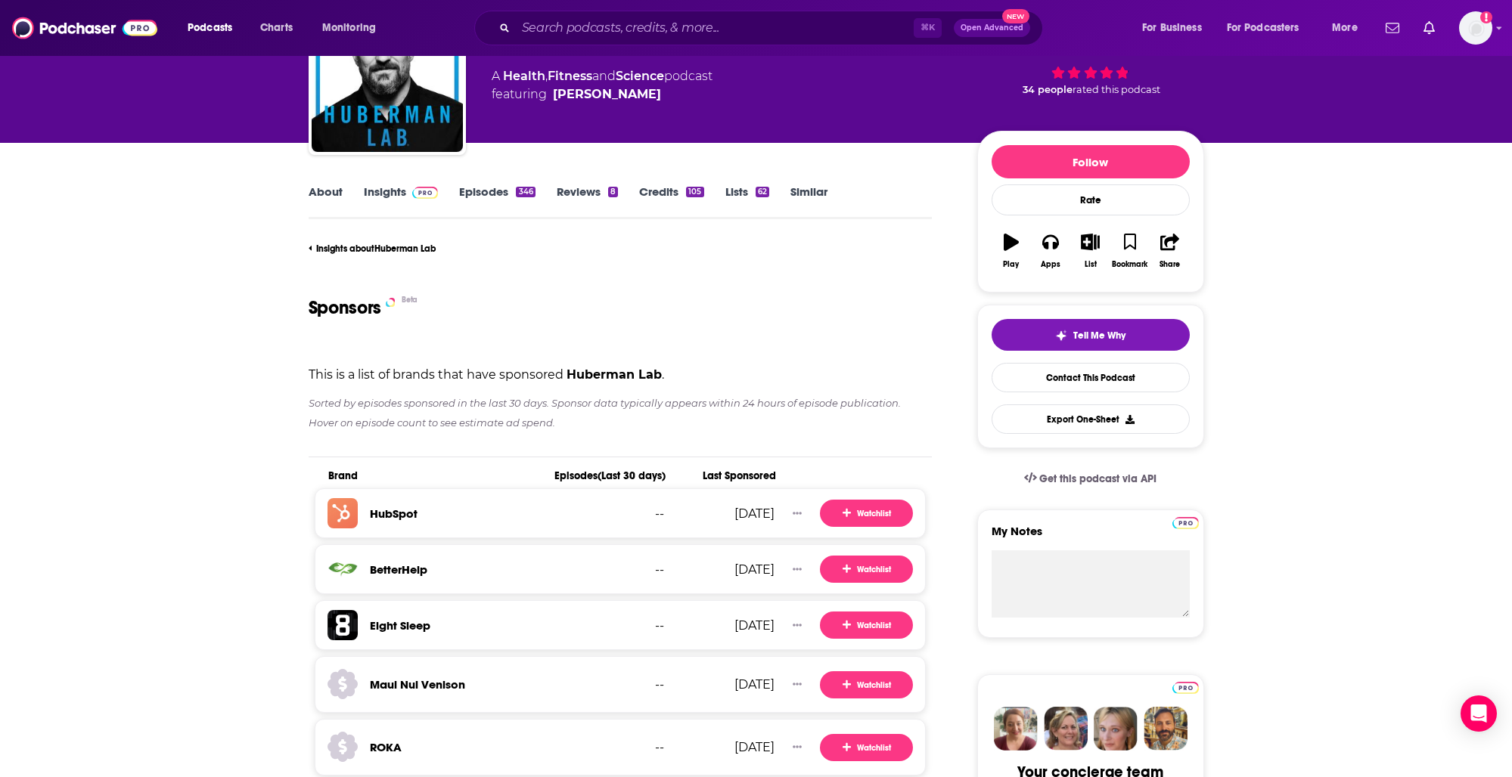
scroll to position [533, 0]
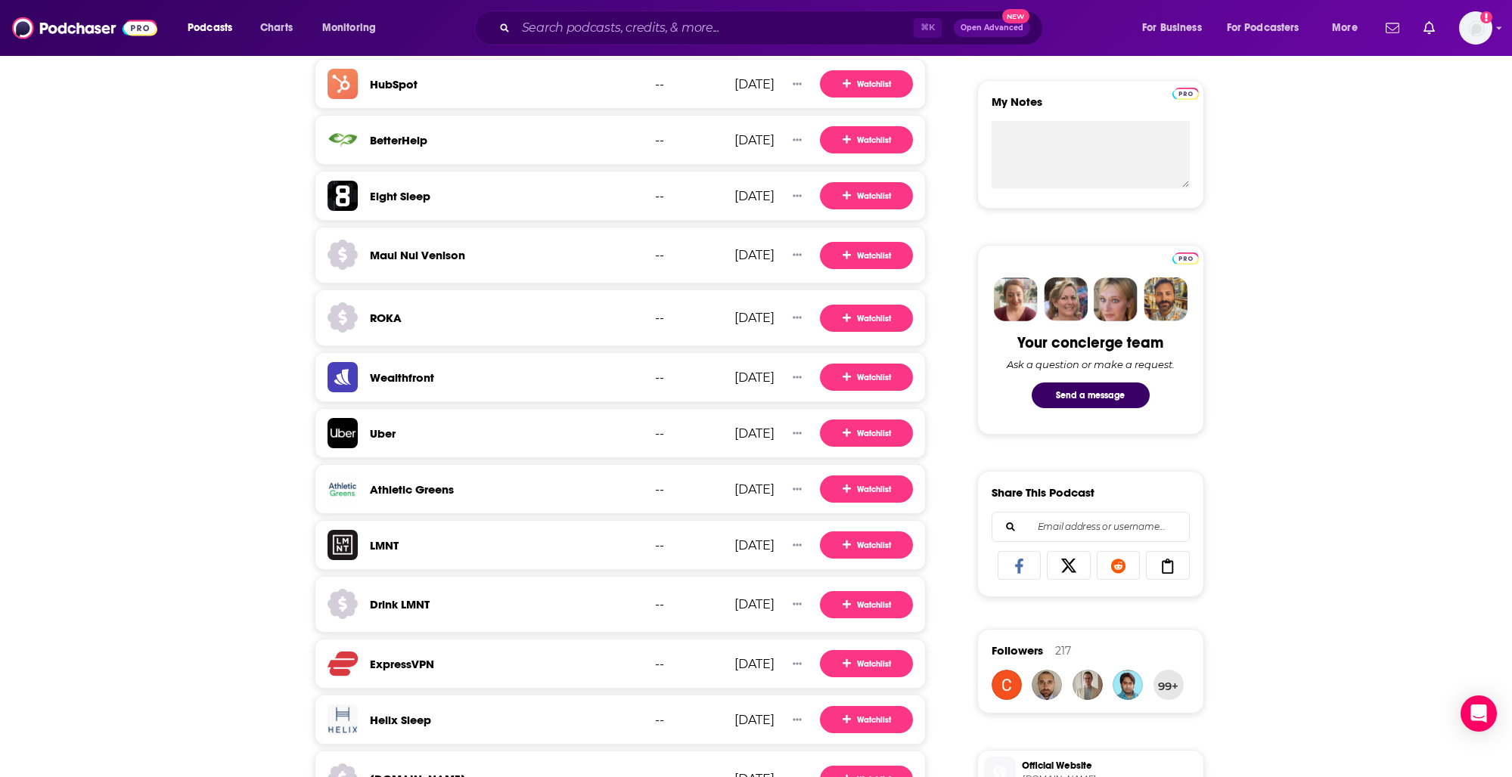
click at [141, 481] on div "About Insights Episodes 346 Reviews 8 Credits 105 Lists 62 Similar Insights abo…" at bounding box center [756, 662] width 1512 height 1898
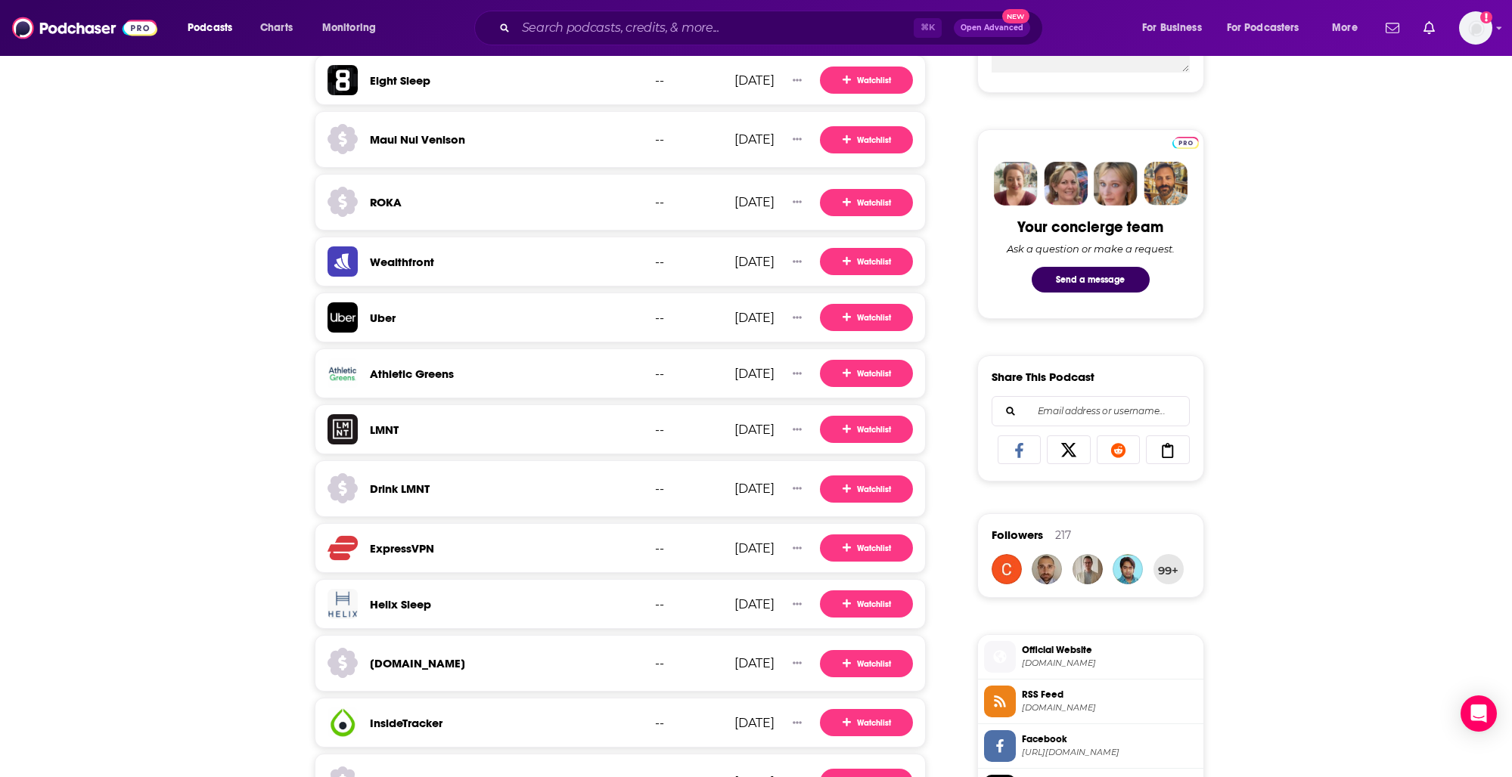
scroll to position [652, 0]
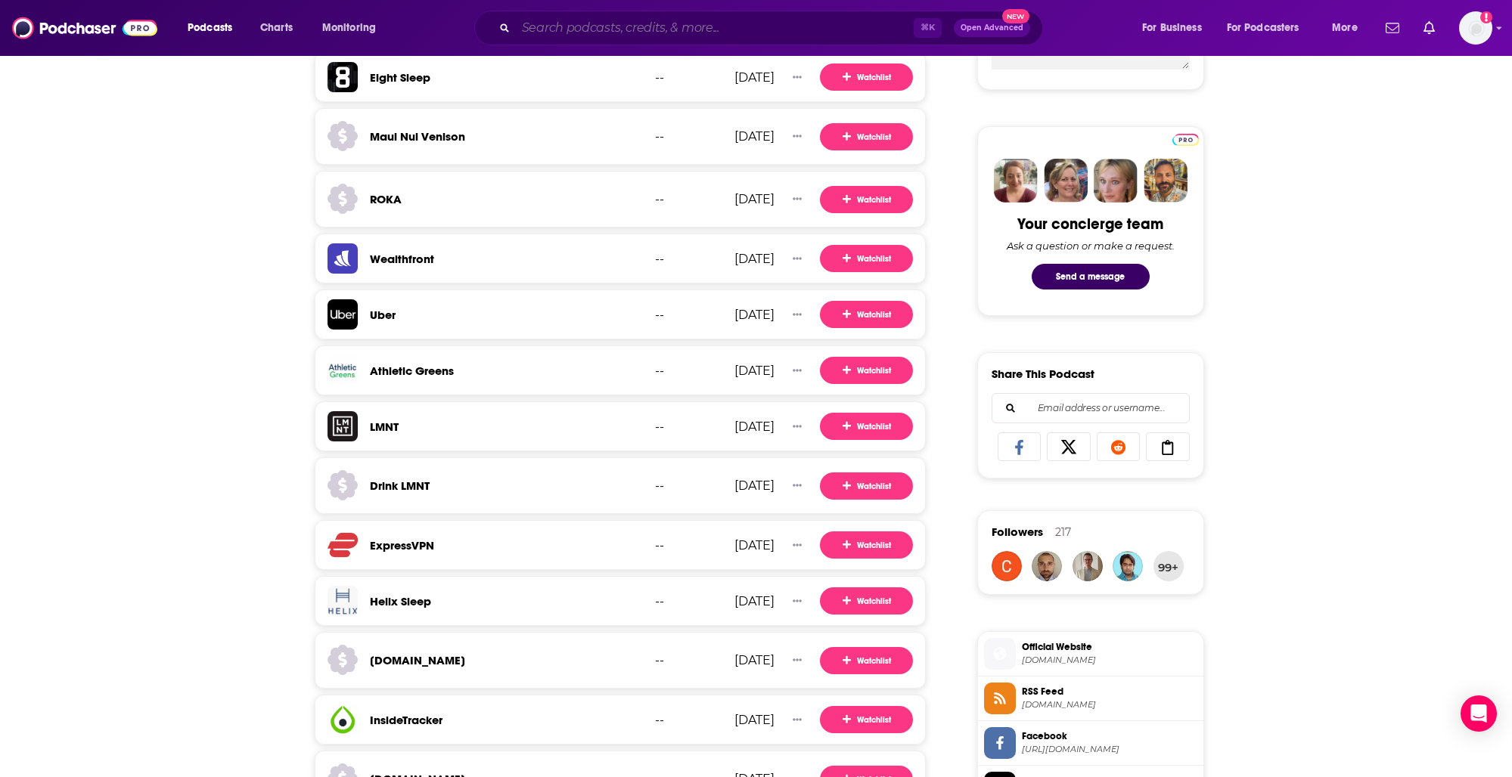
click at [591, 26] on input "Search podcasts, credits, & more..." at bounding box center [715, 28] width 398 height 24
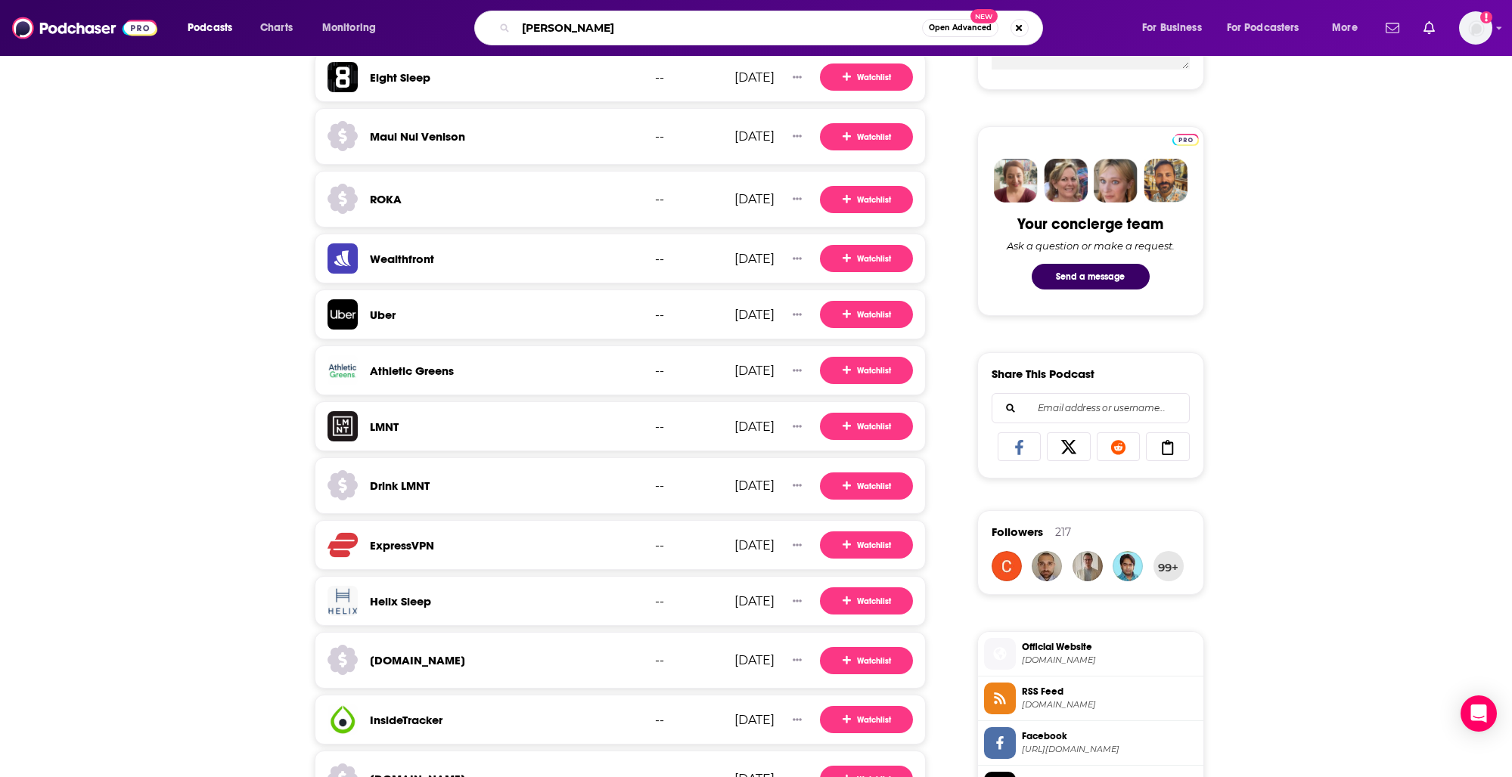
type input "eric hinman"
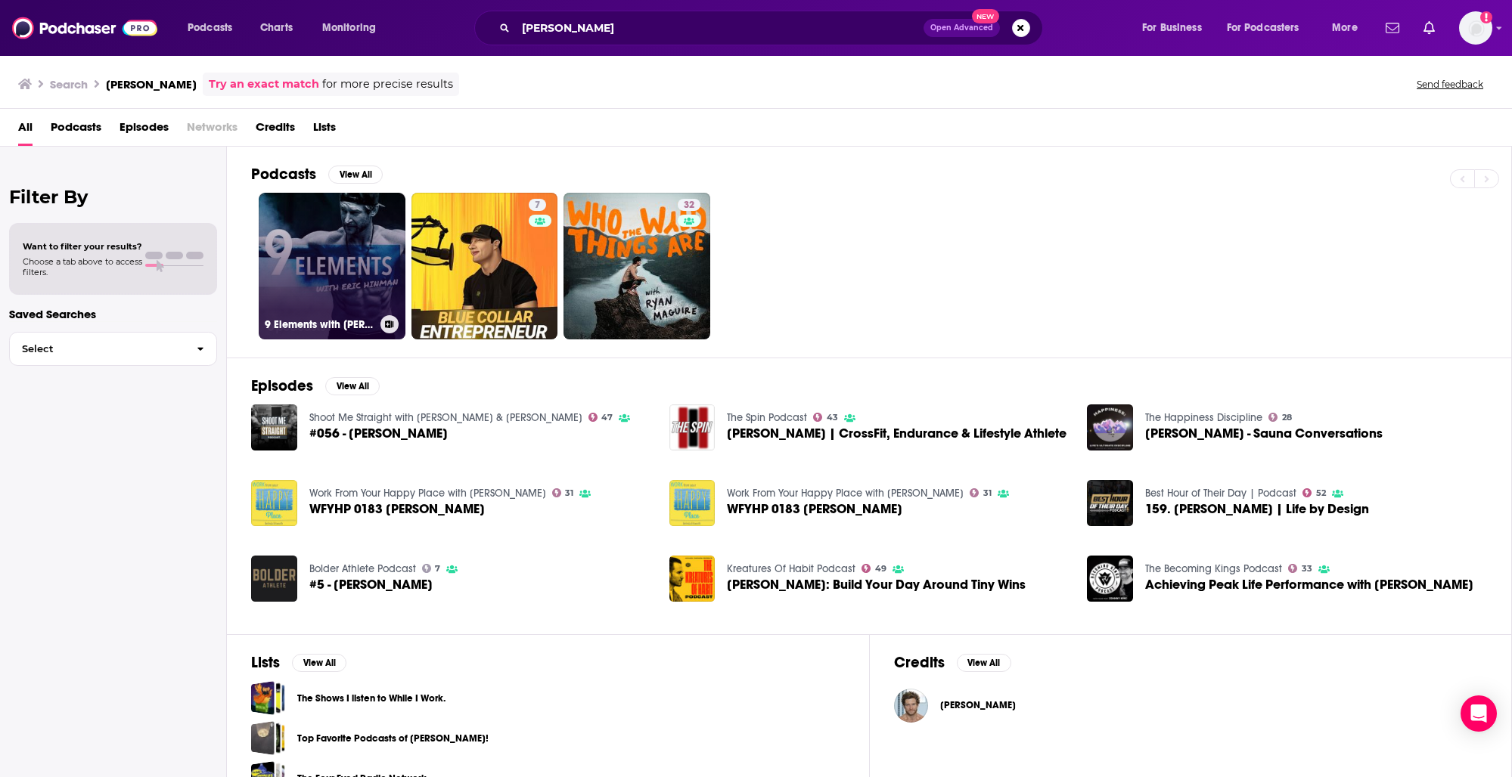
click at [315, 264] on link "9 Elements with Eric Hinman" at bounding box center [332, 266] width 147 height 147
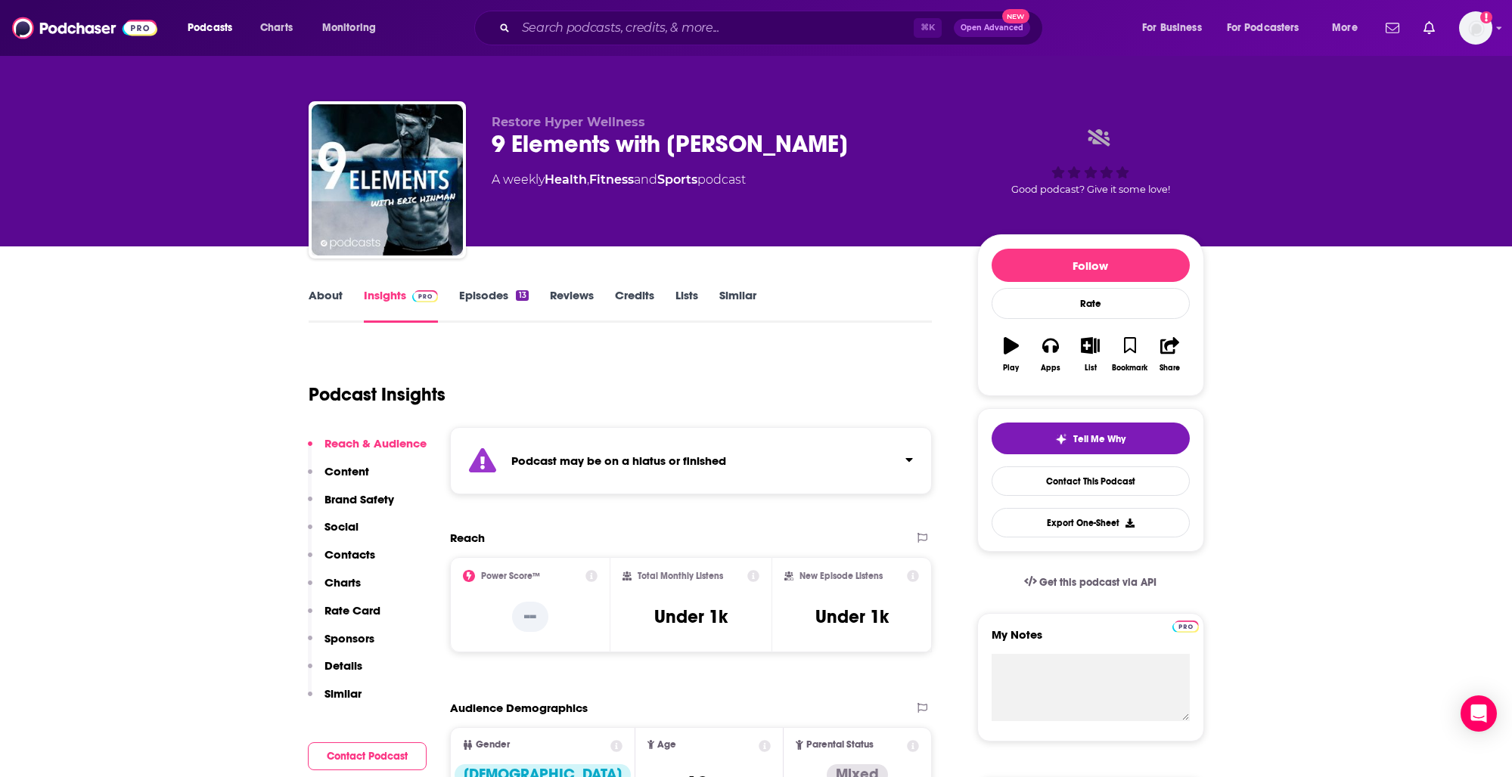
click at [352, 635] on p "Sponsors" at bounding box center [349, 639] width 50 height 14
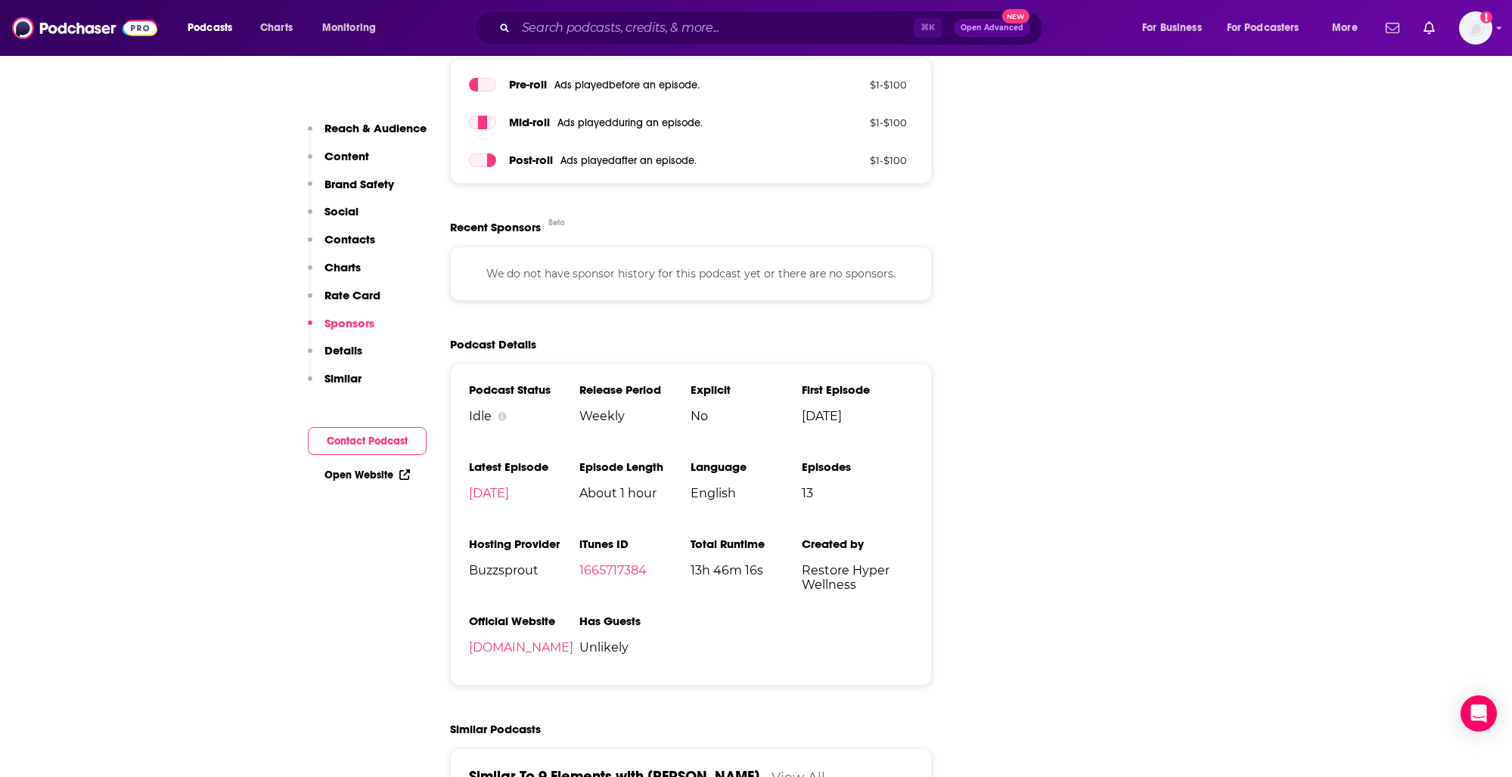
scroll to position [1820, 0]
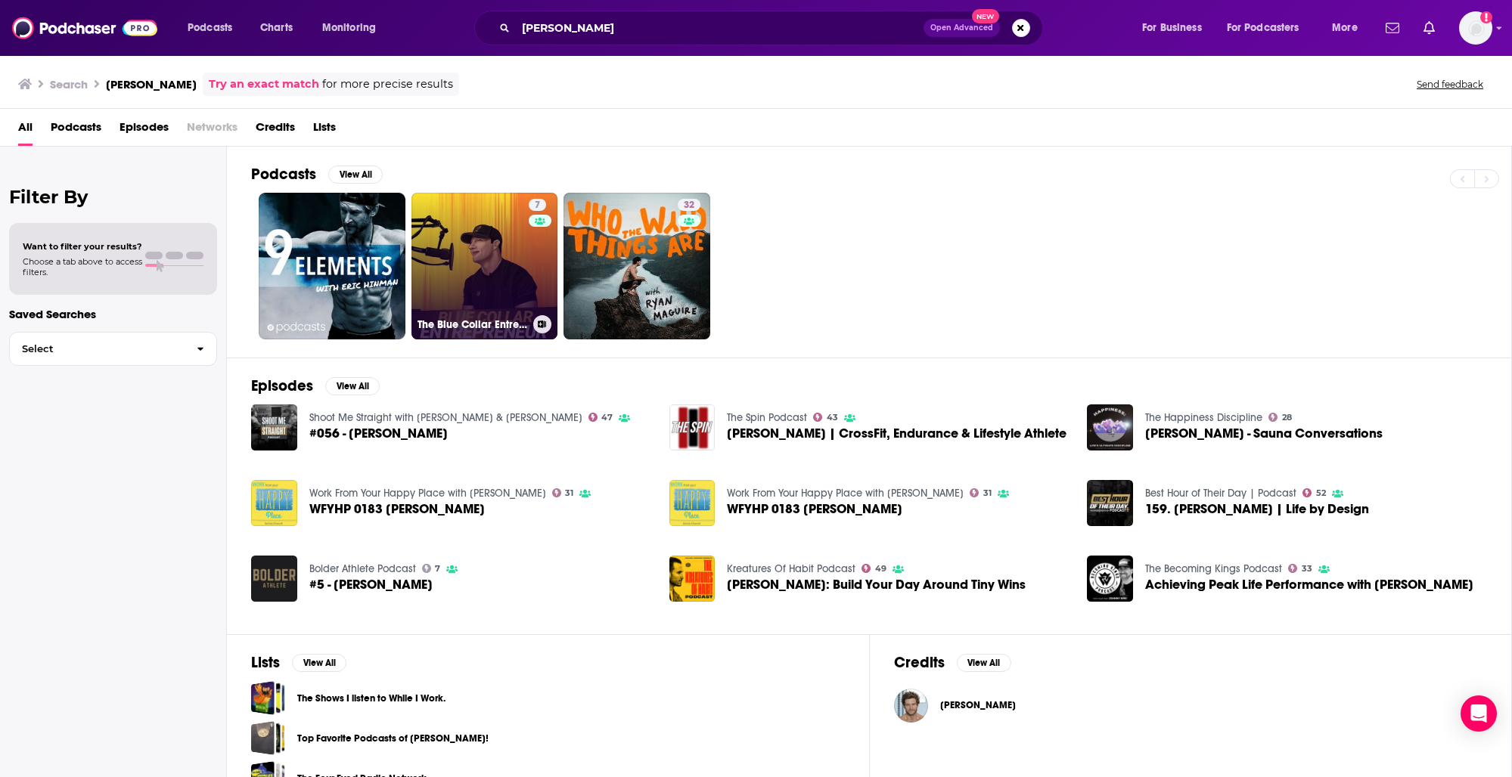
click at [513, 265] on link "7 The Blue Collar Entrepreneur Show" at bounding box center [484, 266] width 147 height 147
